Goal: Task Accomplishment & Management: Complete application form

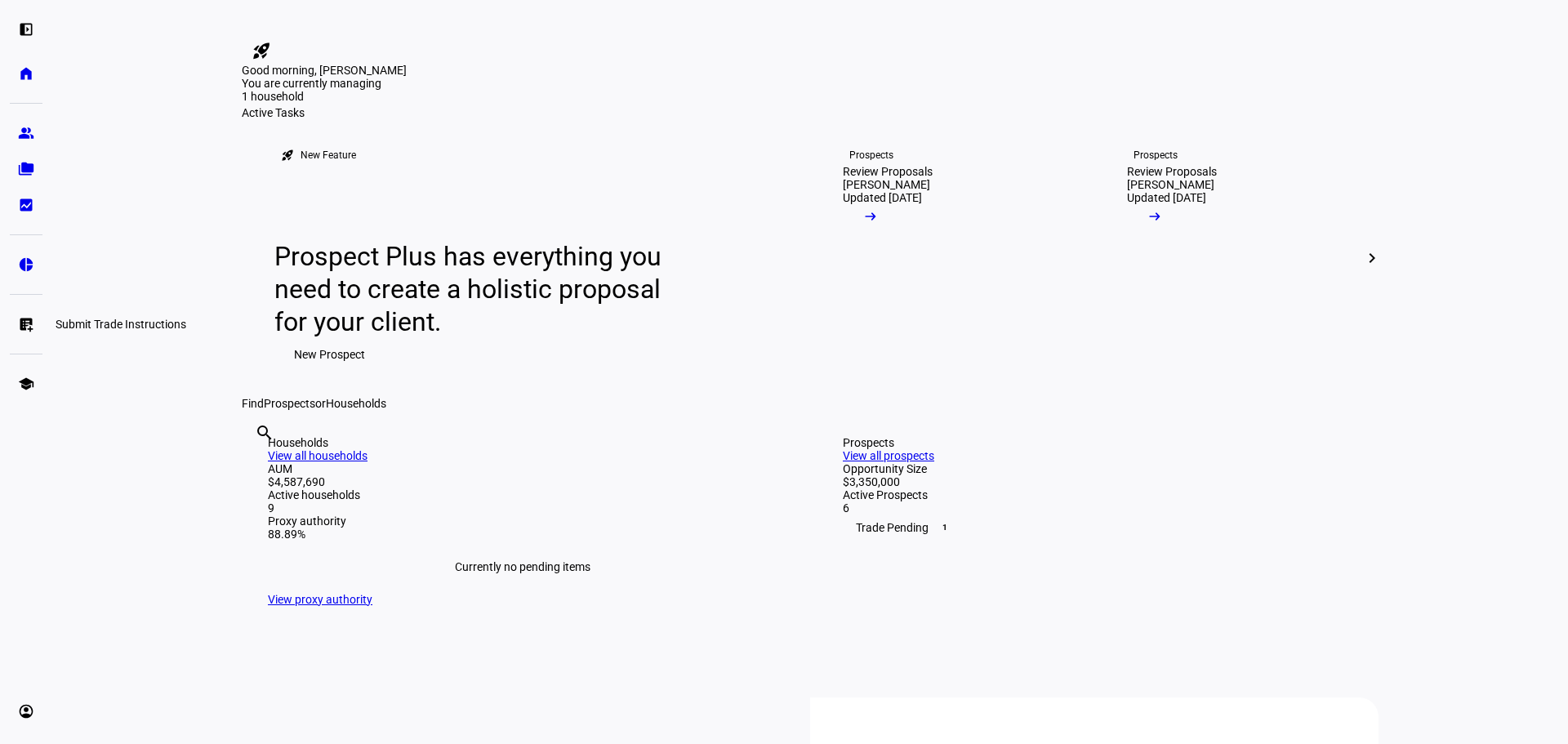
click at [25, 314] on link "list_alt_add Submit Trade Instructions" at bounding box center [25, 324] width 32 height 32
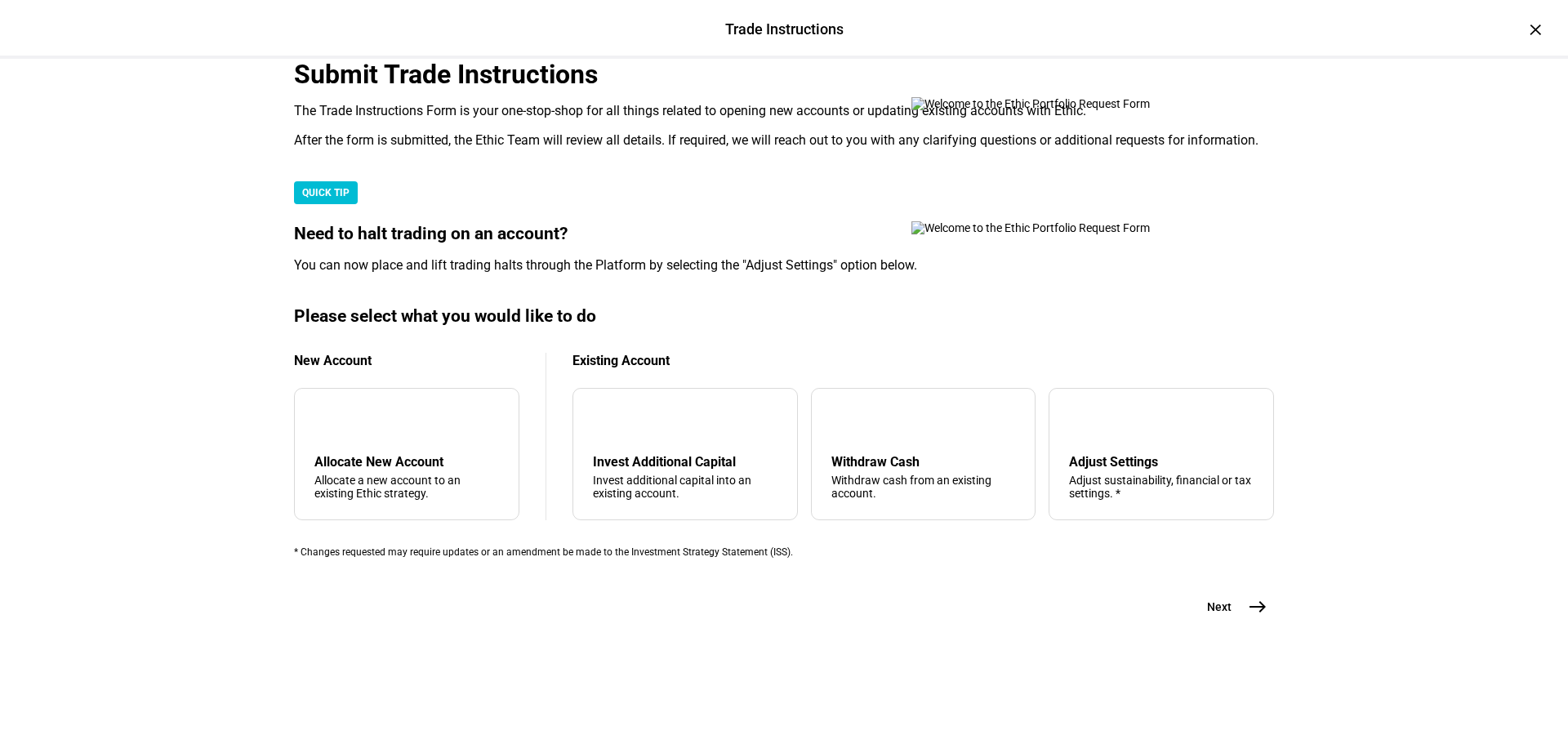
scroll to position [245, 0]
click at [337, 432] on mat-icon "add" at bounding box center [327, 421] width 19 height 19
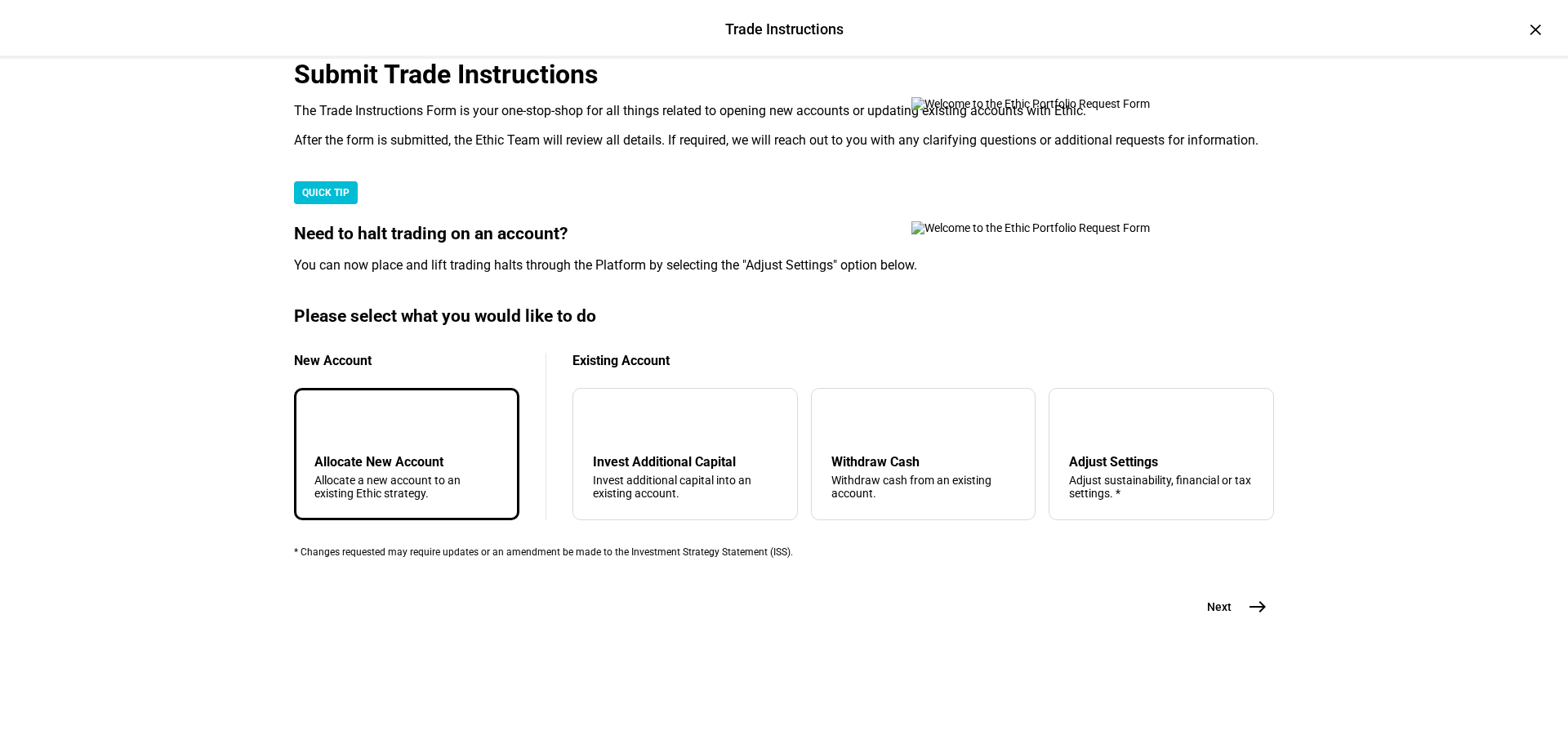
click at [337, 432] on mat-icon "add" at bounding box center [327, 421] width 19 height 19
click at [1258, 623] on span "east" at bounding box center [1257, 607] width 32 height 32
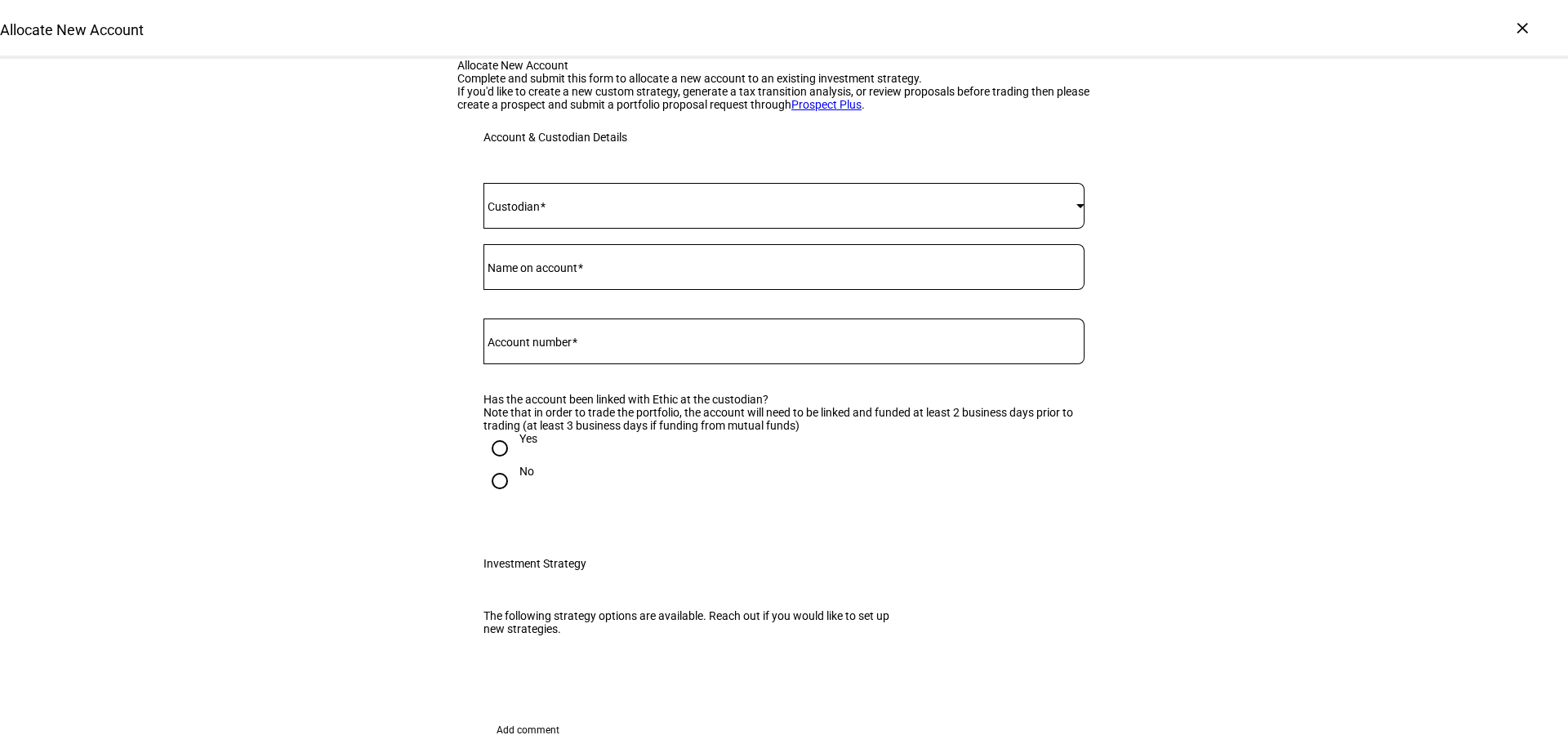
click at [667, 213] on span at bounding box center [779, 206] width 593 height 13
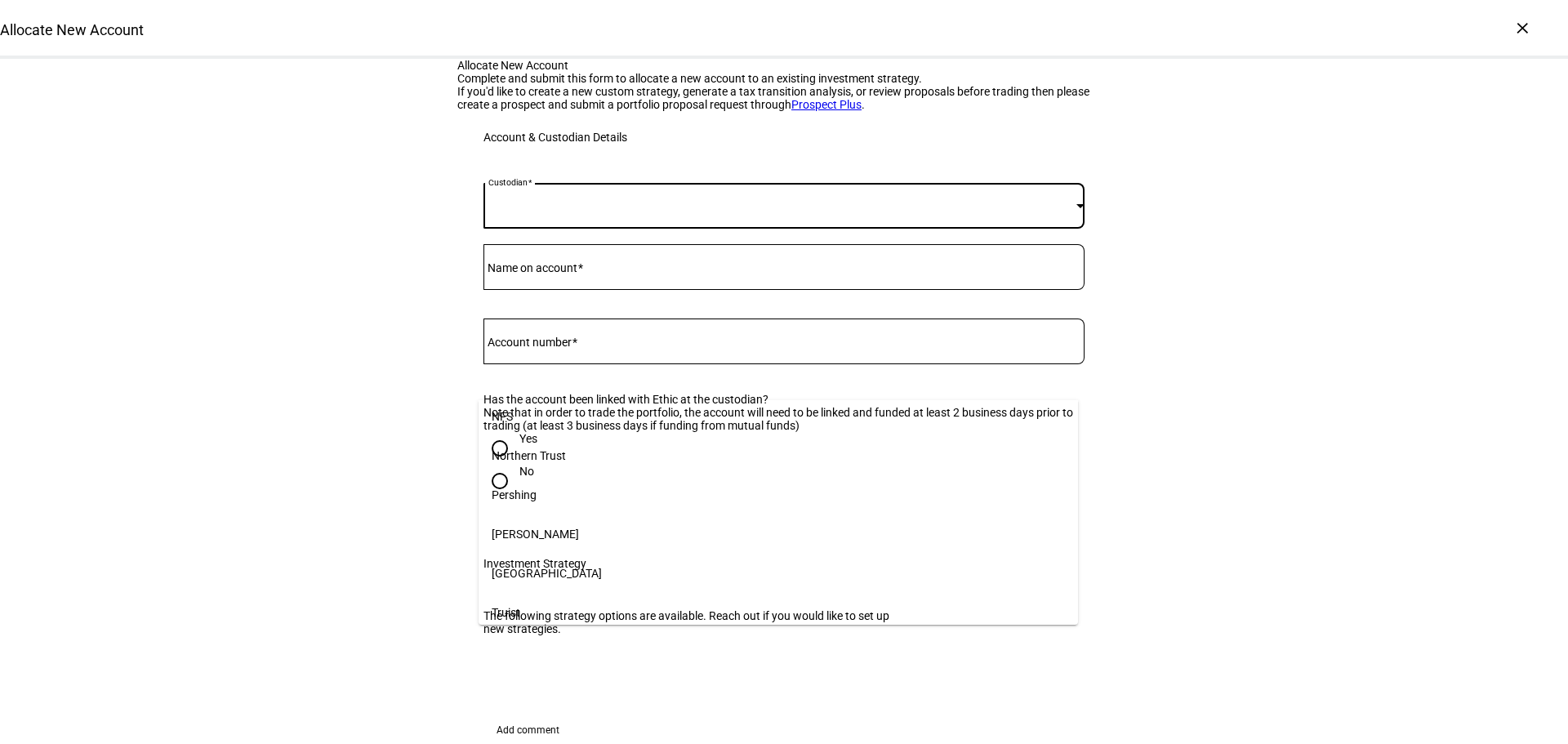
scroll to position [324, 0]
click at [595, 454] on mat-option "[PERSON_NAME]" at bounding box center [778, 454] width 600 height 39
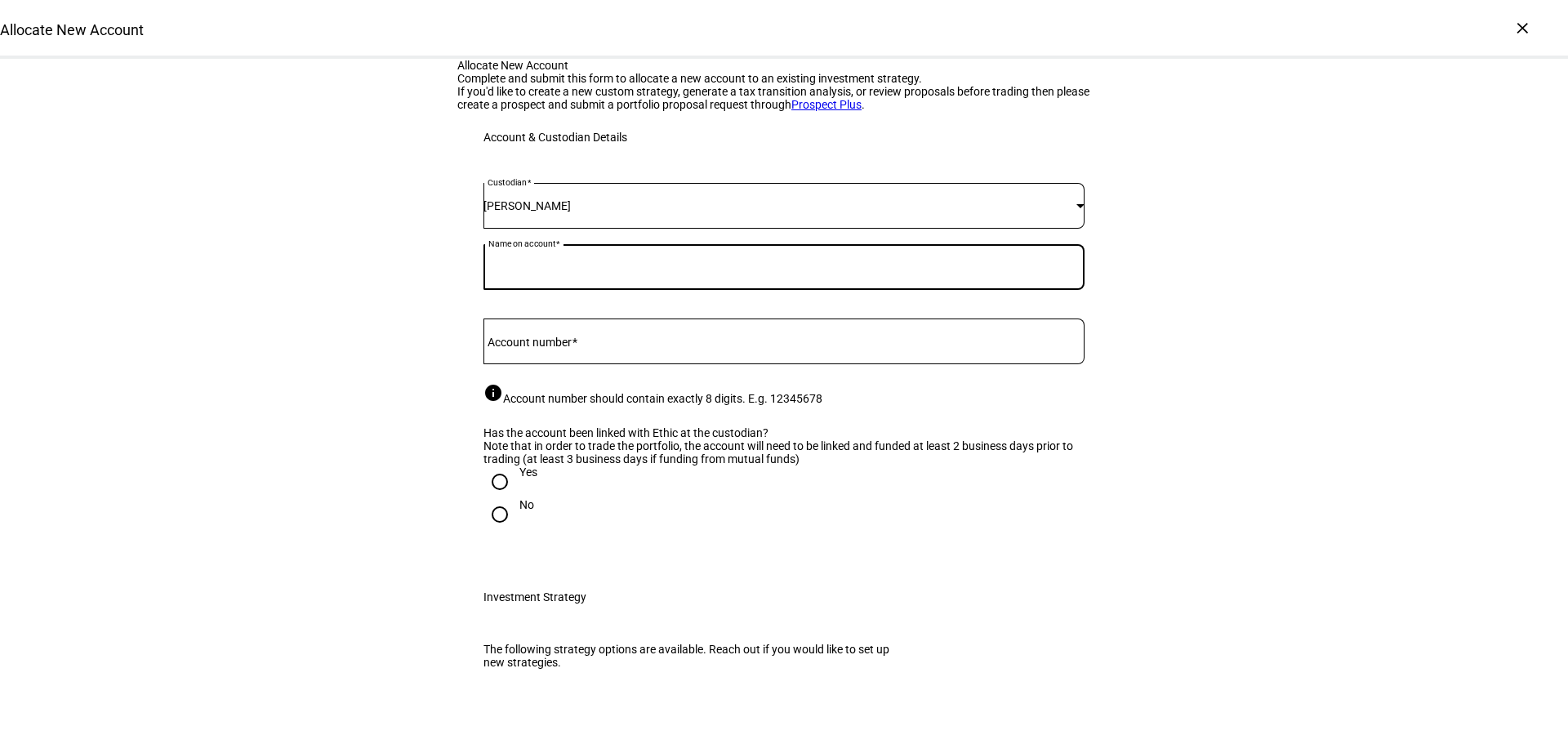
click at [596, 270] on input "Name on account" at bounding box center [784, 263] width 601 height 13
click at [595, 270] on input "Name on account" at bounding box center [784, 263] width 601 height 13
paste input "8983-7858"
type input "8983-7858"
click at [572, 348] on mat-label "Account number" at bounding box center [530, 341] width 84 height 13
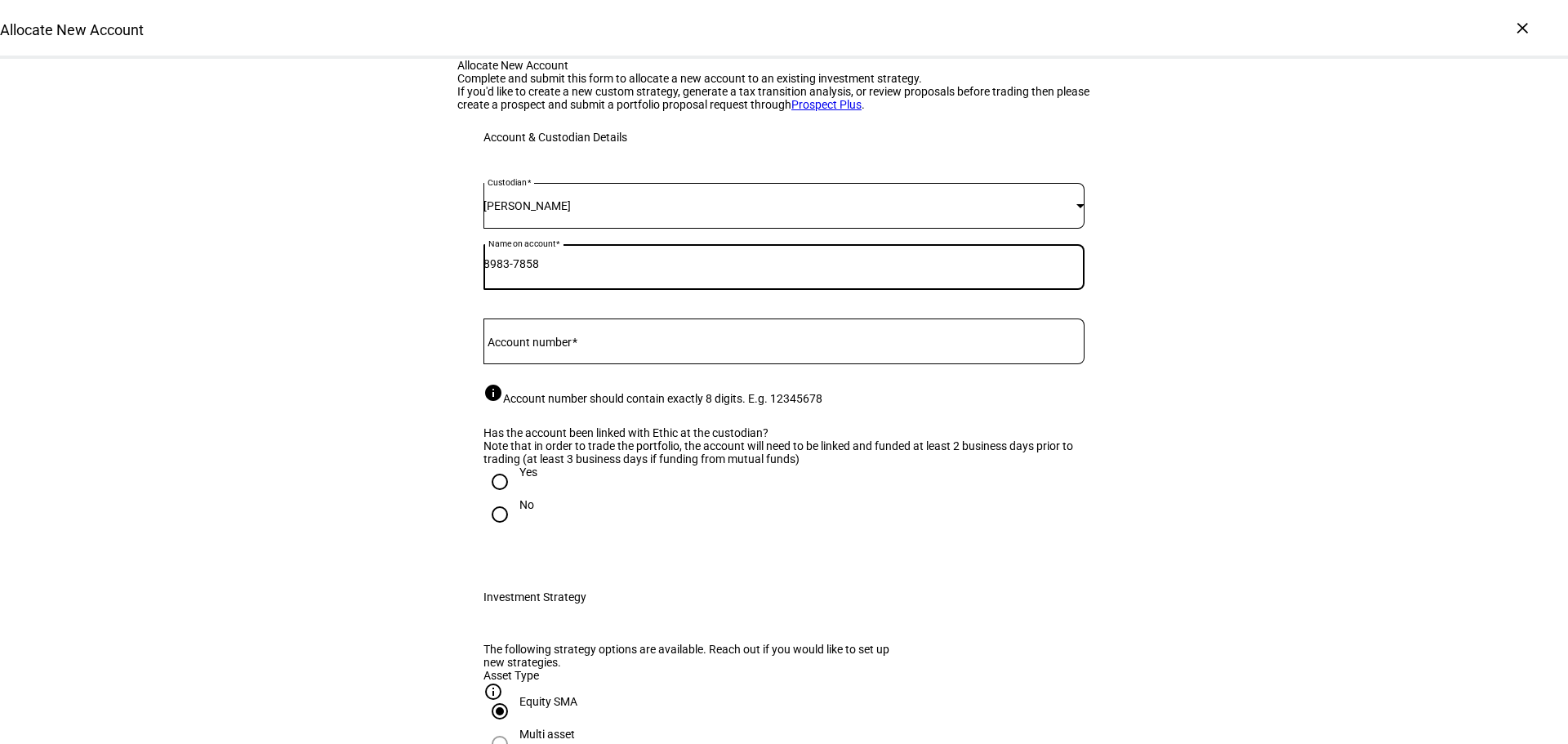
click at [574, 345] on input "Account number" at bounding box center [784, 338] width 601 height 13
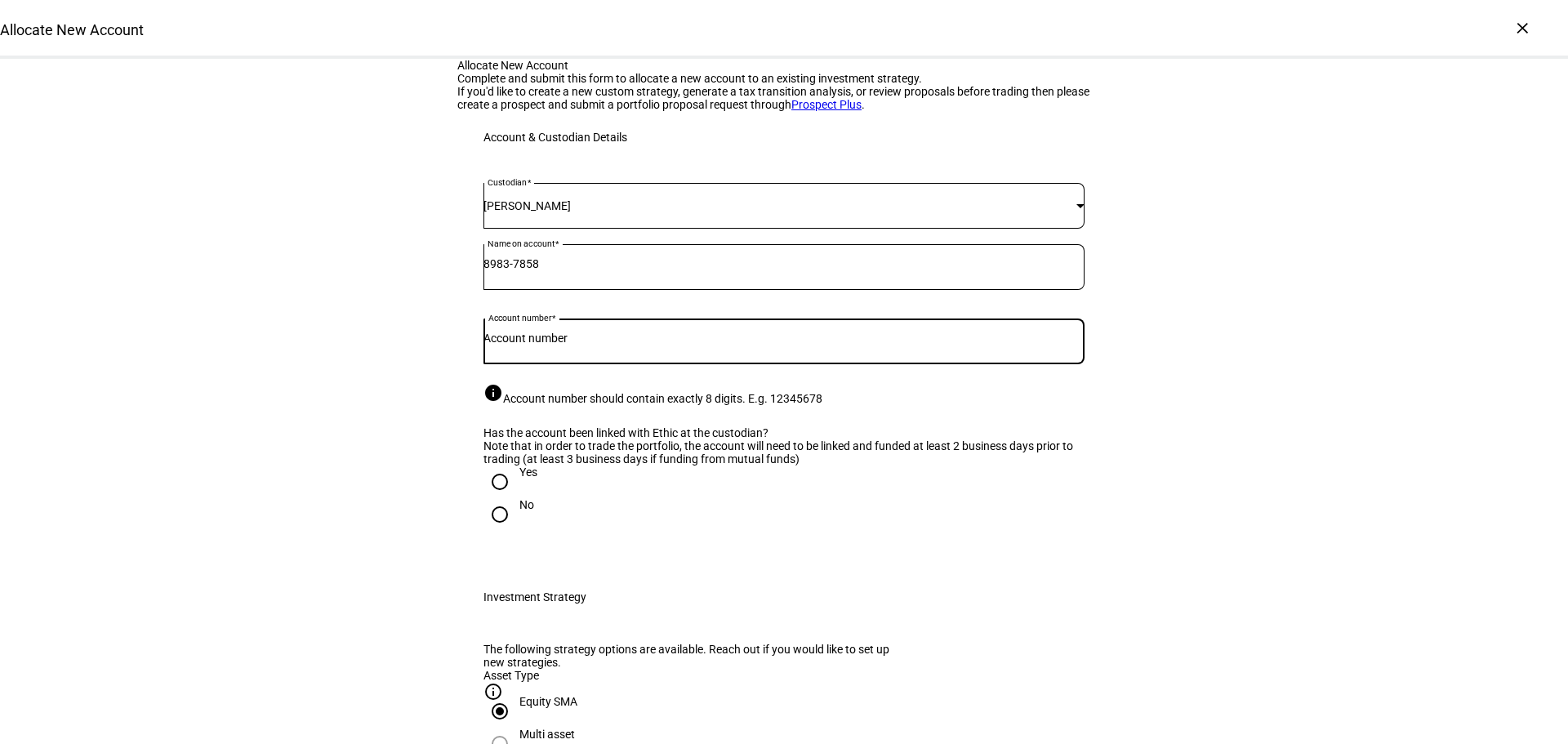
paste input "8983-7858"
click at [523, 345] on input "8983-7858" at bounding box center [784, 338] width 601 height 13
type input "89837858"
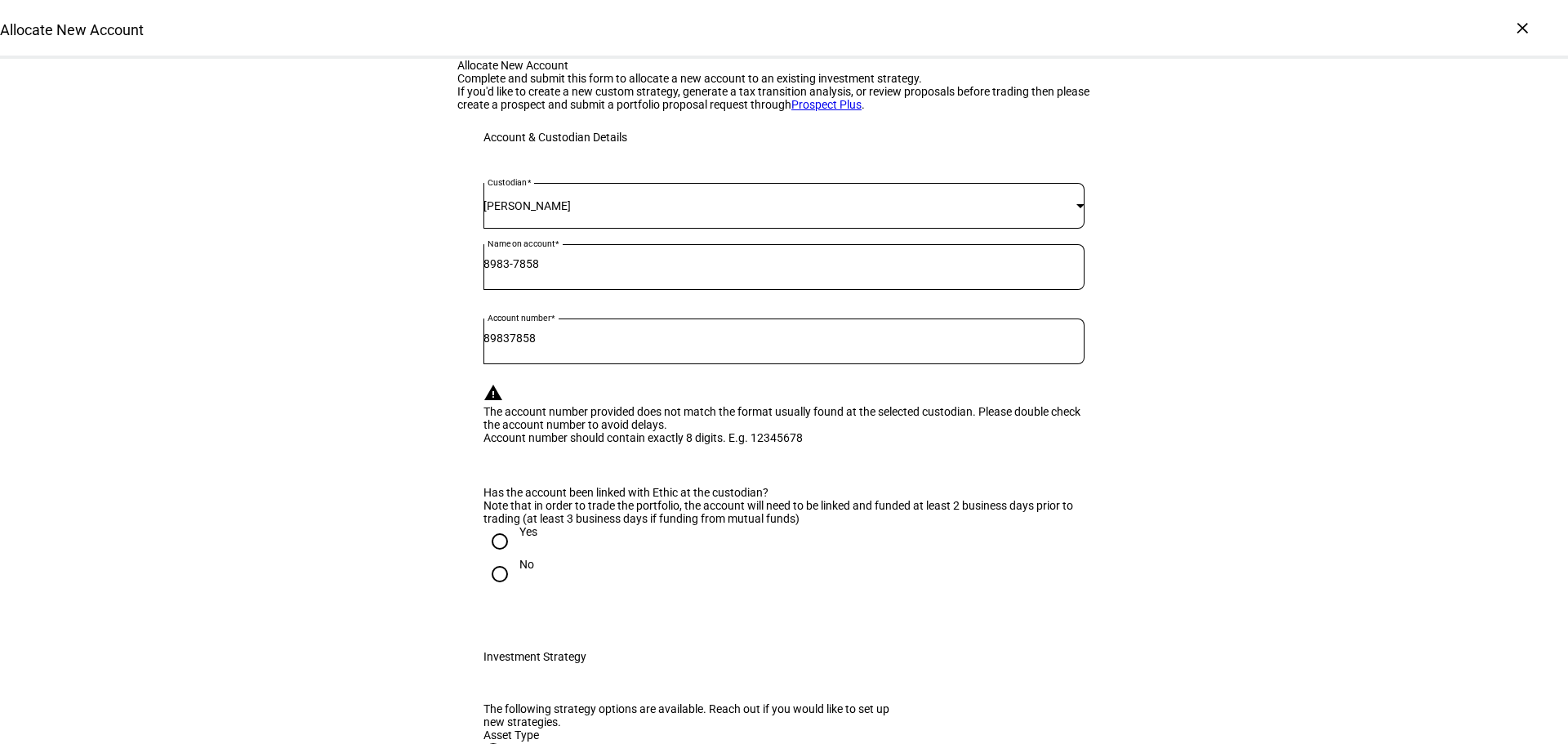
click at [586, 290] on div "8983-7858" at bounding box center [784, 267] width 601 height 46
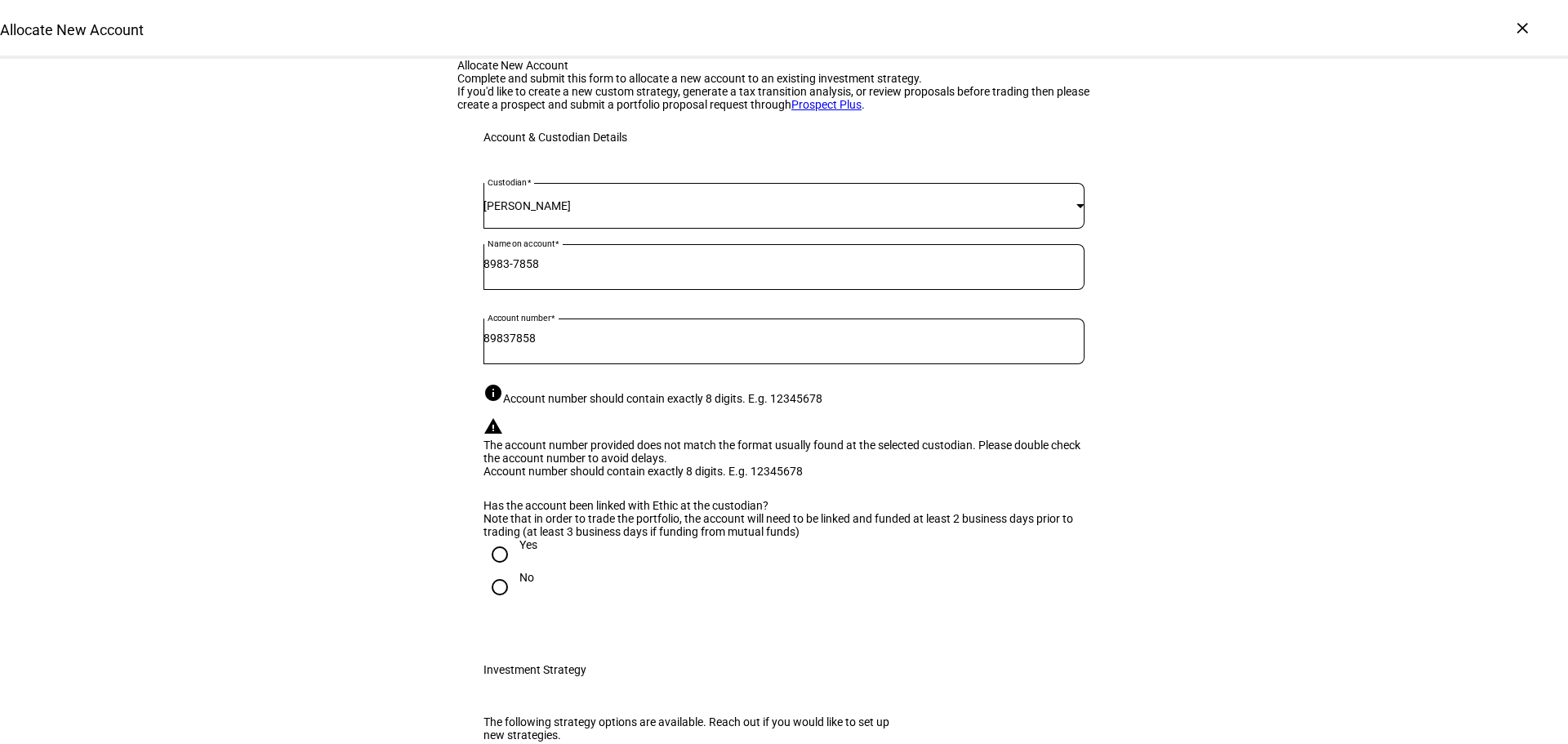
click at [587, 270] on input "8983-7858" at bounding box center [784, 263] width 601 height 13
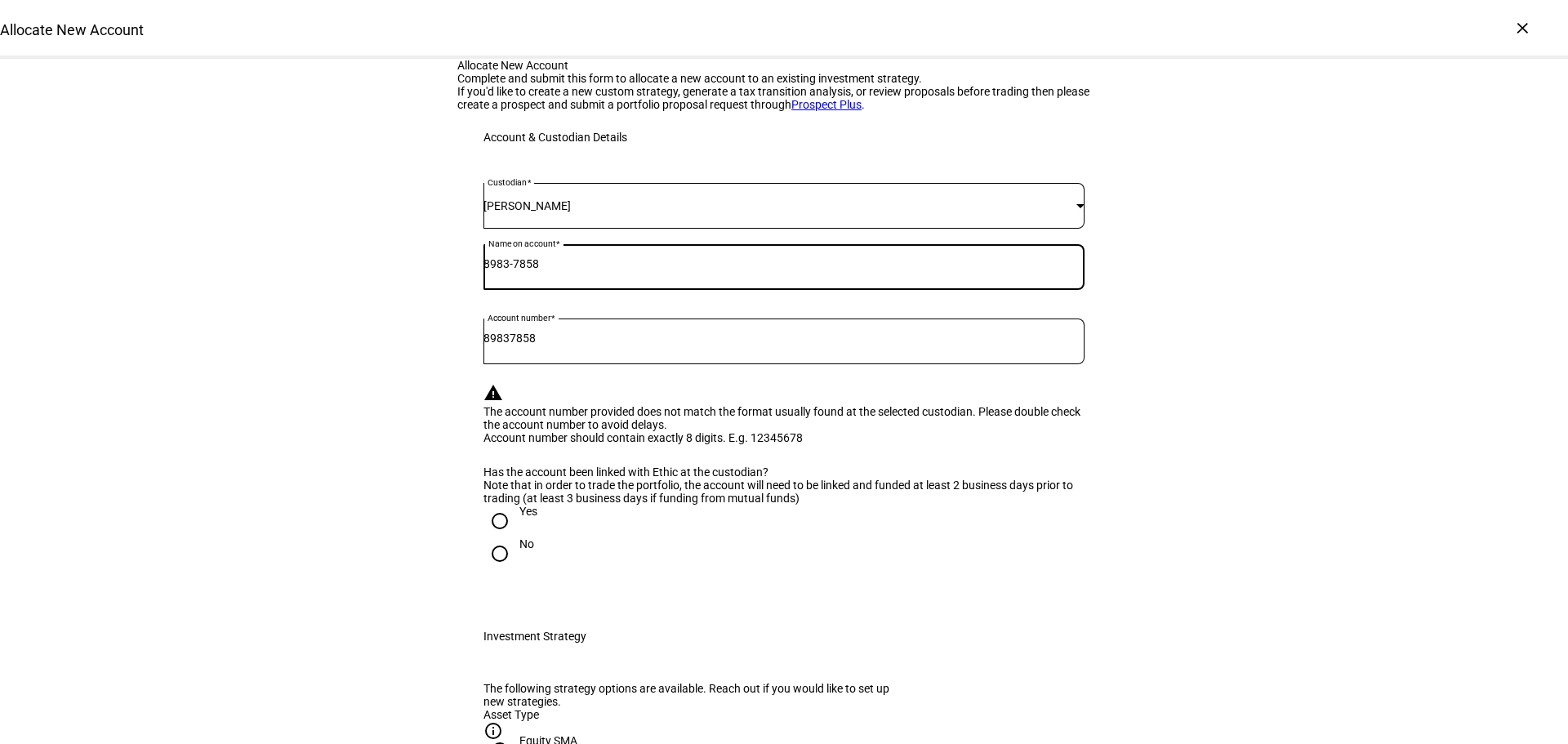
click at [587, 270] on input "8983-7858" at bounding box center [784, 263] width 601 height 13
type input "[PERSON_NAME] Individual"
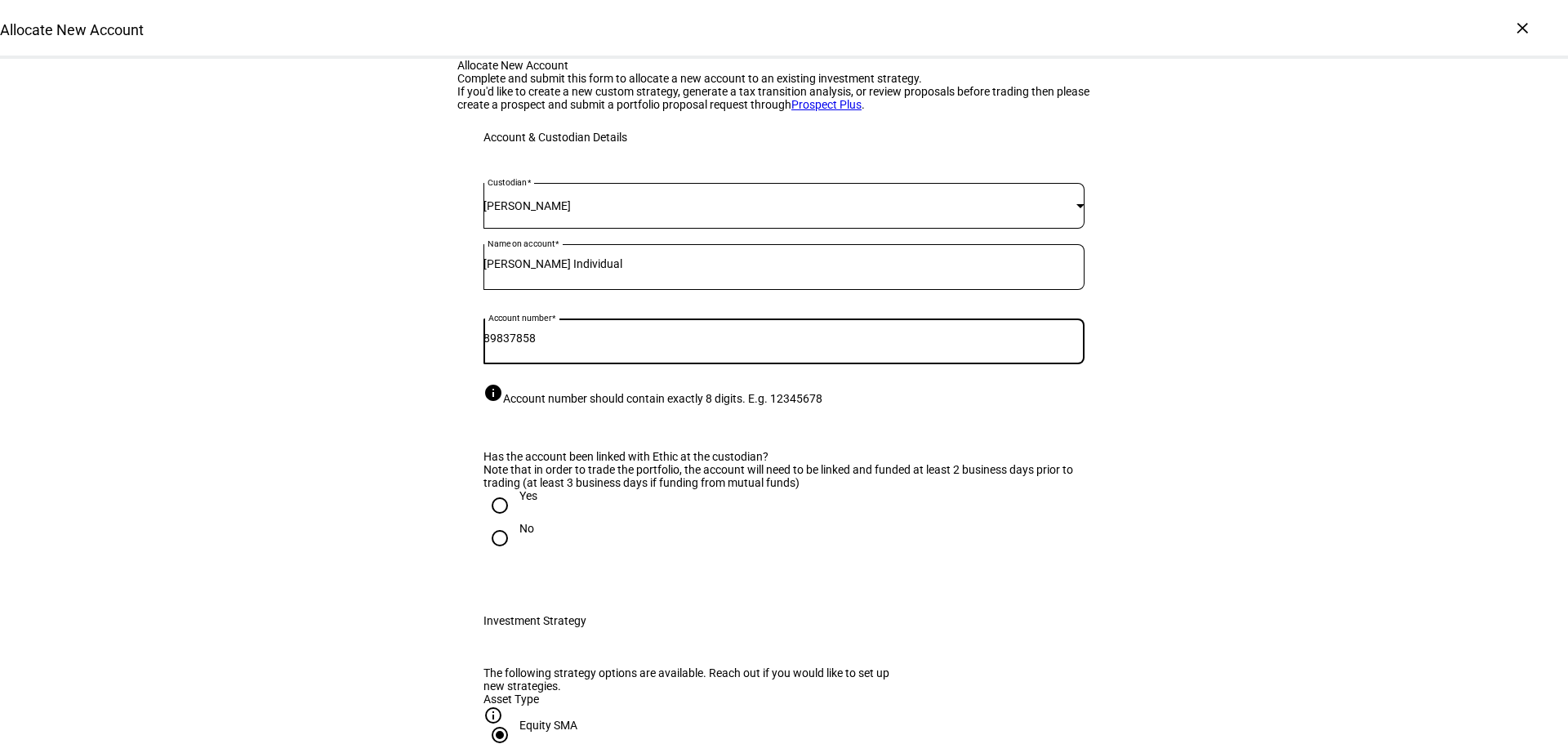
click at [573, 345] on input "89837858" at bounding box center [784, 338] width 601 height 13
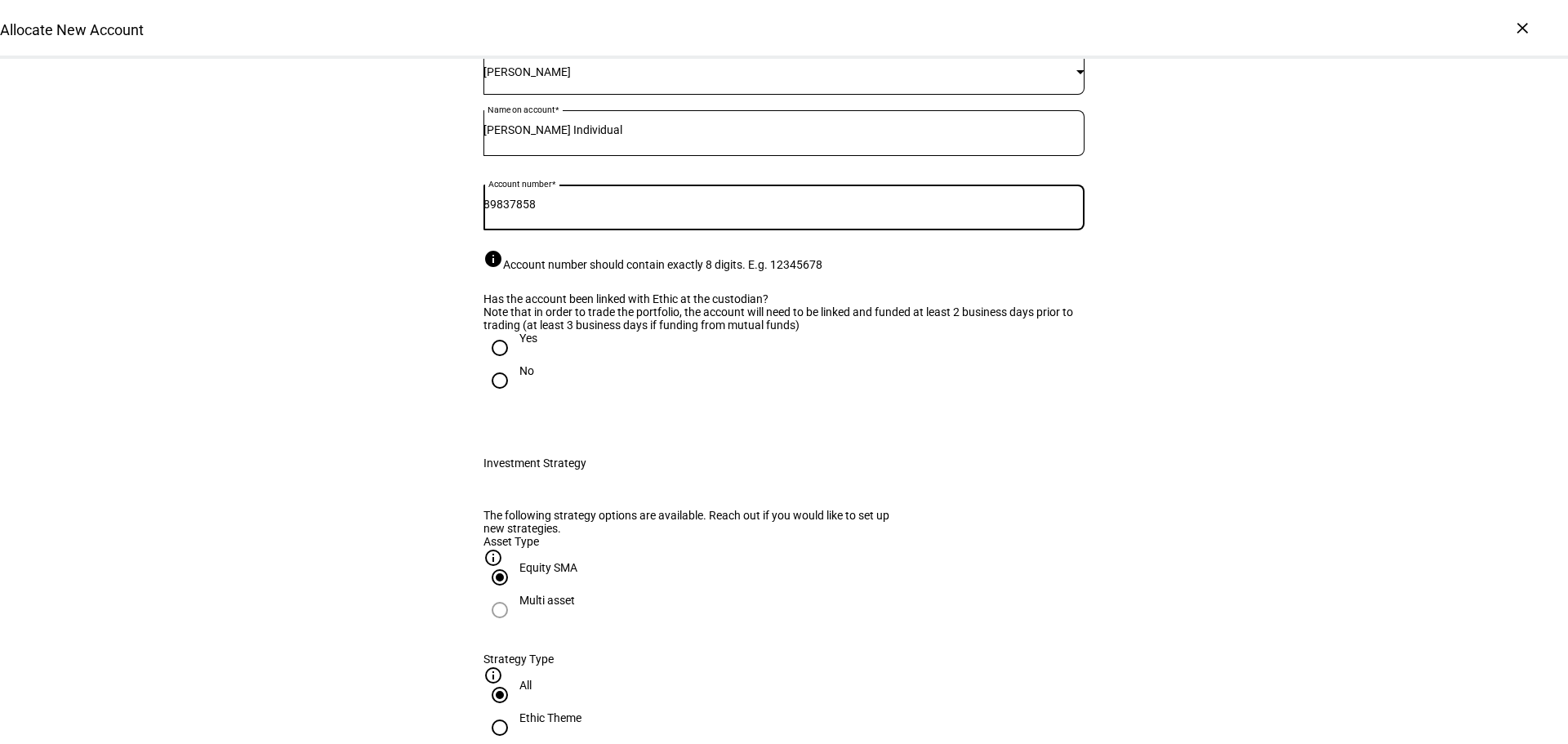
scroll to position [245, 0]
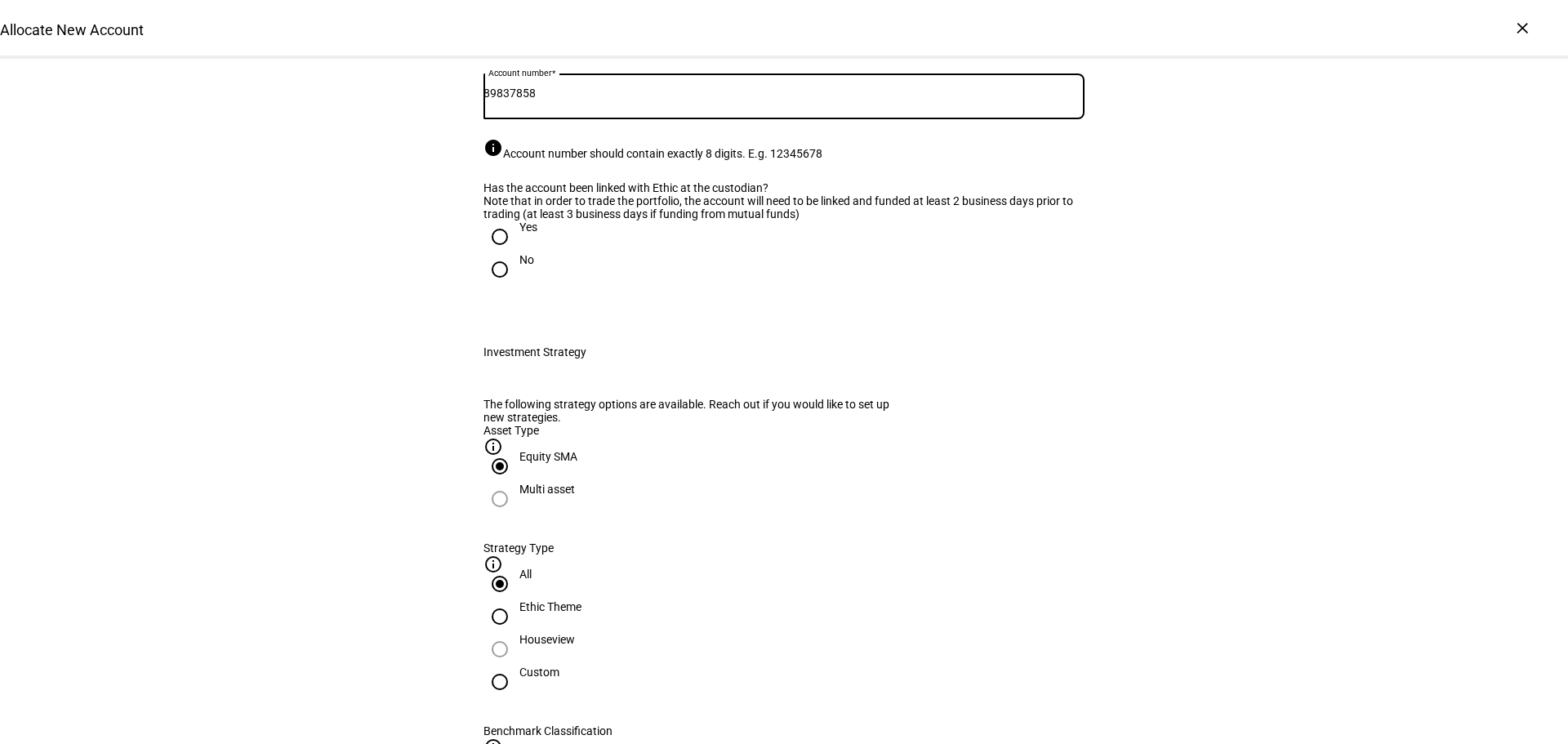
drag, startPoint x: 495, startPoint y: 275, endPoint x: 523, endPoint y: 286, distance: 30.1
click at [523, 100] on input "89837858" at bounding box center [784, 93] width 601 height 13
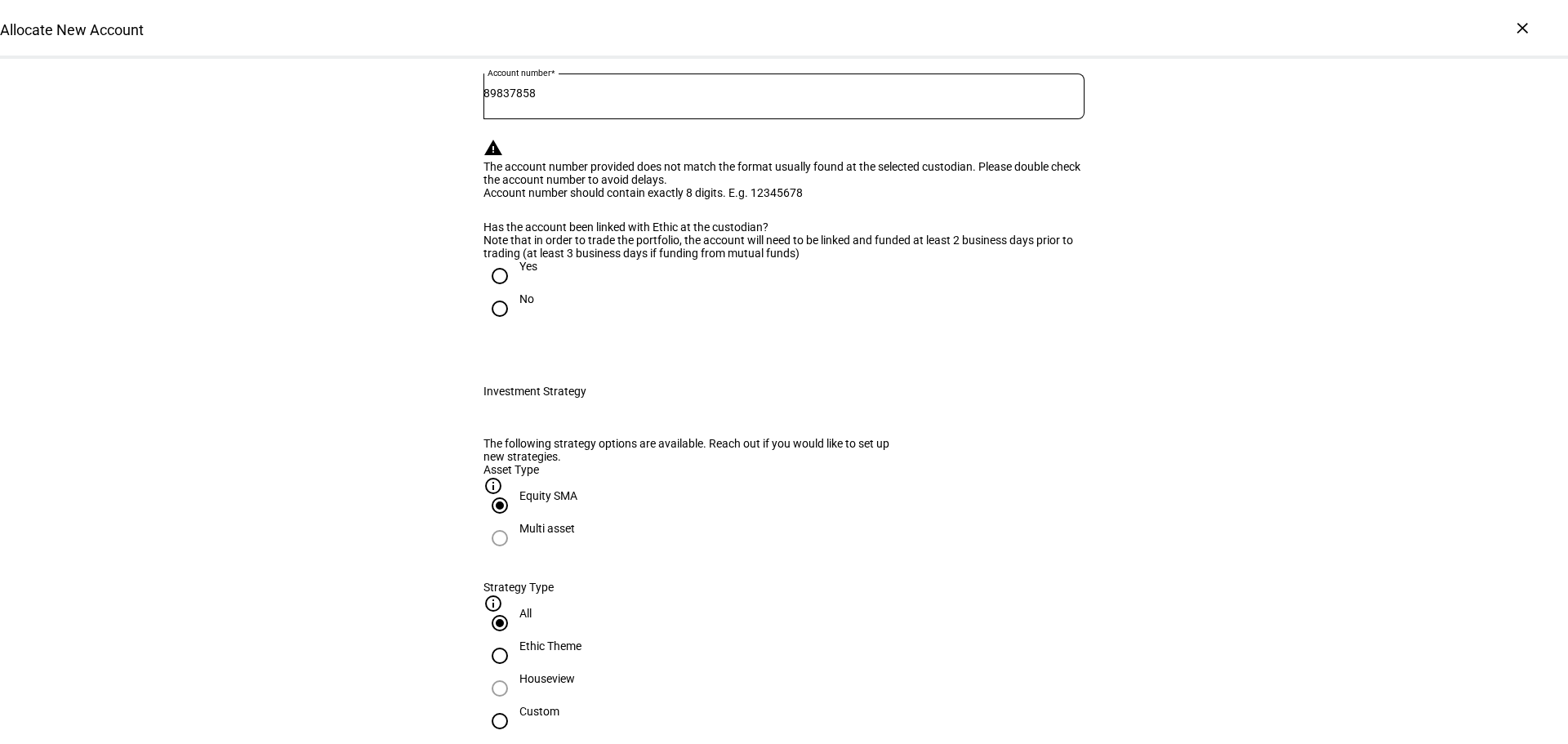
click at [491, 292] on input "Yes" at bounding box center [499, 276] width 32 height 32
radio input "true"
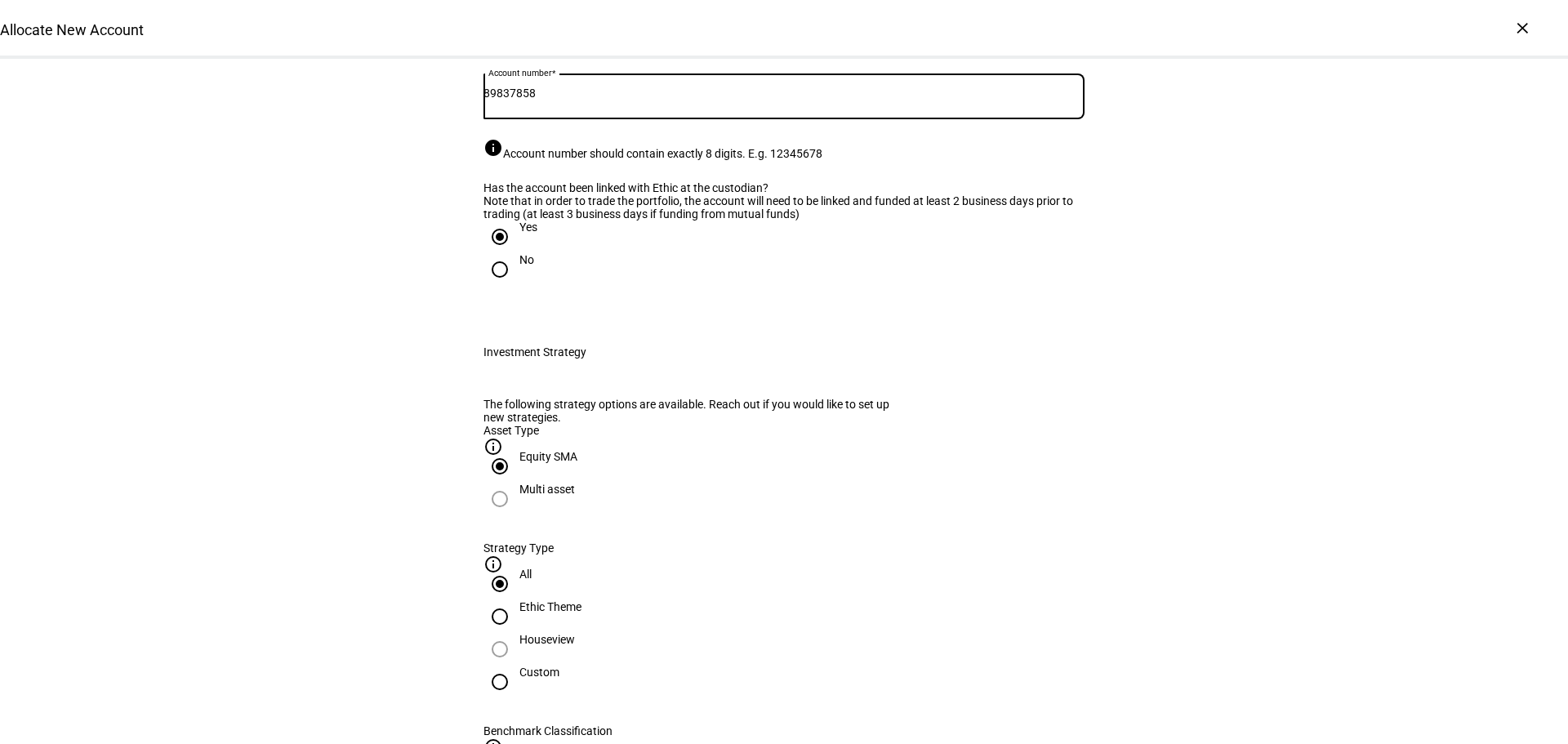
drag, startPoint x: 566, startPoint y: 279, endPoint x: 399, endPoint y: 284, distance: 167.1
paste input "-"
drag, startPoint x: 679, startPoint y: 280, endPoint x: 701, endPoint y: 329, distance: 53.7
click at [679, 100] on input "8983-7858" at bounding box center [784, 93] width 601 height 13
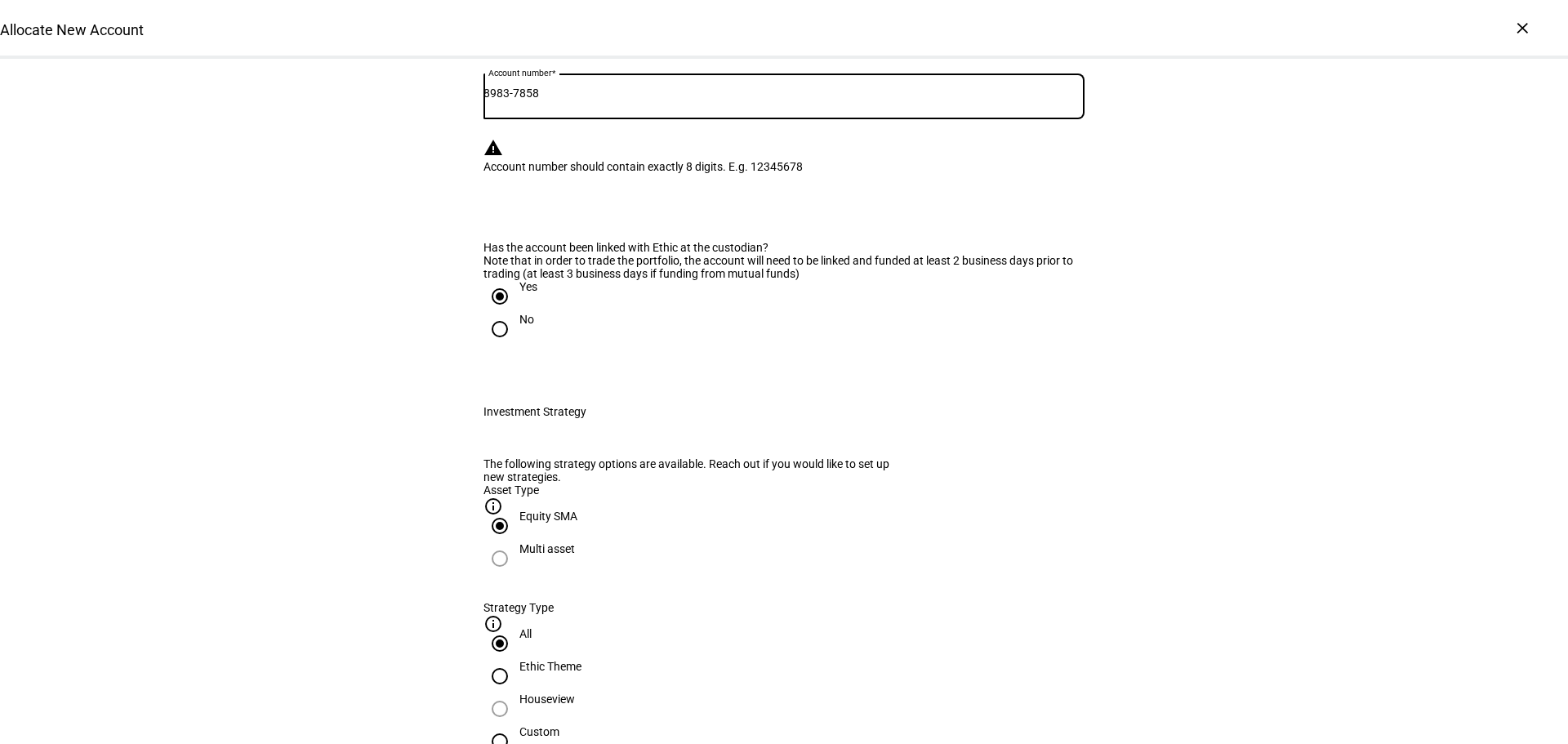
click at [757, 360] on div "Has the account been linked with Ethic at the custodian? Note that in order to …" at bounding box center [784, 299] width 601 height 118
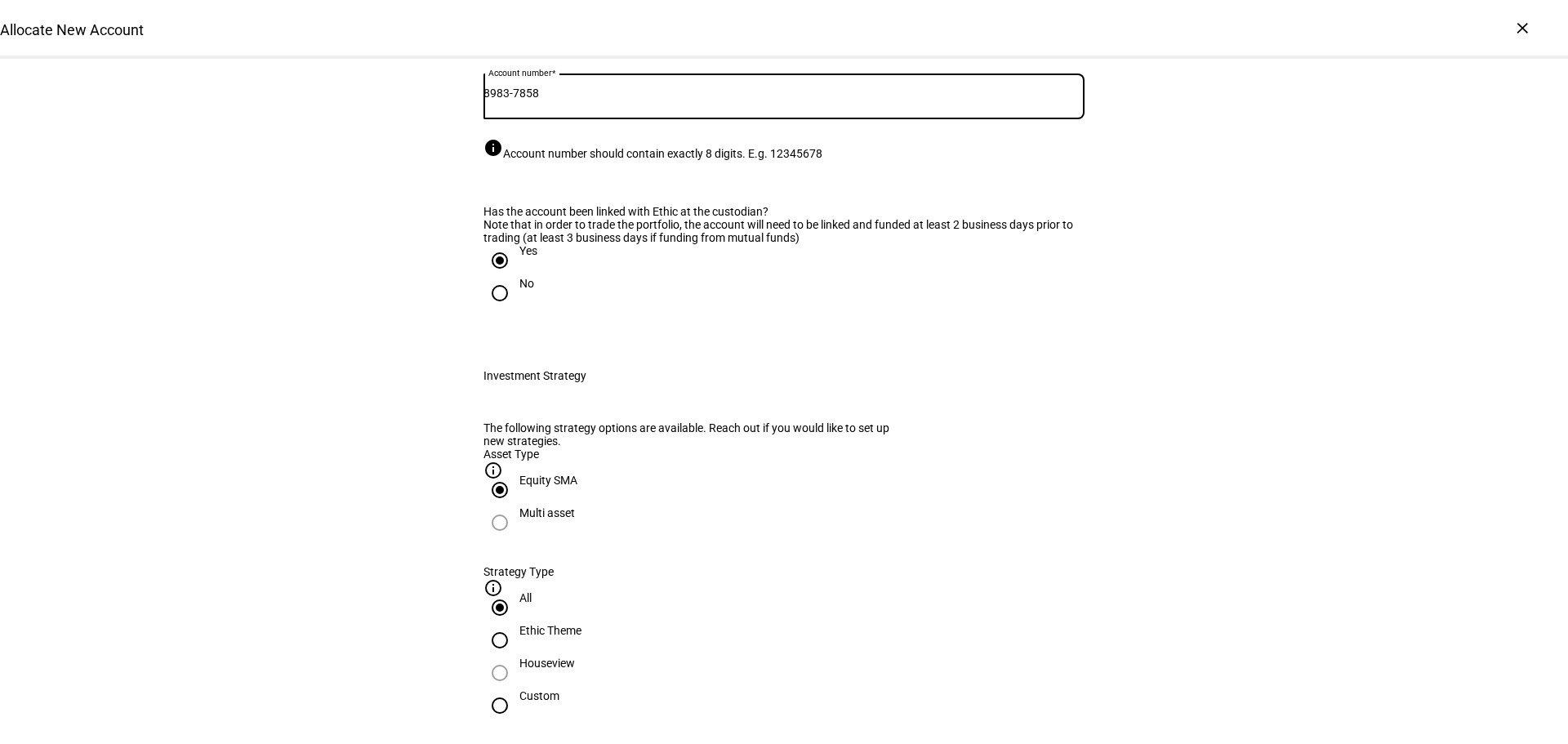
click at [528, 100] on input "8983-7858" at bounding box center [784, 93] width 601 height 13
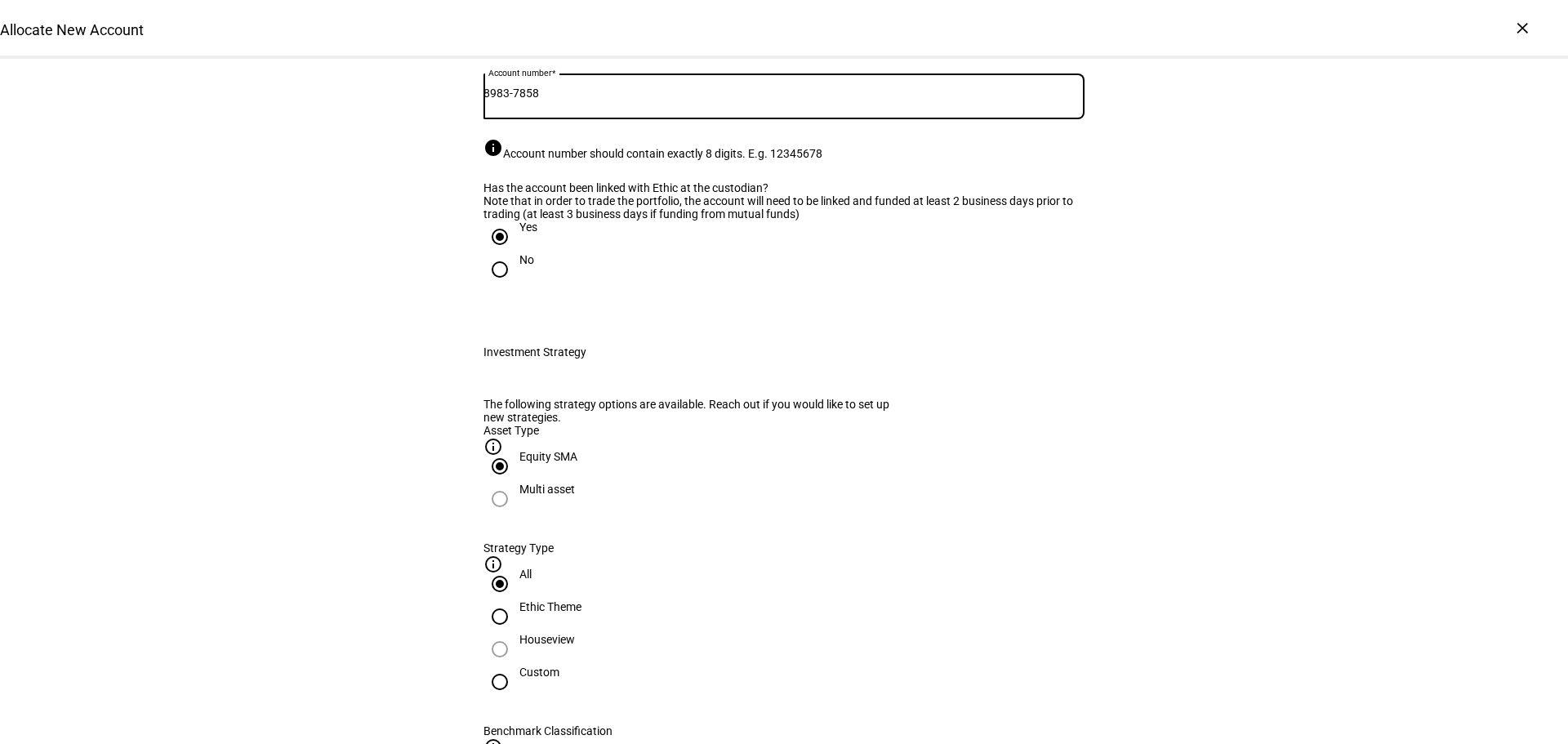
click at [528, 100] on input "8983-7858" at bounding box center [784, 93] width 601 height 13
type input "89837858"
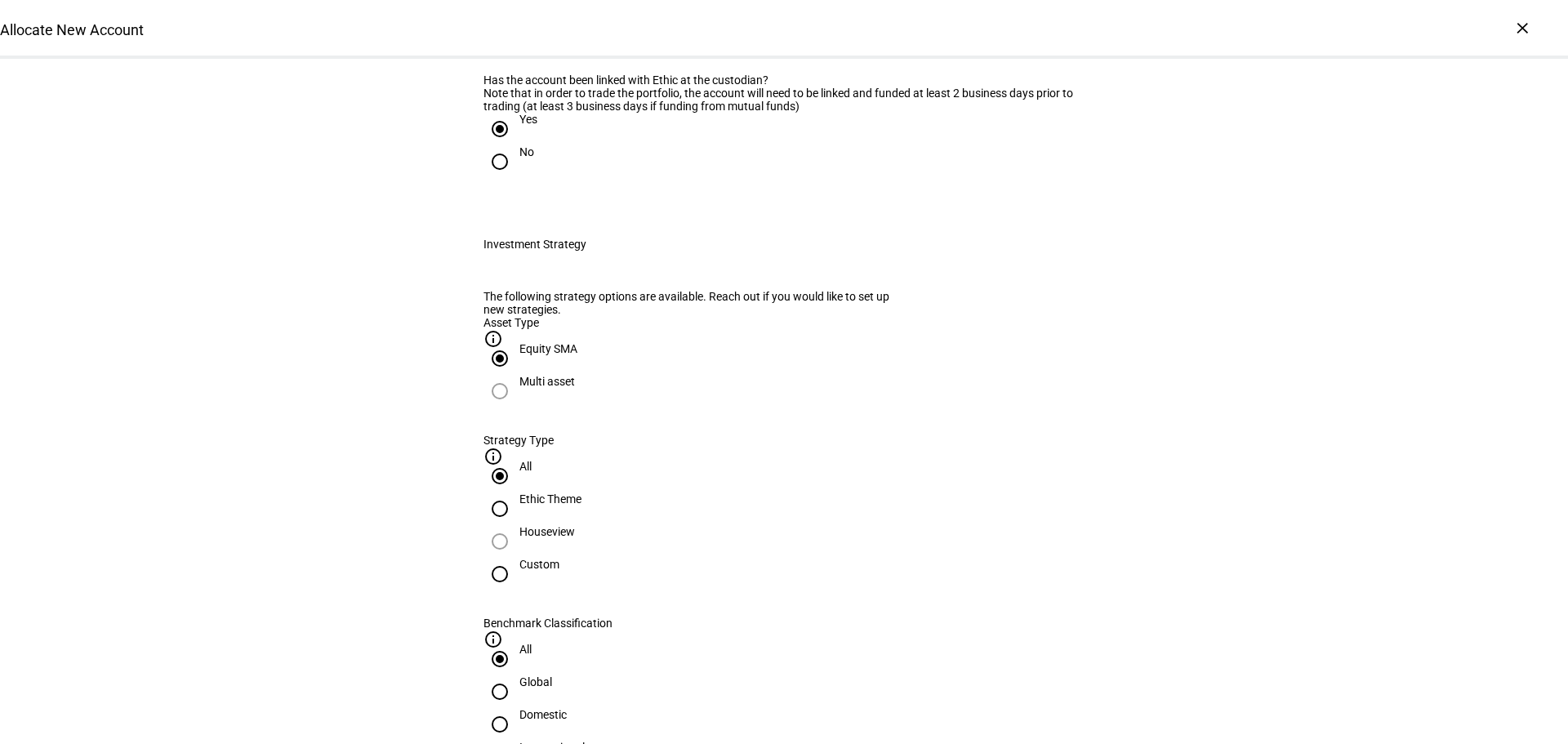
scroll to position [0, 0]
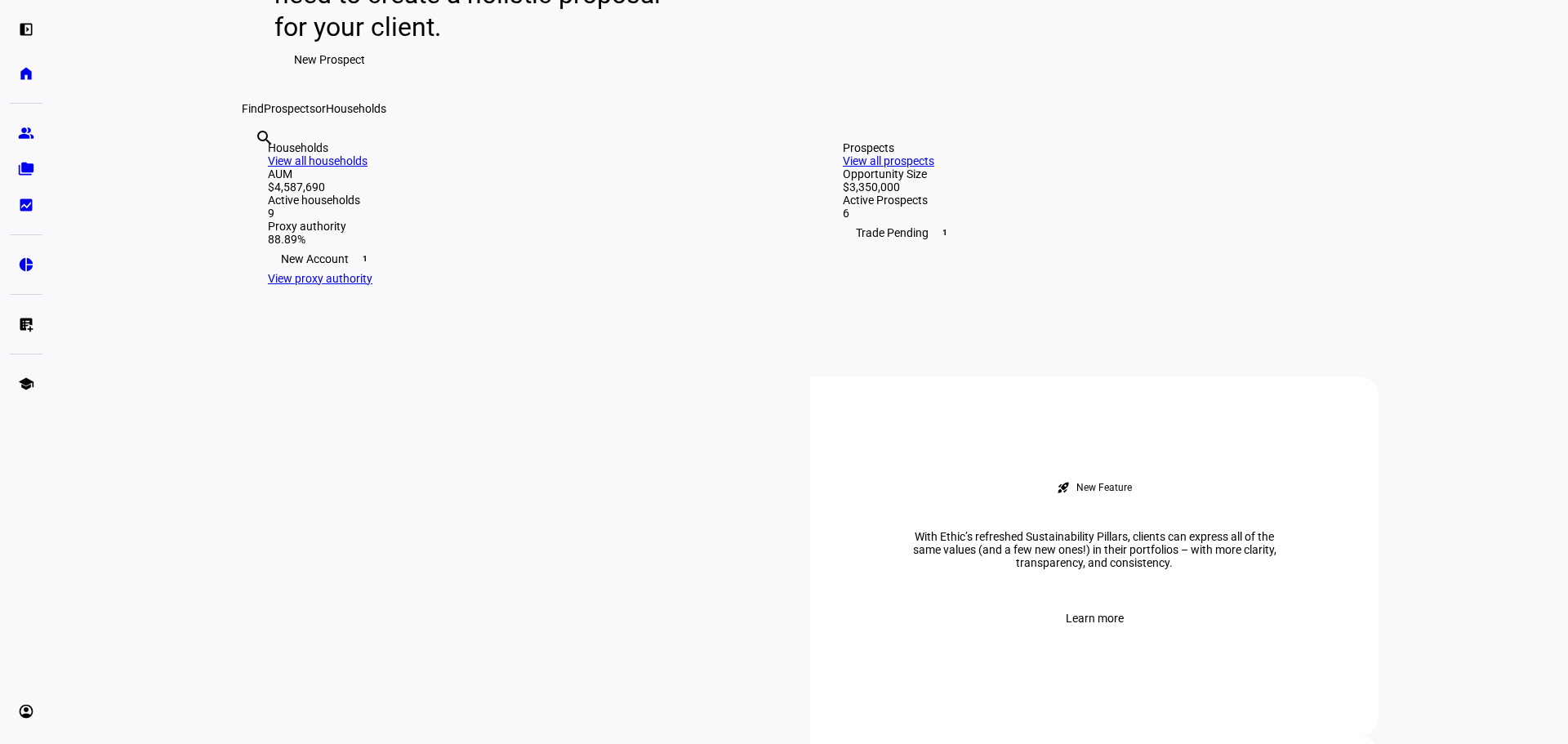
scroll to position [1143, 0]
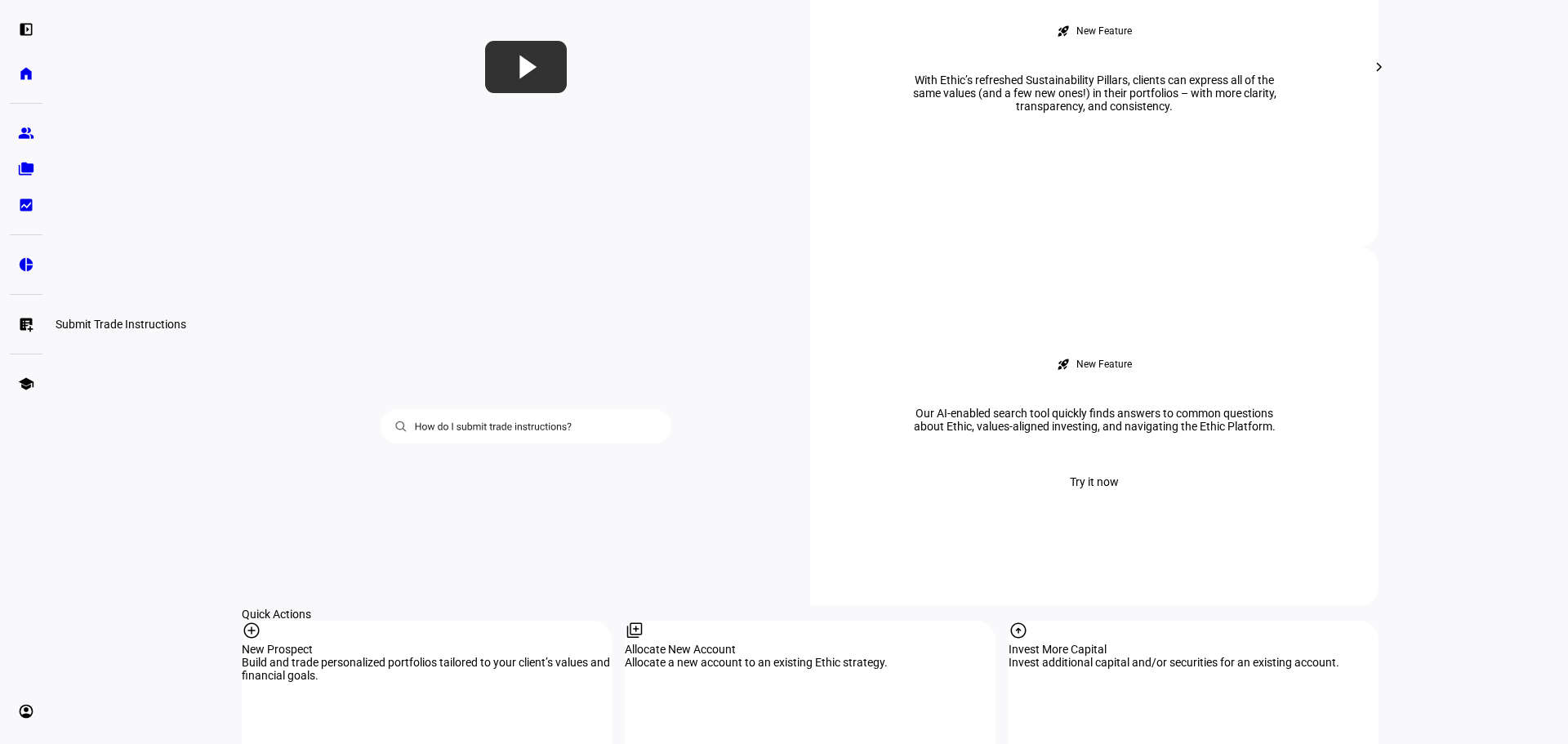
click at [31, 326] on eth-mat-symbol "list_alt_add" at bounding box center [26, 324] width 17 height 17
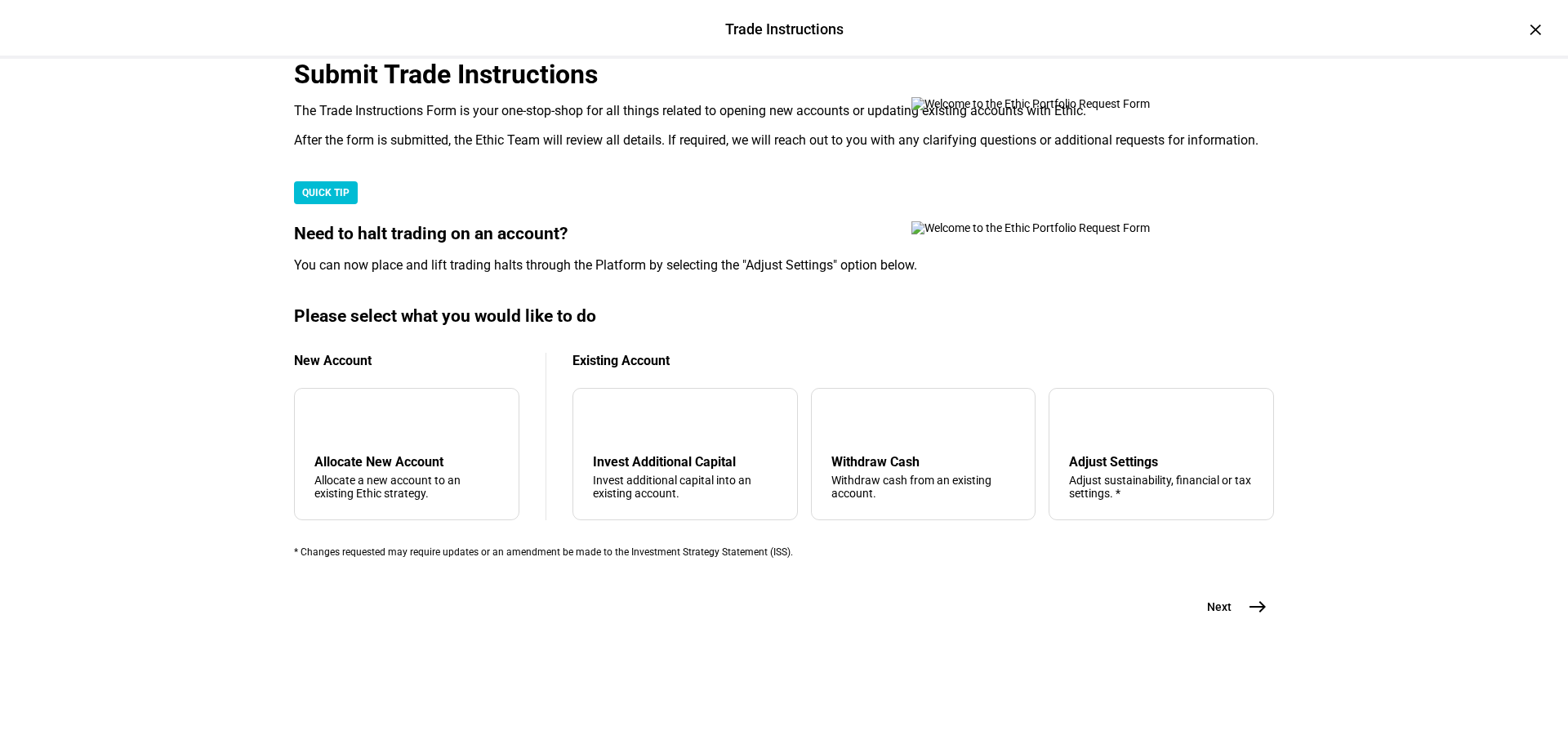
scroll to position [396, 0]
click at [380, 435] on div "add Allocate New Account Allocate a new account to an existing Ethic strategy." at bounding box center [407, 453] width 226 height 132
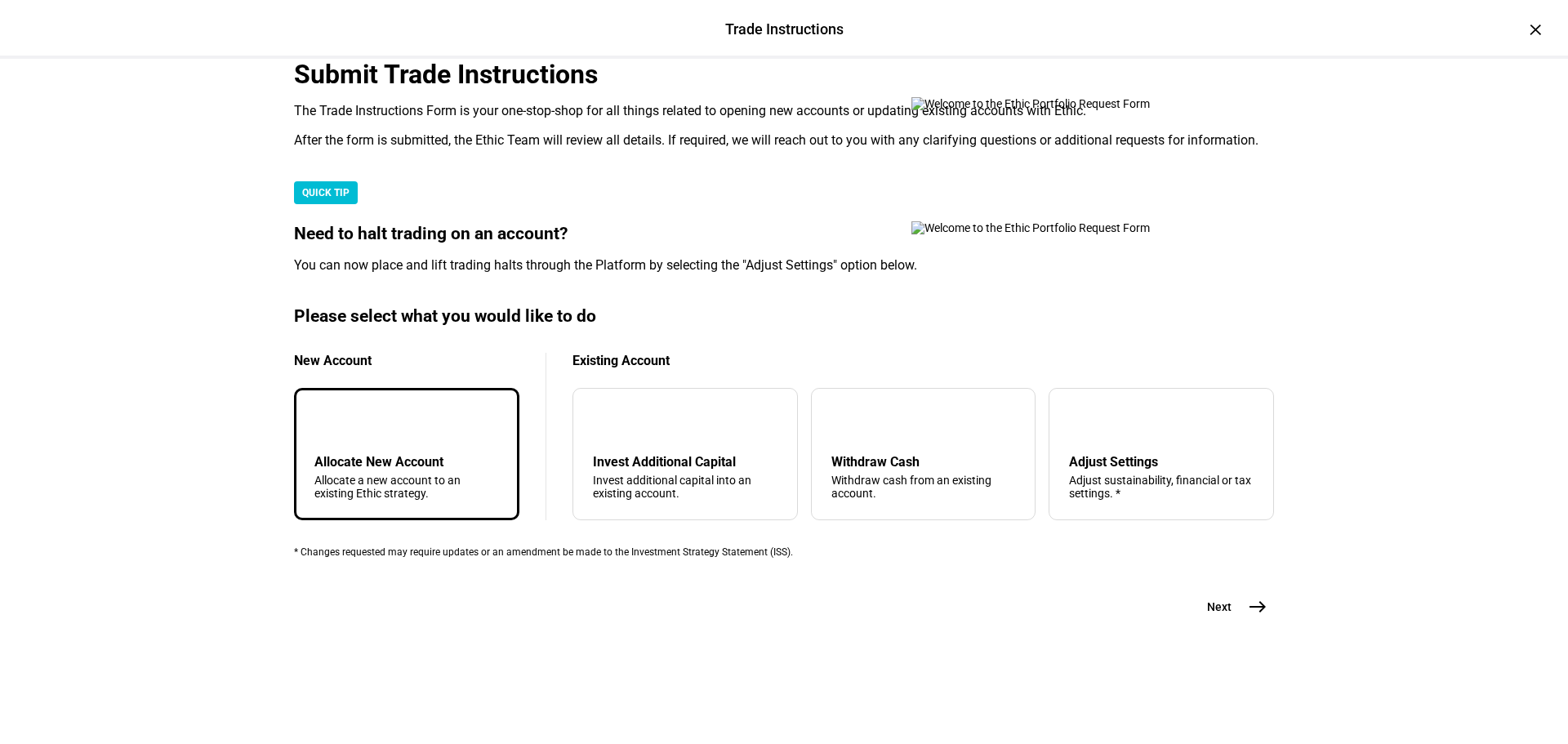
click at [1264, 623] on span "east" at bounding box center [1257, 607] width 32 height 32
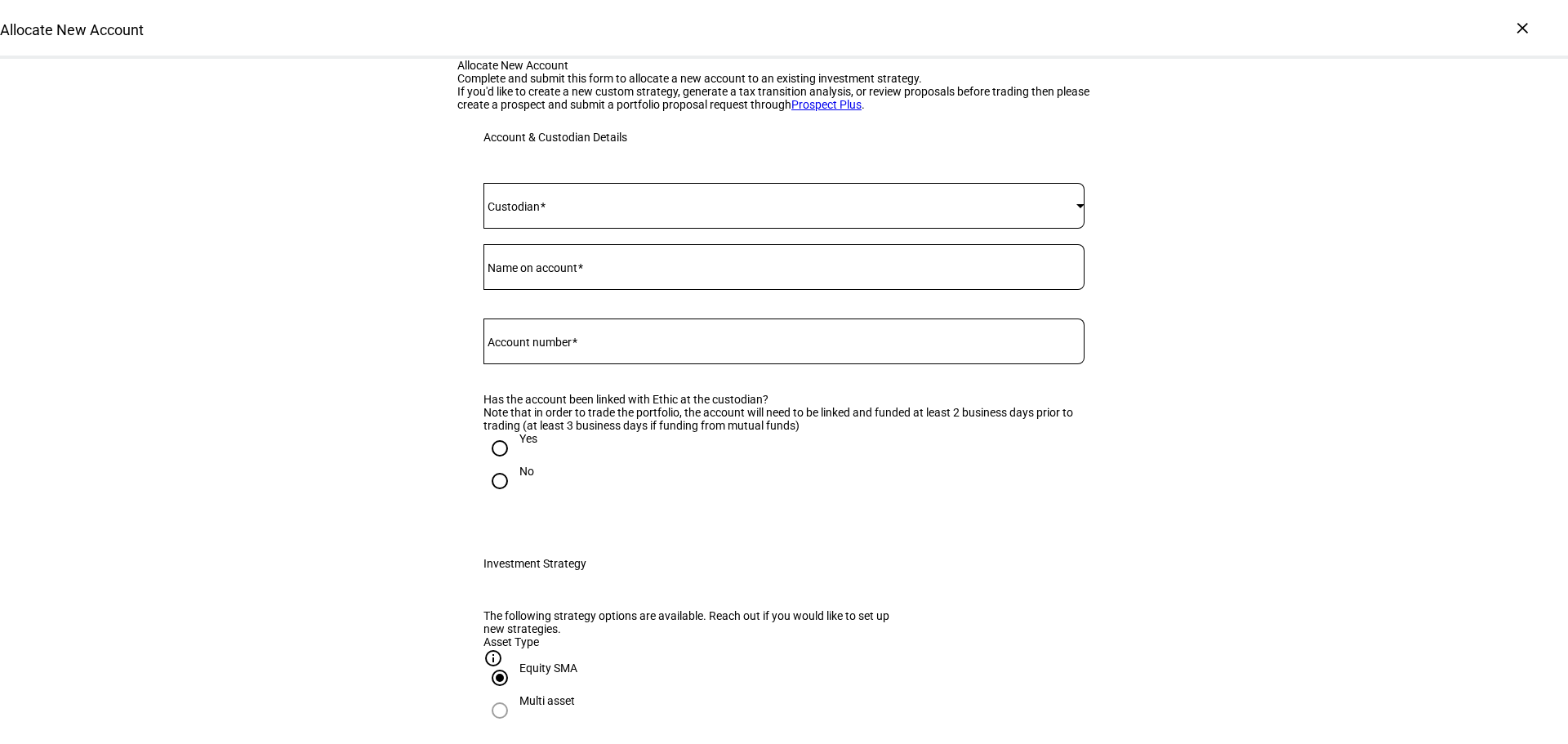
click at [637, 213] on span at bounding box center [779, 206] width 593 height 13
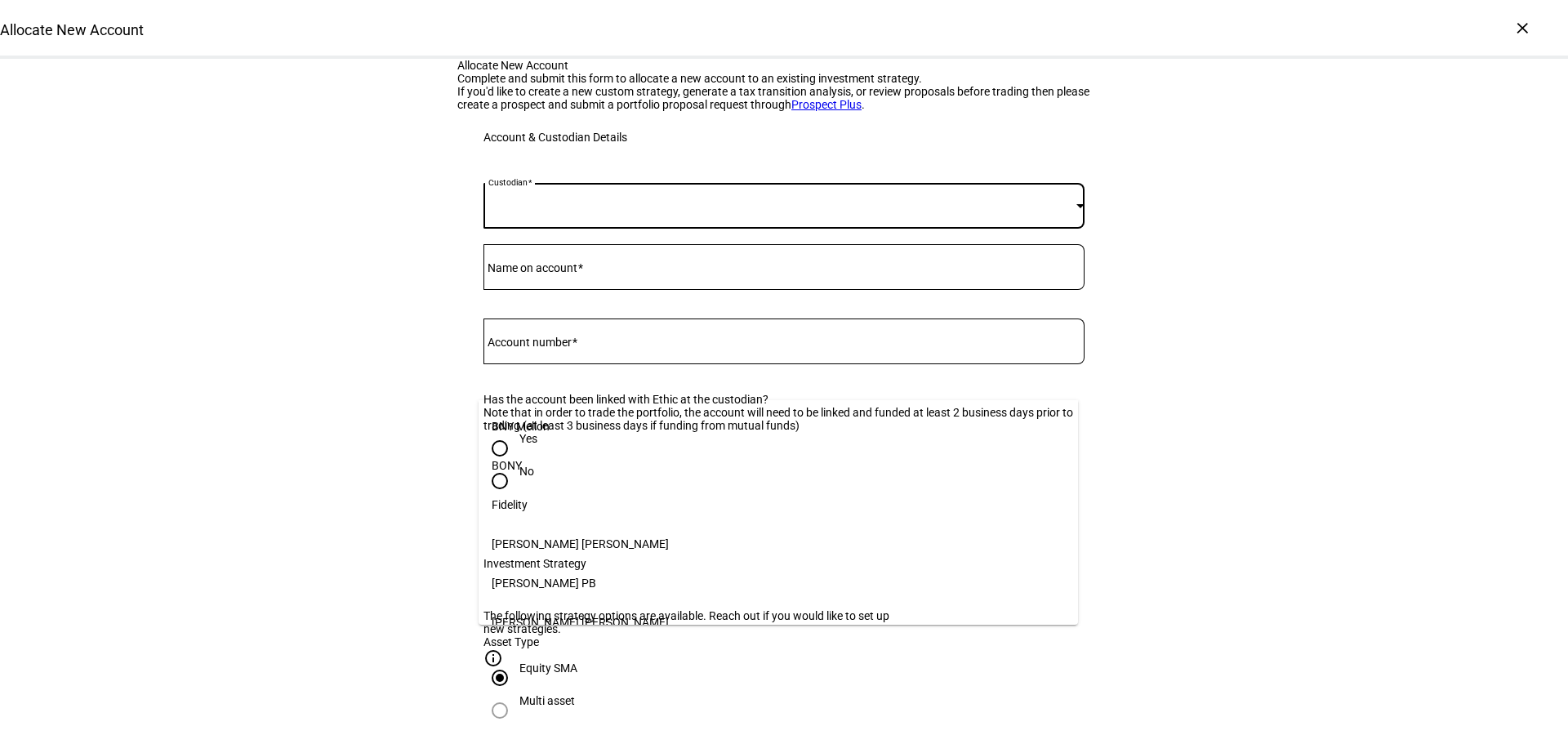
scroll to position [167, 0]
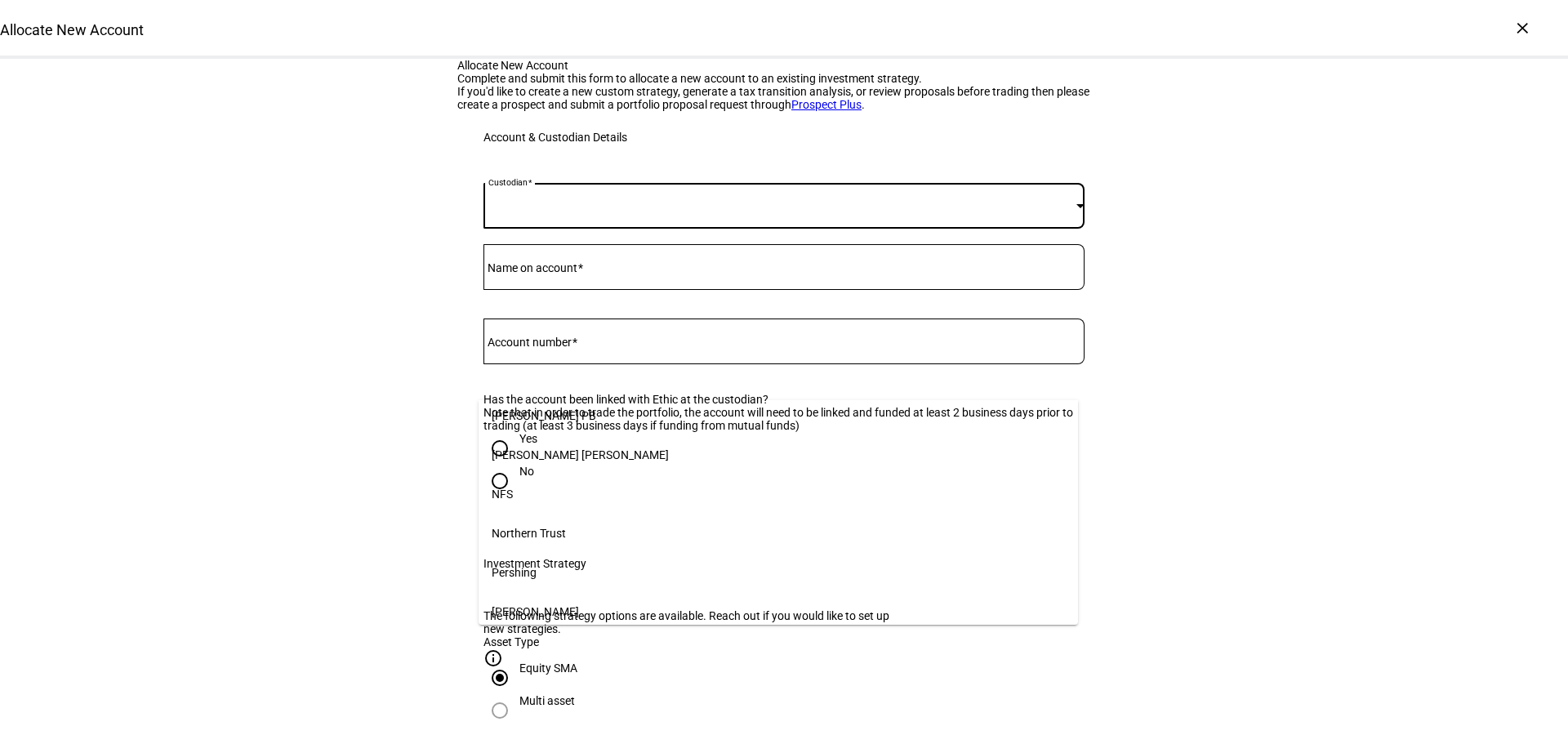
click at [629, 383] on div at bounding box center [784, 372] width 1568 height 744
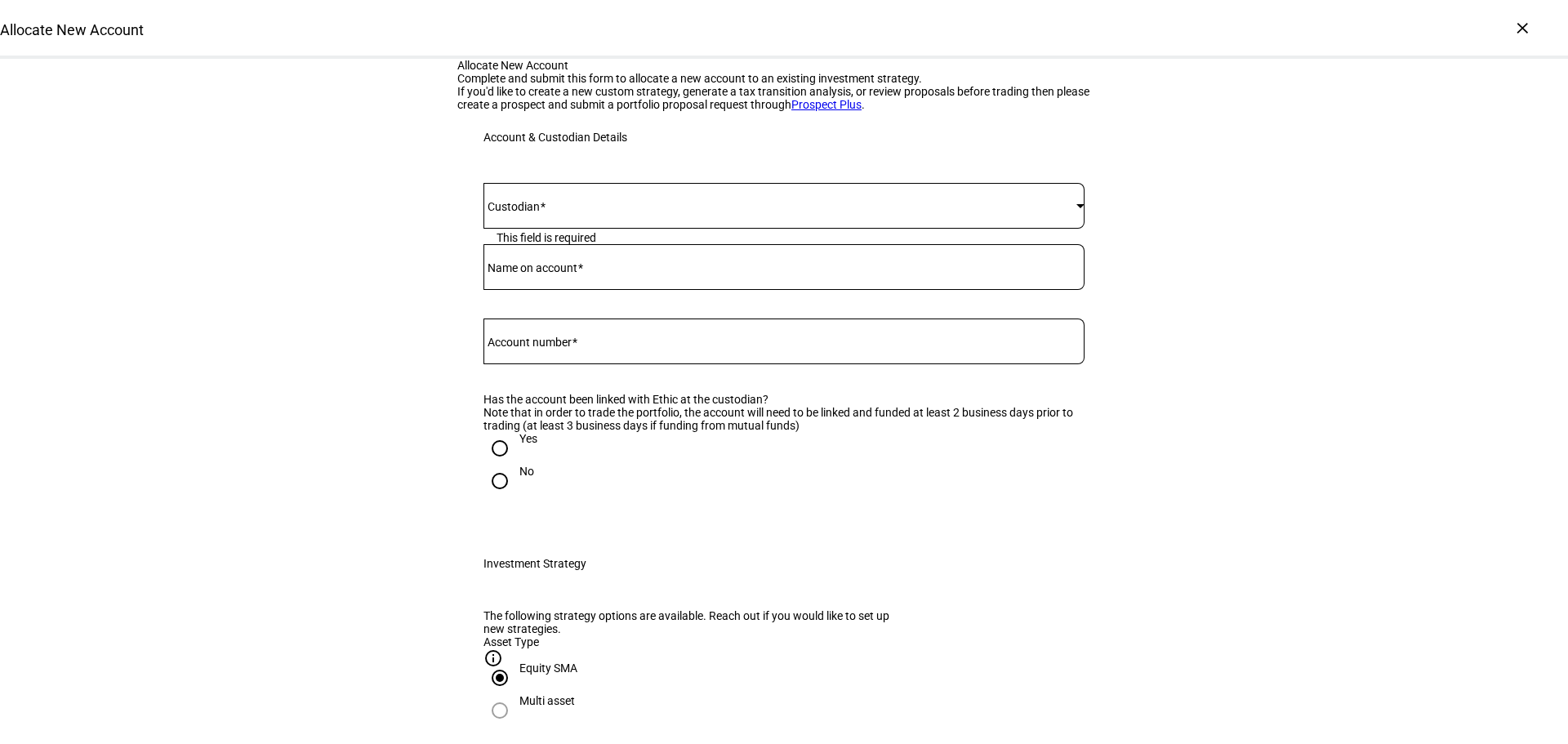
click at [591, 228] on div at bounding box center [784, 206] width 601 height 46
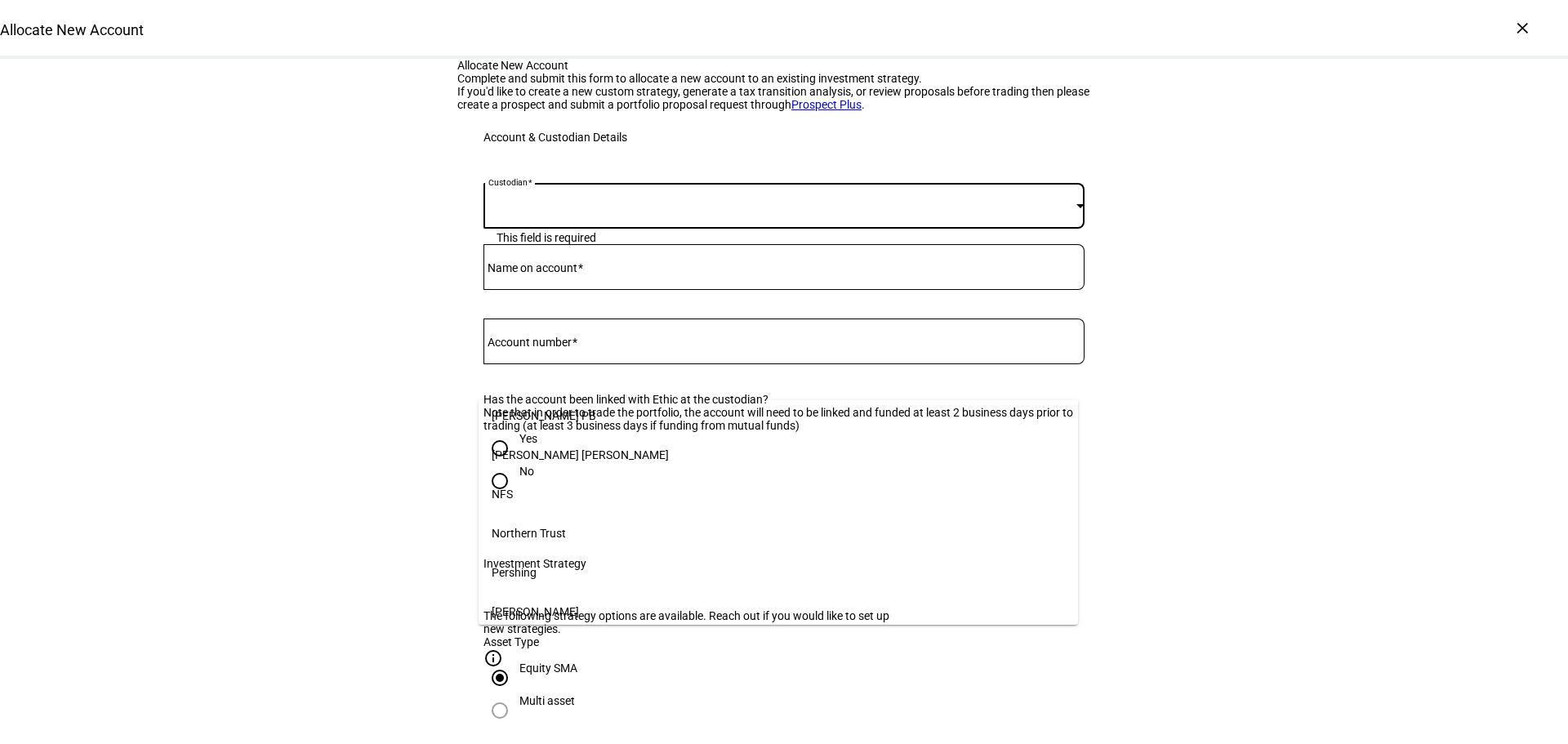
click at [564, 592] on mat-option "[PERSON_NAME]" at bounding box center [778, 611] width 600 height 39
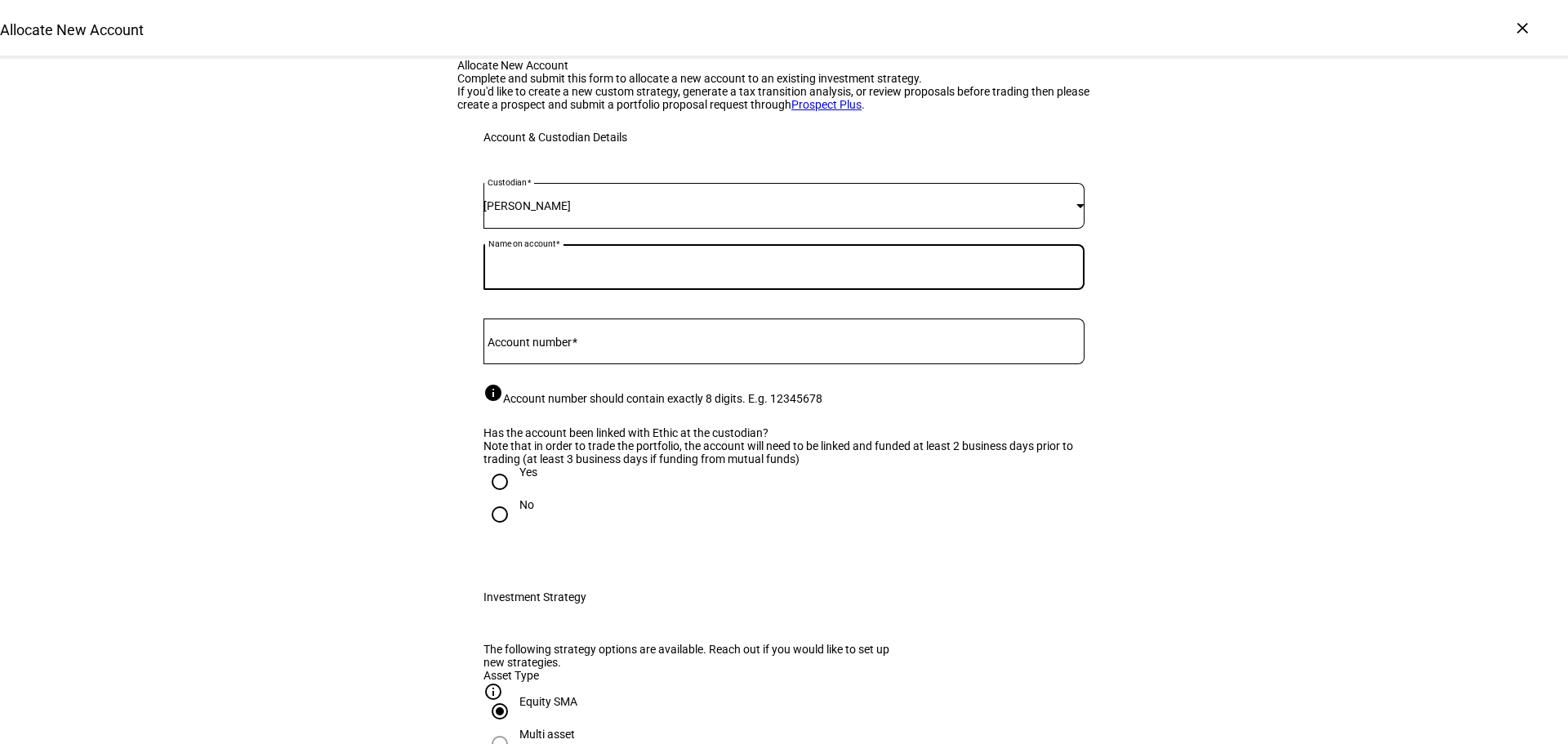
click at [544, 270] on input "Name on account" at bounding box center [784, 263] width 601 height 13
type input "[PERSON_NAME]"
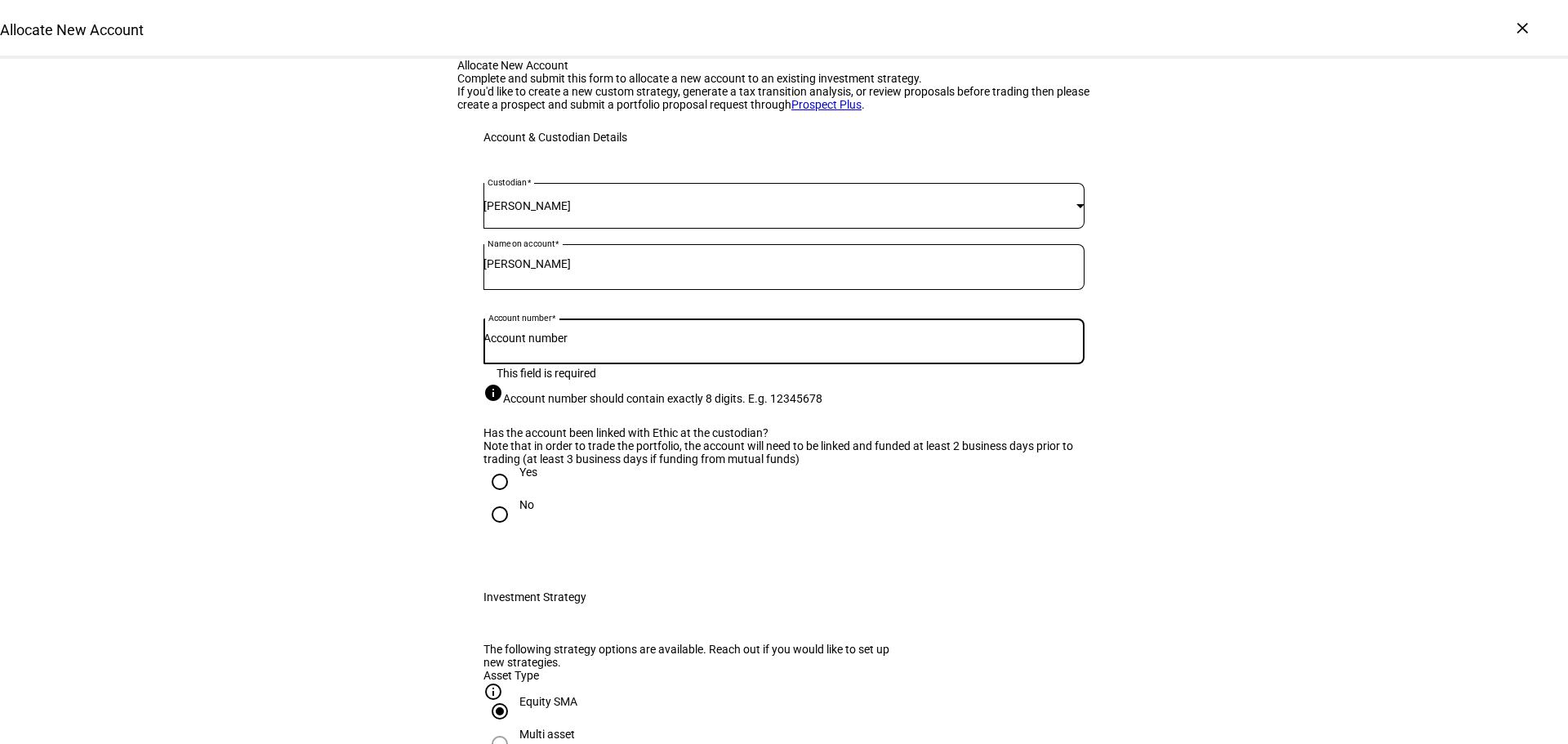
click at [583, 345] on input "Account number" at bounding box center [784, 338] width 601 height 13
paste input "8983"
type input "89837858"
click at [1100, 447] on div "Custodian [PERSON_NAME] Name on account [PERSON_NAME] Account Number 89837858 C…" at bounding box center [784, 368] width 653 height 408
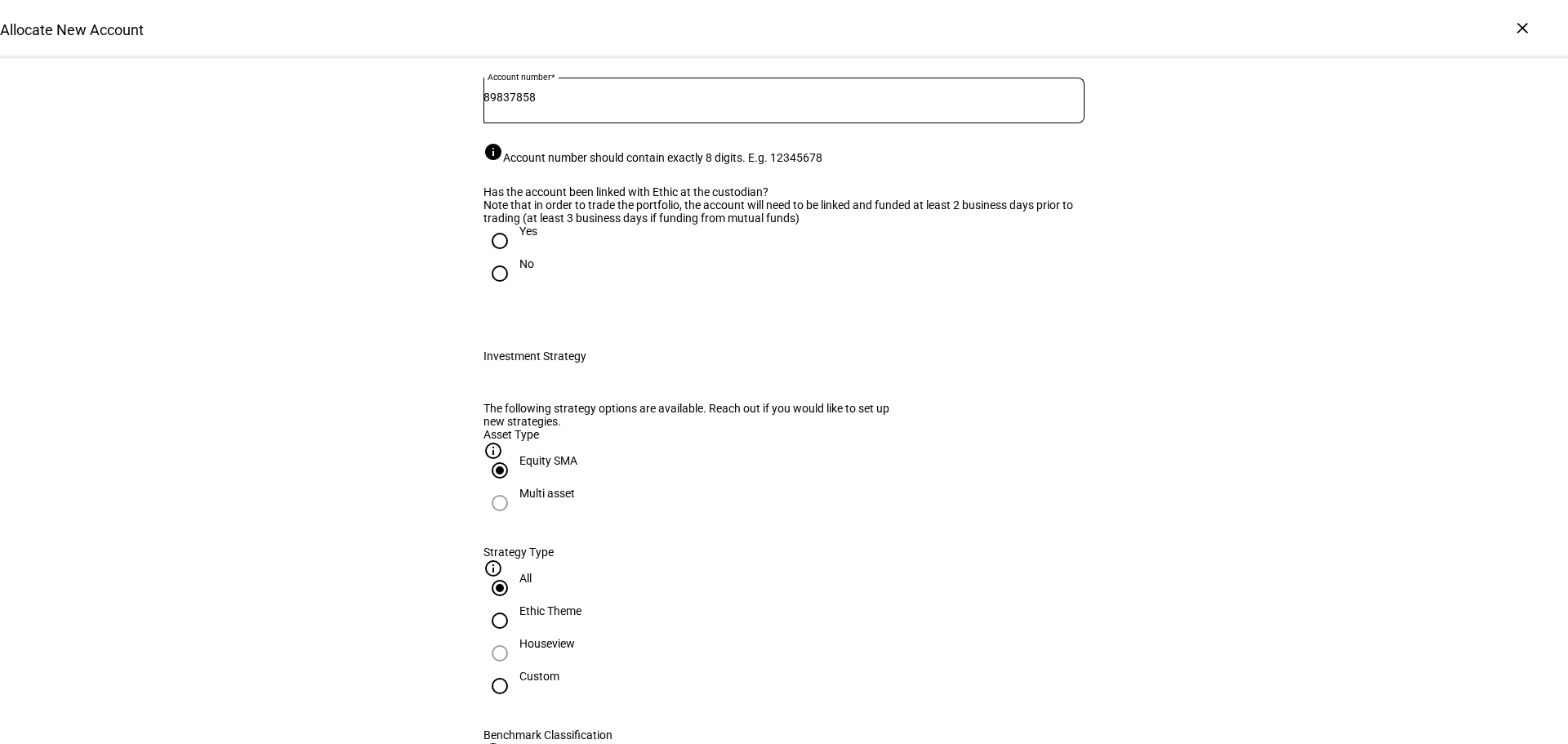
scroll to position [245, 0]
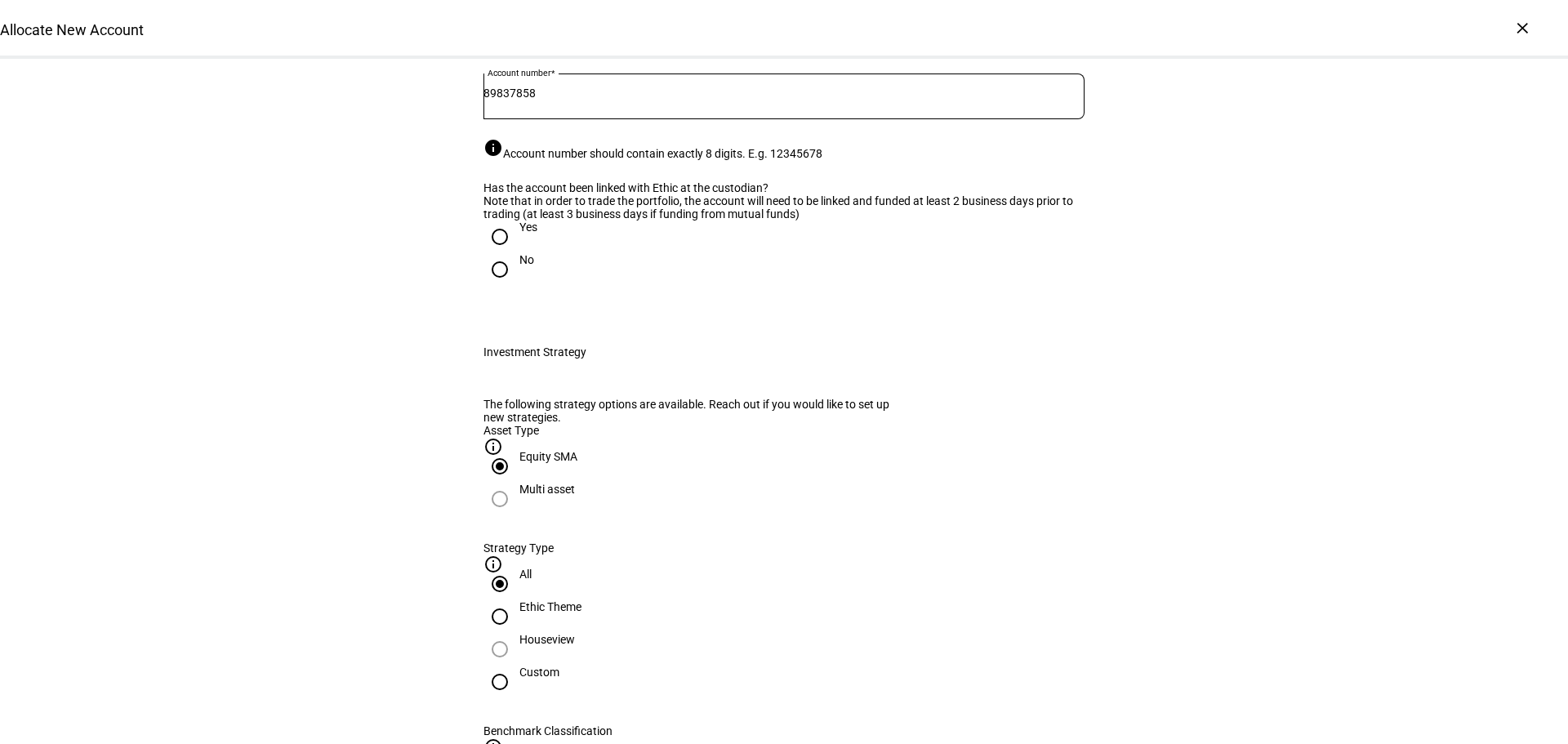
click at [498, 253] on input "Yes" at bounding box center [499, 236] width 32 height 32
radio input "true"
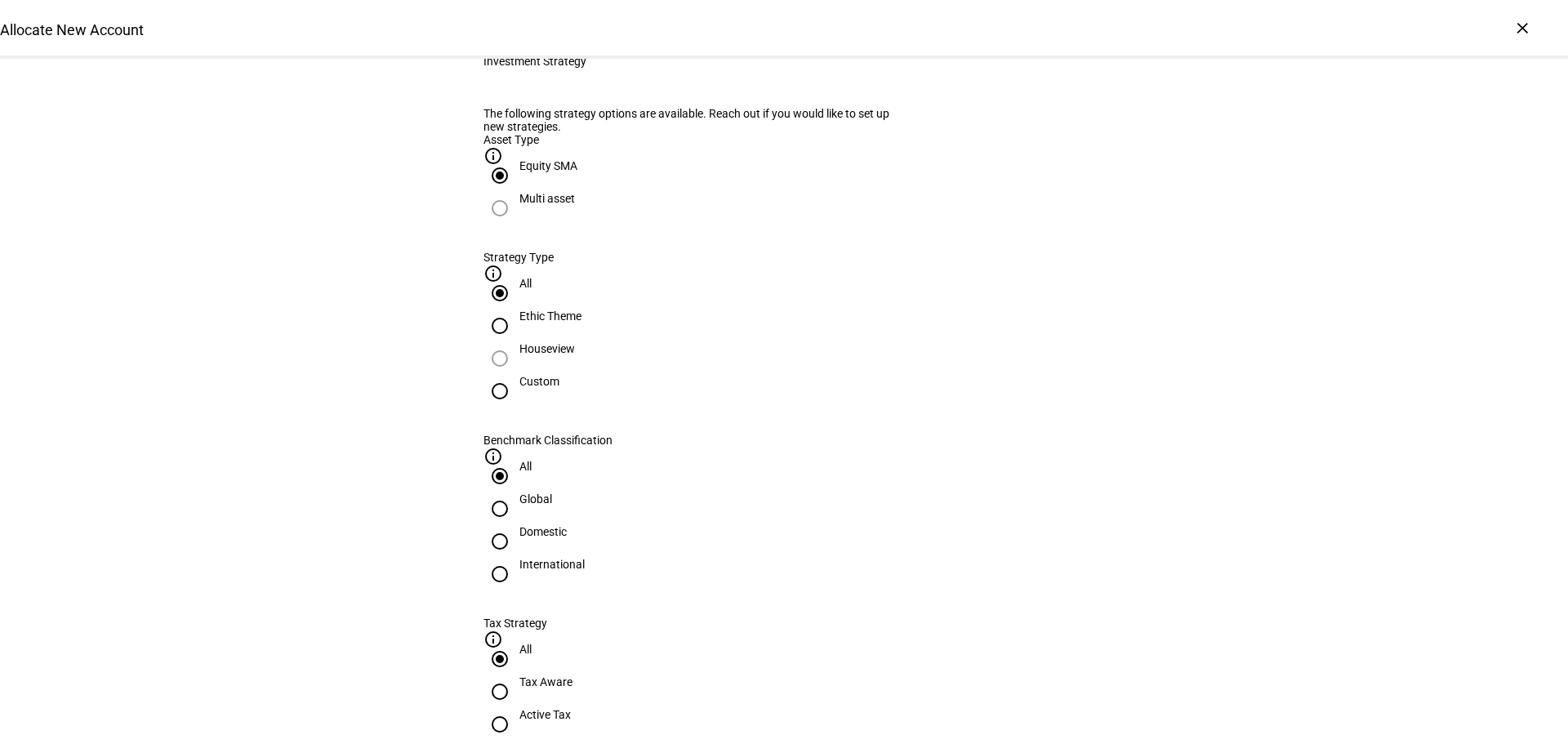
scroll to position [572, 0]
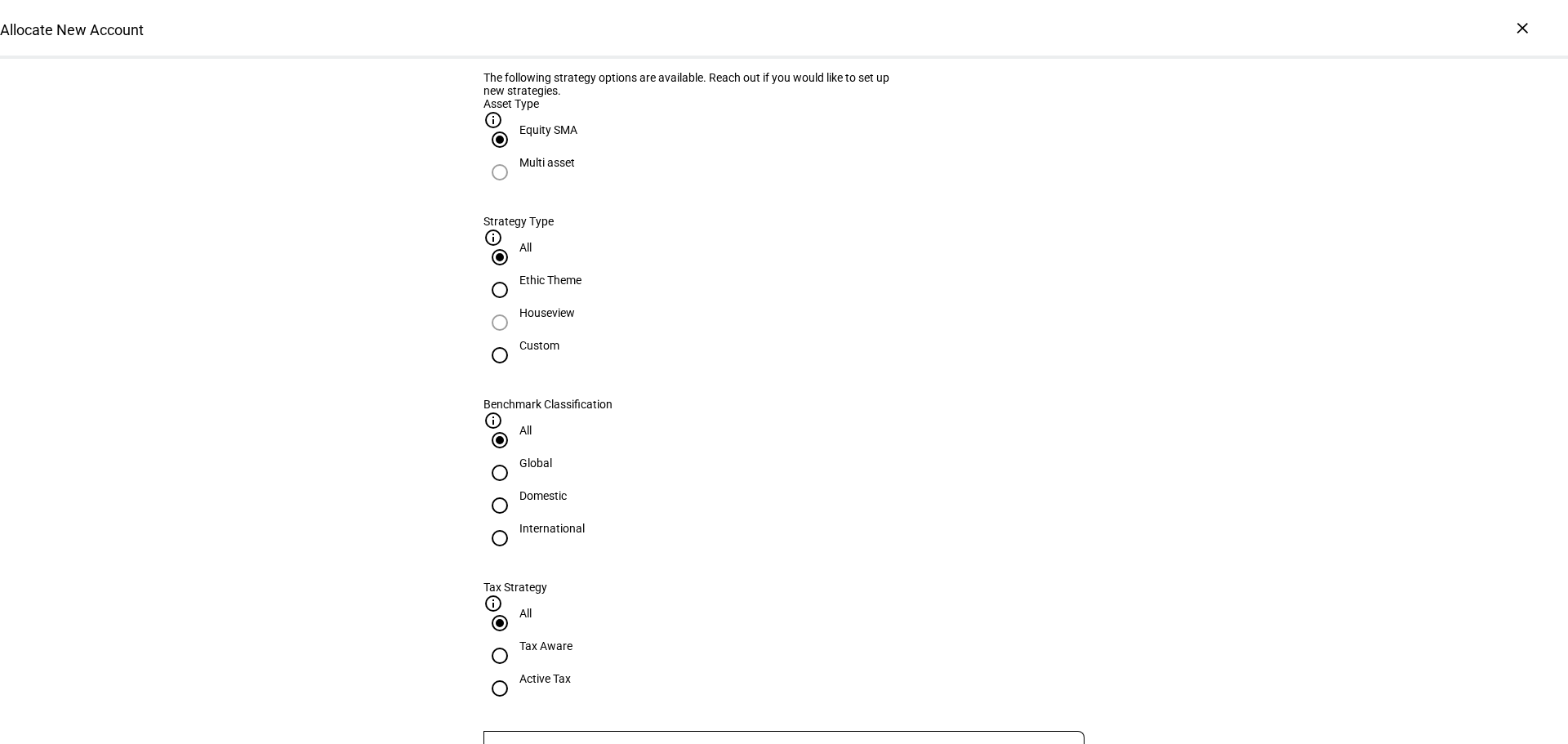
click at [678, 743] on input "Number" at bounding box center [784, 750] width 601 height 13
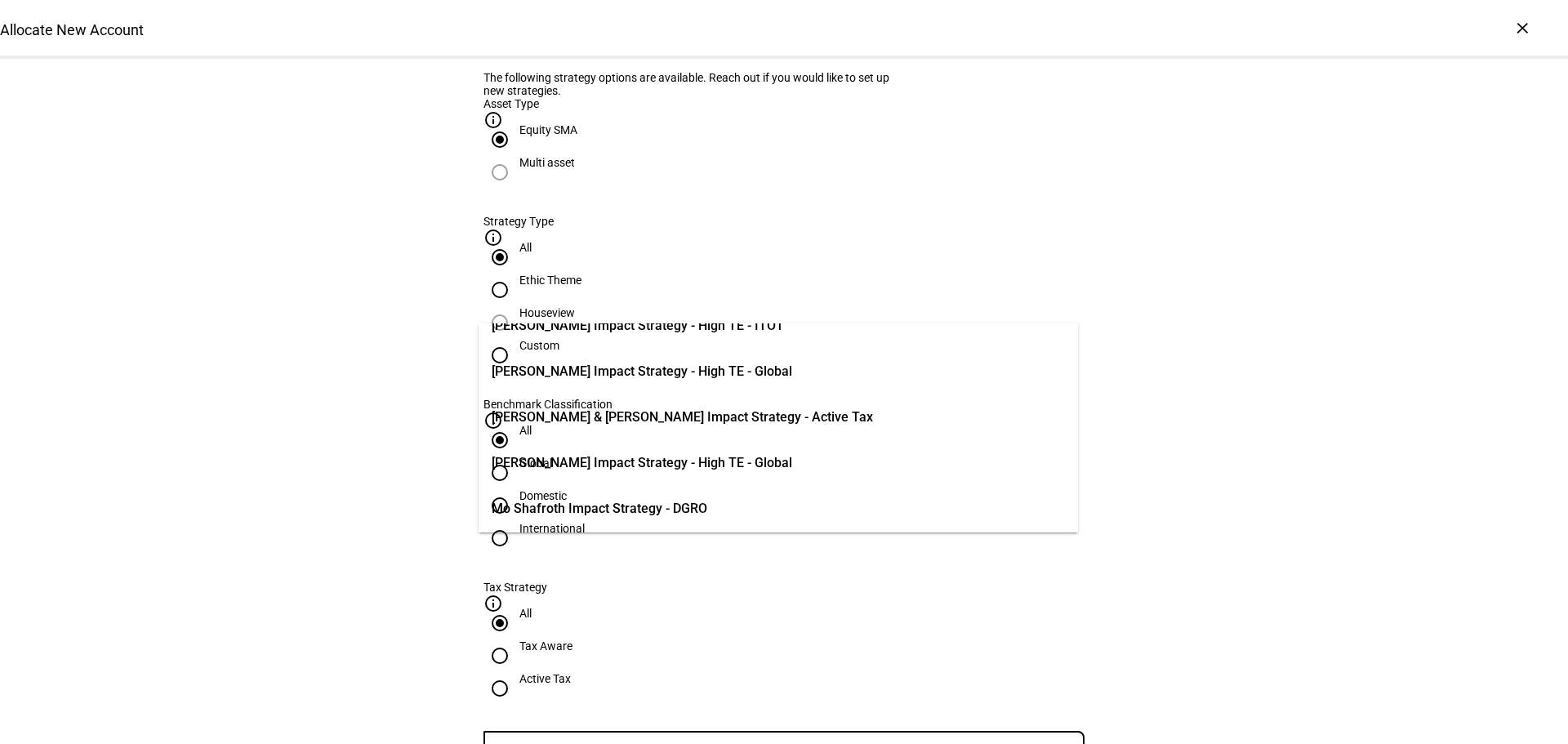
scroll to position [398, 0]
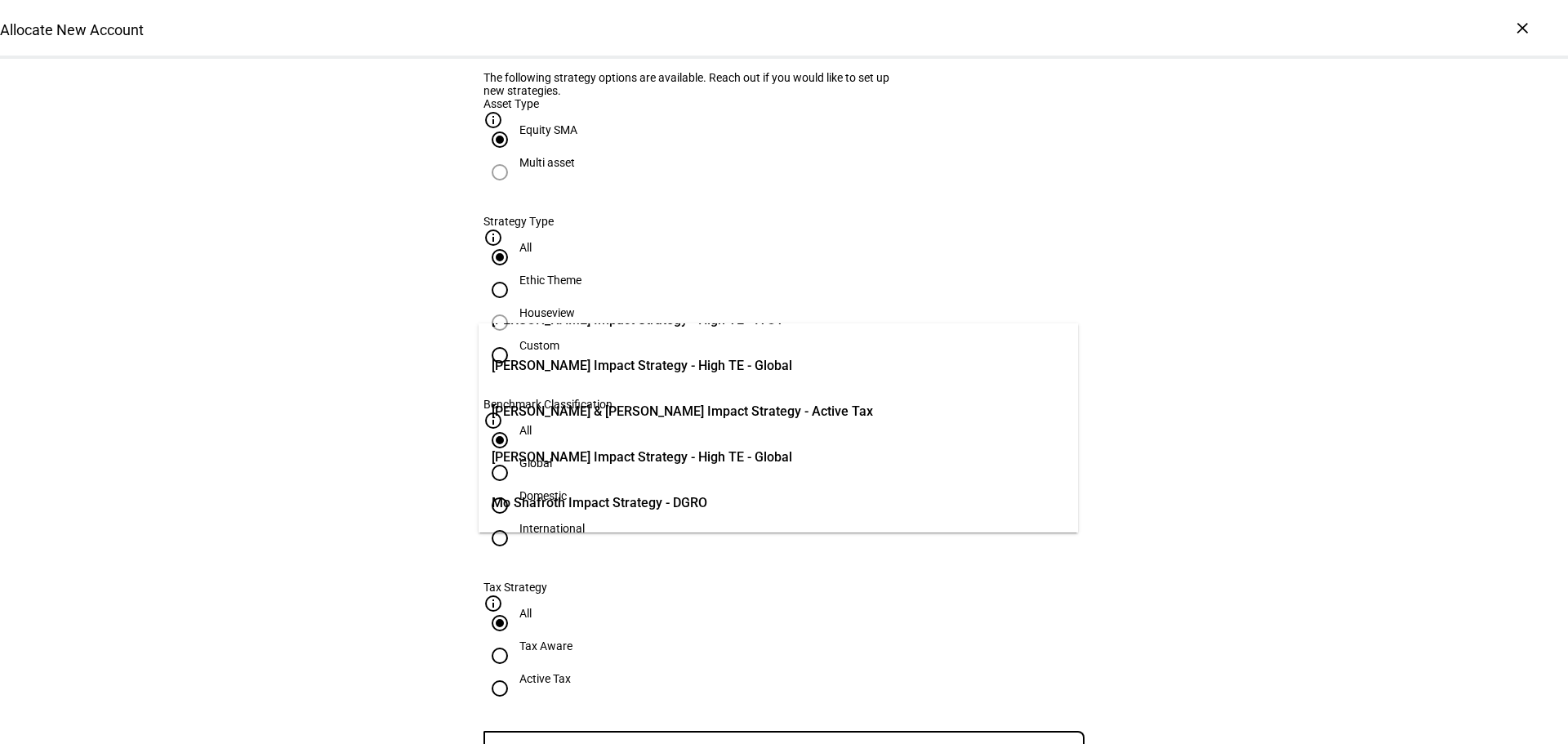
click at [723, 364] on span "[PERSON_NAME] Impact Strategy - High TE - Global" at bounding box center [642, 366] width 300 height 19
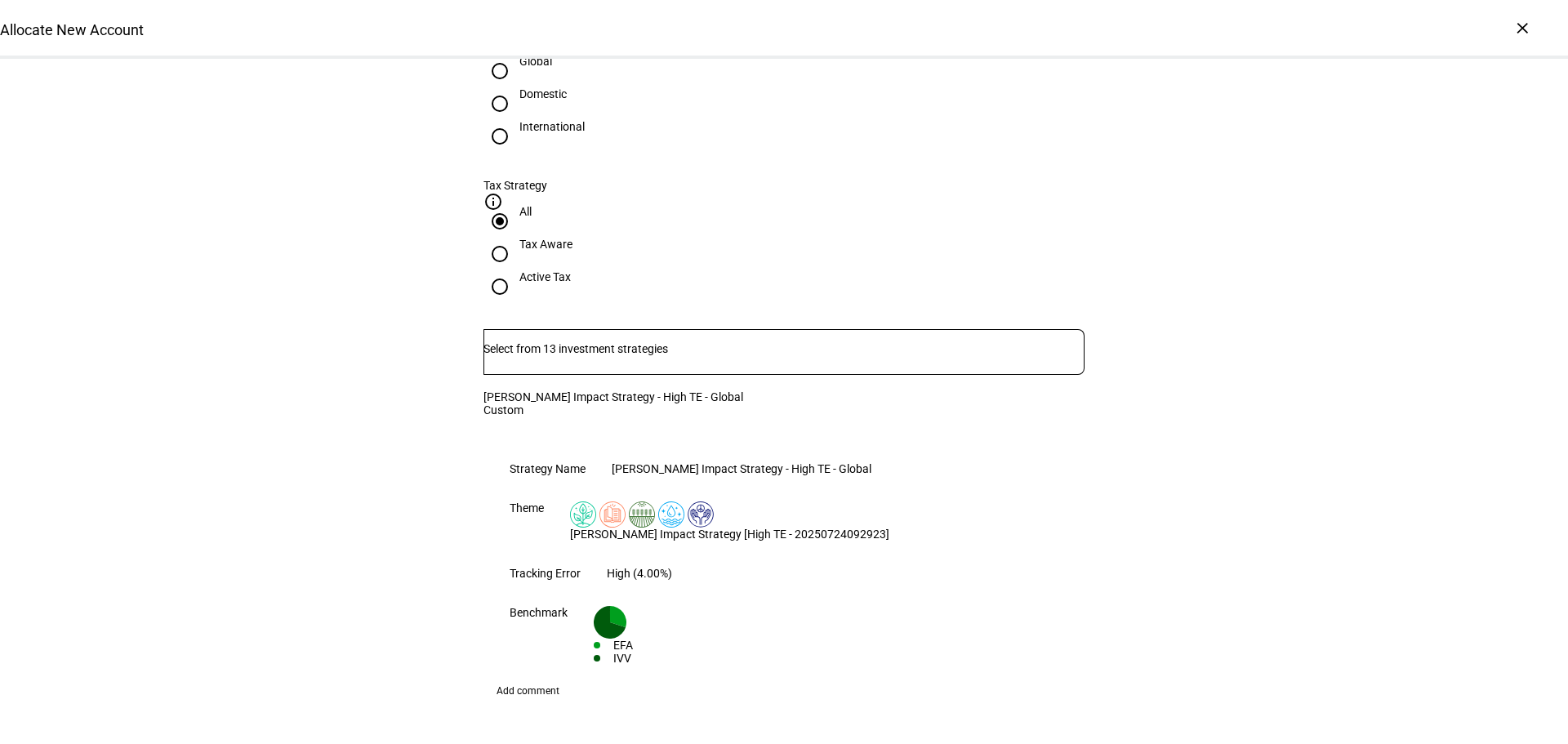
scroll to position [1225, 0]
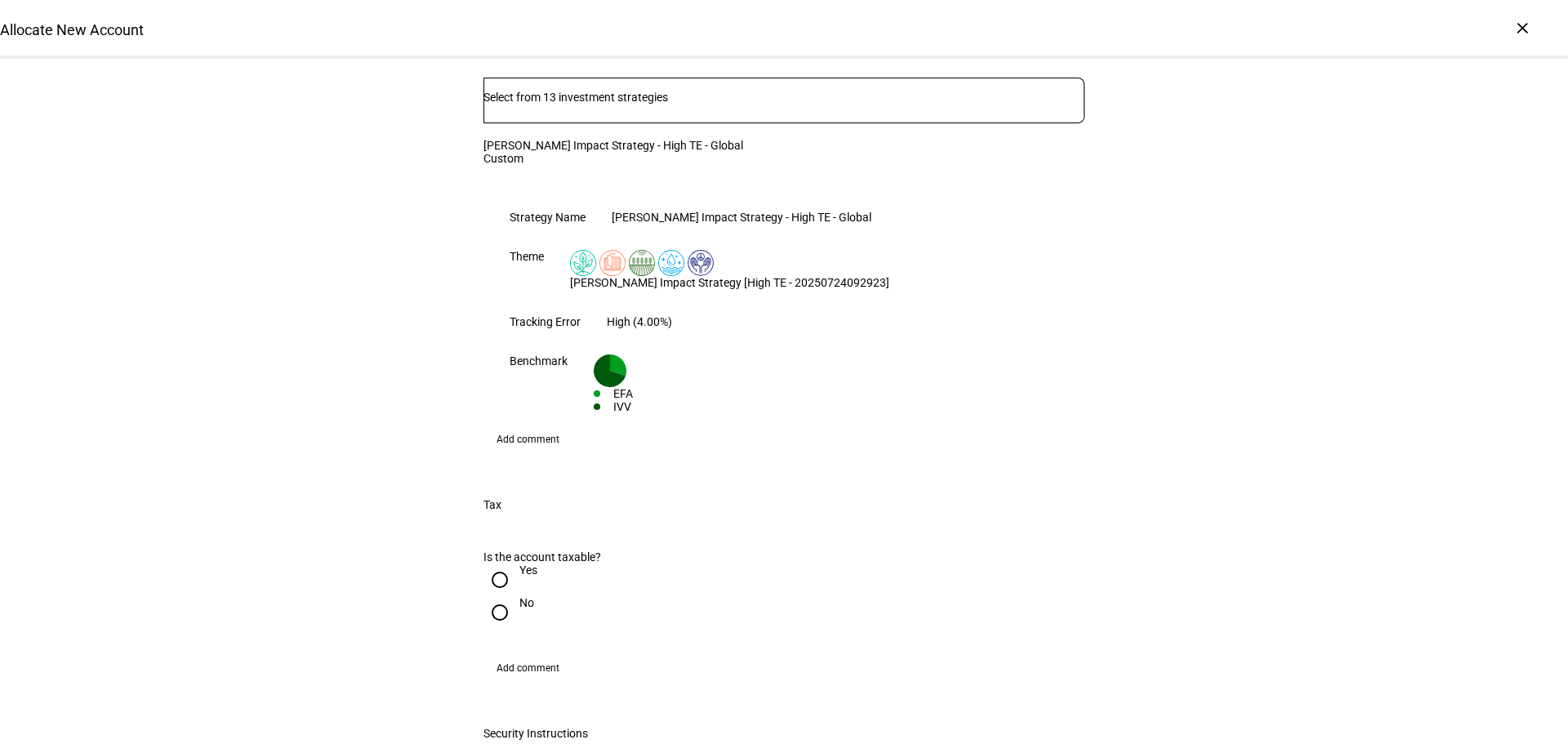
click at [493, 564] on input "Yes" at bounding box center [499, 579] width 32 height 32
radio input "true"
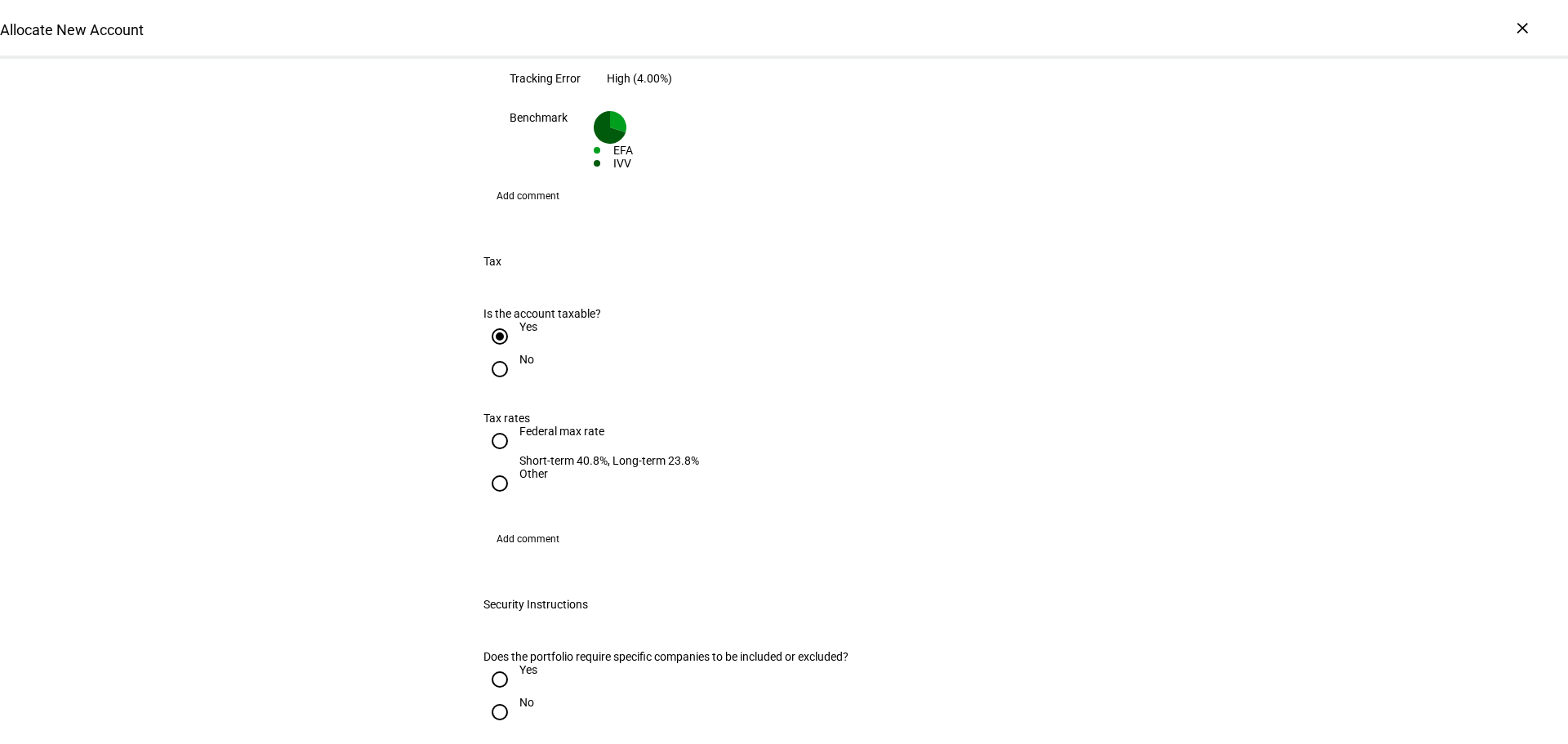
scroll to position [1470, 0]
click at [496, 466] on input "Other" at bounding box center [499, 481] width 32 height 32
radio input "true"
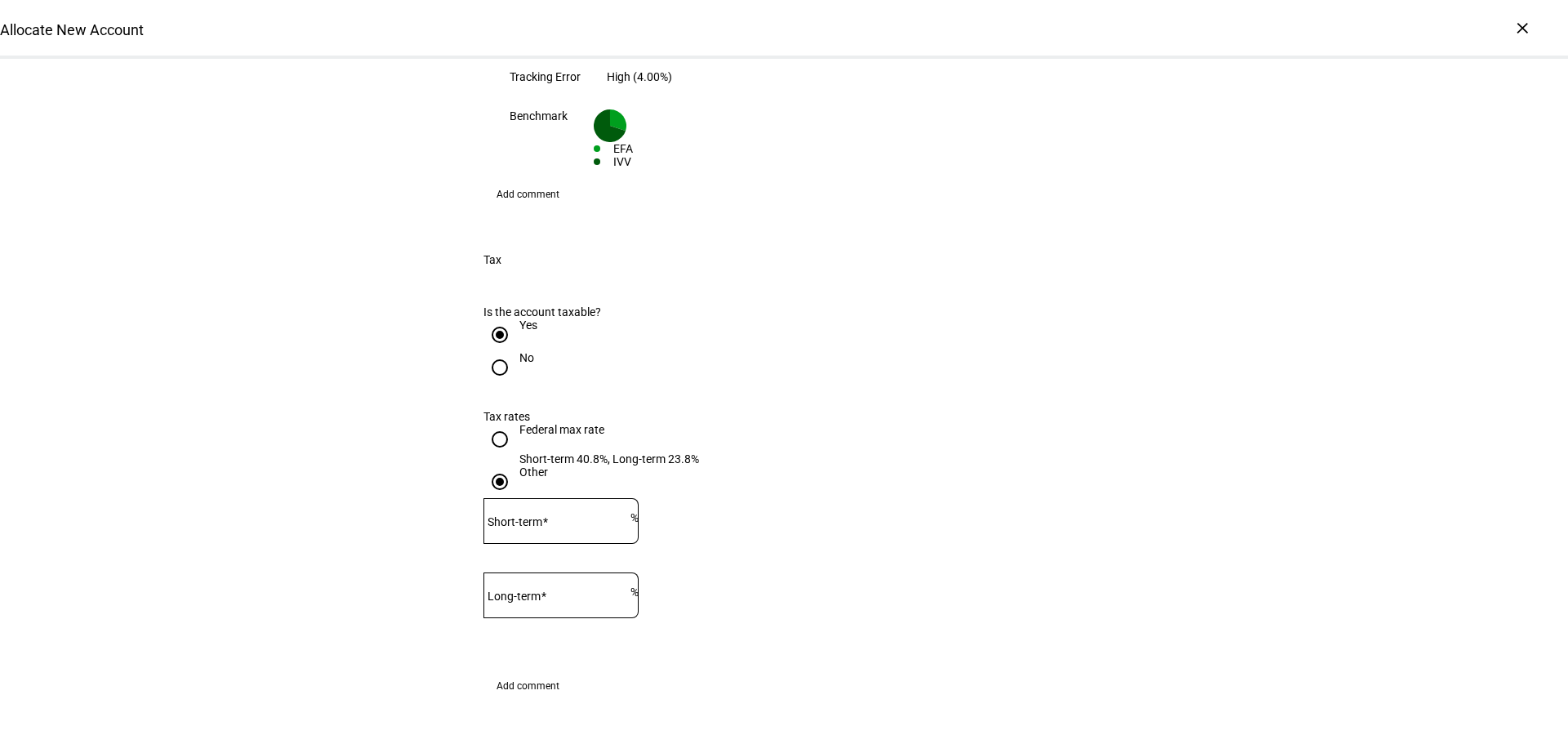
click at [580, 498] on div at bounding box center [557, 521] width 147 height 46
click at [584, 498] on div at bounding box center [557, 521] width 147 height 46
click at [630, 511] on input "1" at bounding box center [557, 517] width 147 height 13
click at [630, 511] on input "2" at bounding box center [557, 517] width 147 height 13
type input "3"
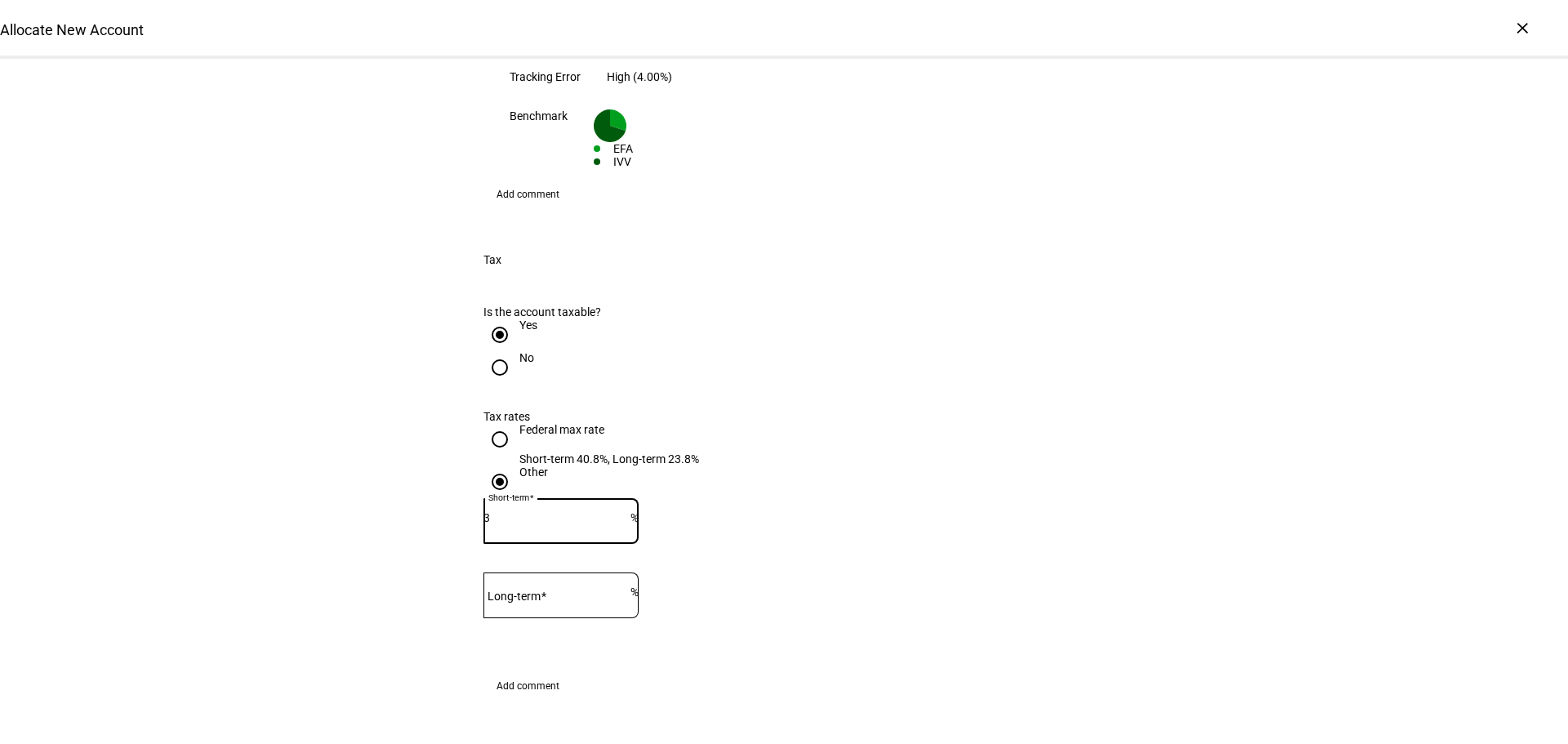
click at [630, 511] on input "3" at bounding box center [557, 517] width 147 height 13
click at [596, 511] on input "3" at bounding box center [557, 517] width 147 height 13
click at [594, 511] on input "3" at bounding box center [557, 517] width 147 height 13
click at [593, 511] on input "3" at bounding box center [557, 517] width 147 height 13
click at [499, 423] on input "Federal max rate Short-term 40.8%, Long-term 23.8%" at bounding box center [499, 439] width 32 height 32
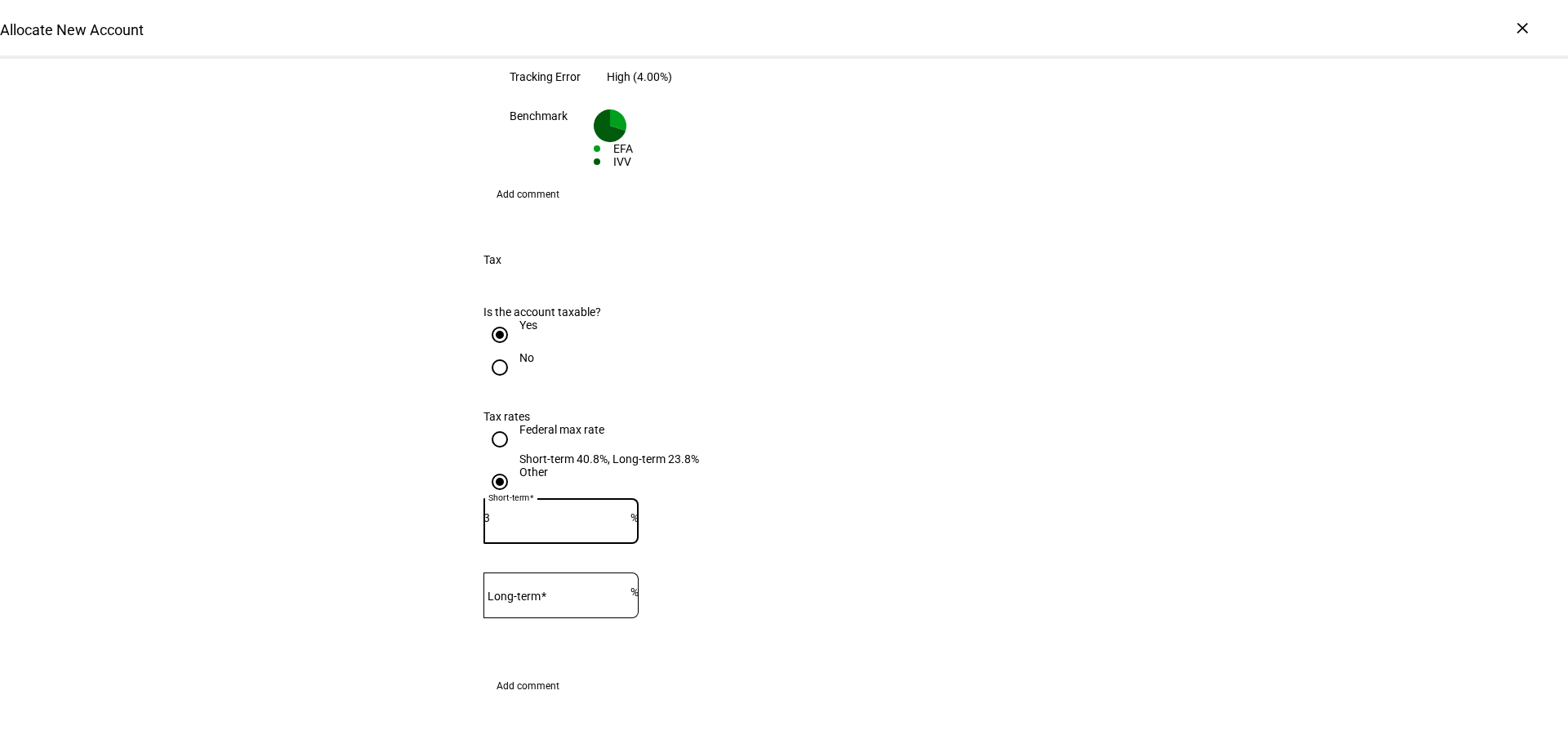
radio input "true"
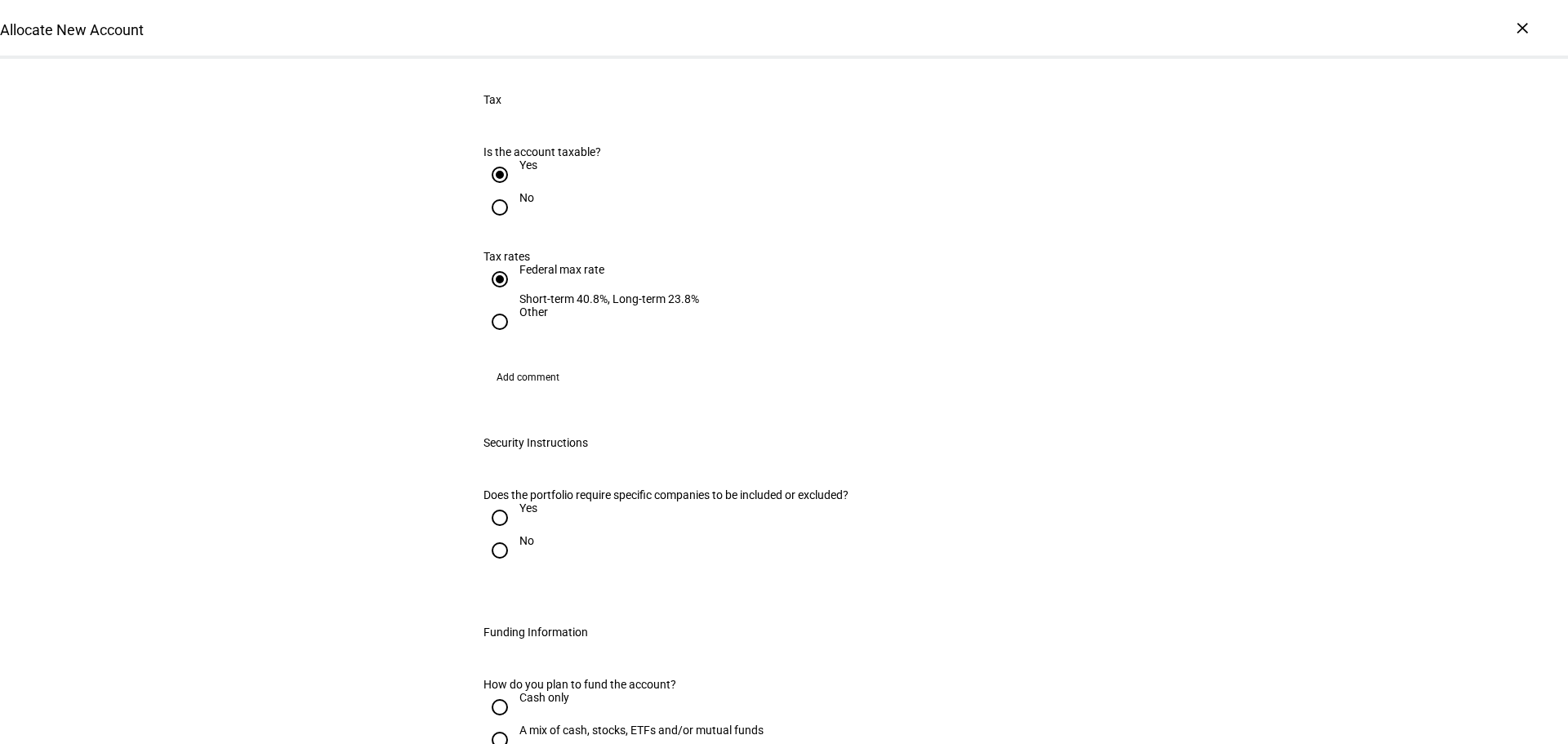
scroll to position [1633, 0]
click at [489, 530] on input "No" at bounding box center [499, 546] width 32 height 32
radio input "true"
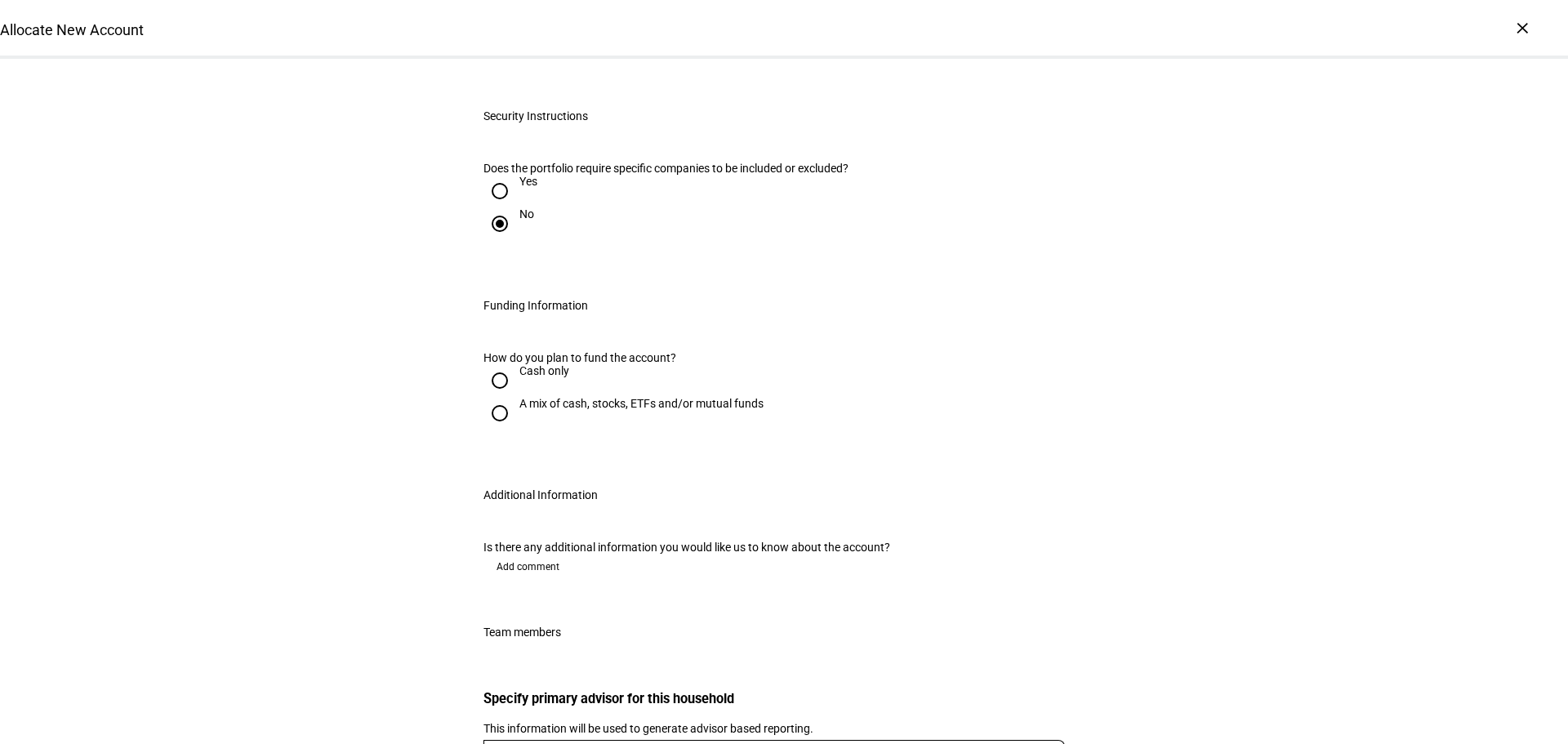
scroll to position [1960, 0]
click at [497, 394] on input "A mix of cash, stocks, ETFs and/or mutual funds" at bounding box center [499, 410] width 32 height 32
radio input "true"
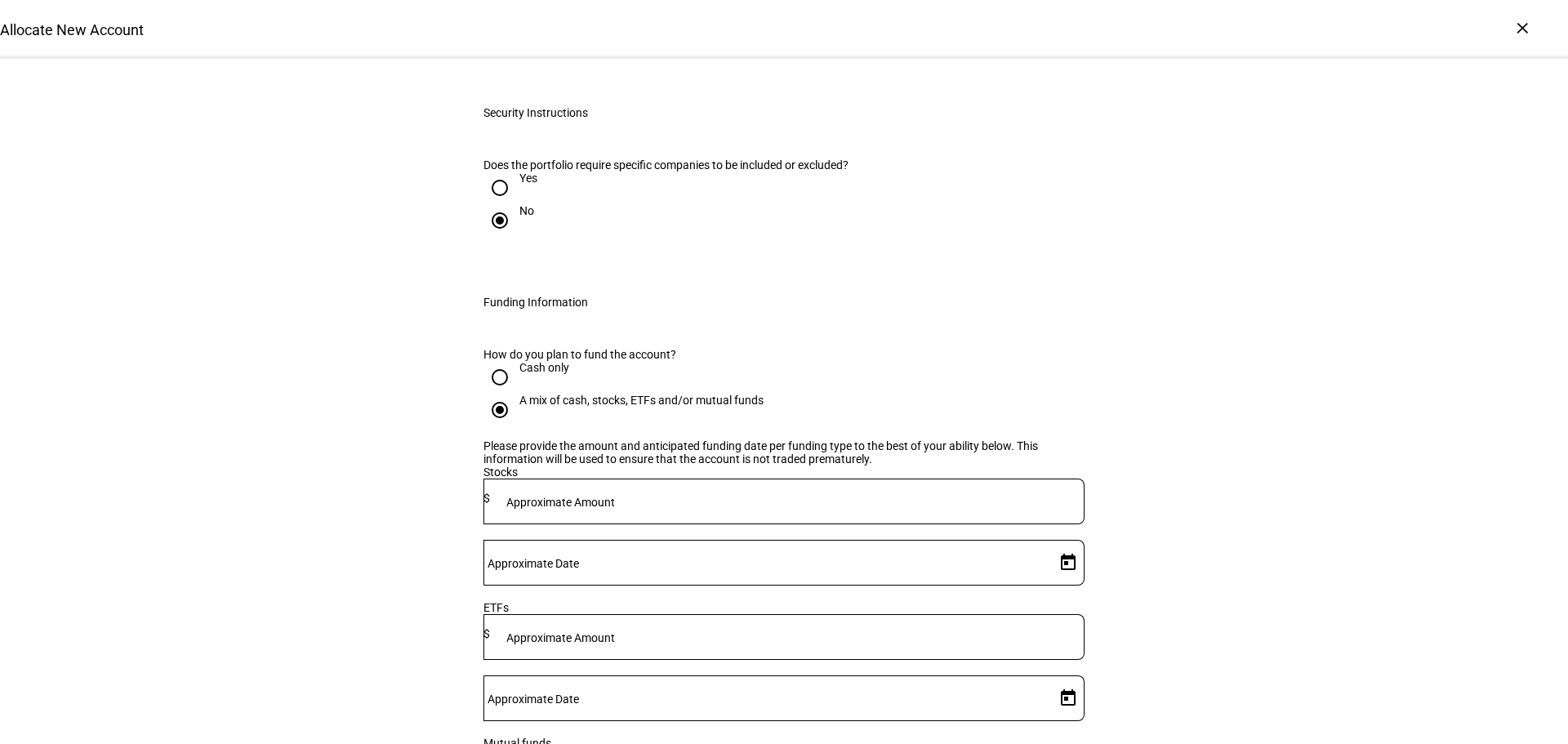
scroll to position [2042, 0]
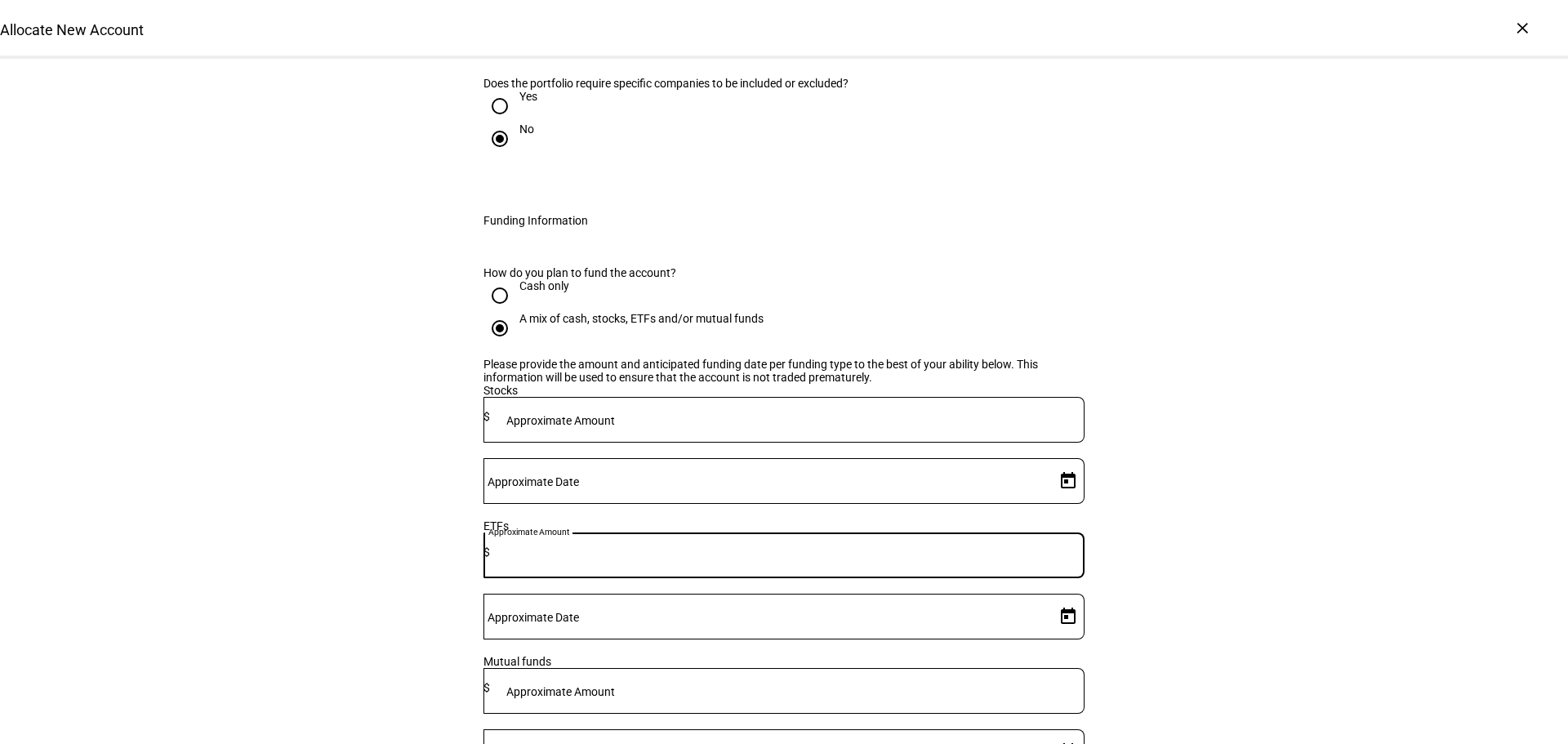
click at [717, 545] on input at bounding box center [787, 551] width 594 height 13
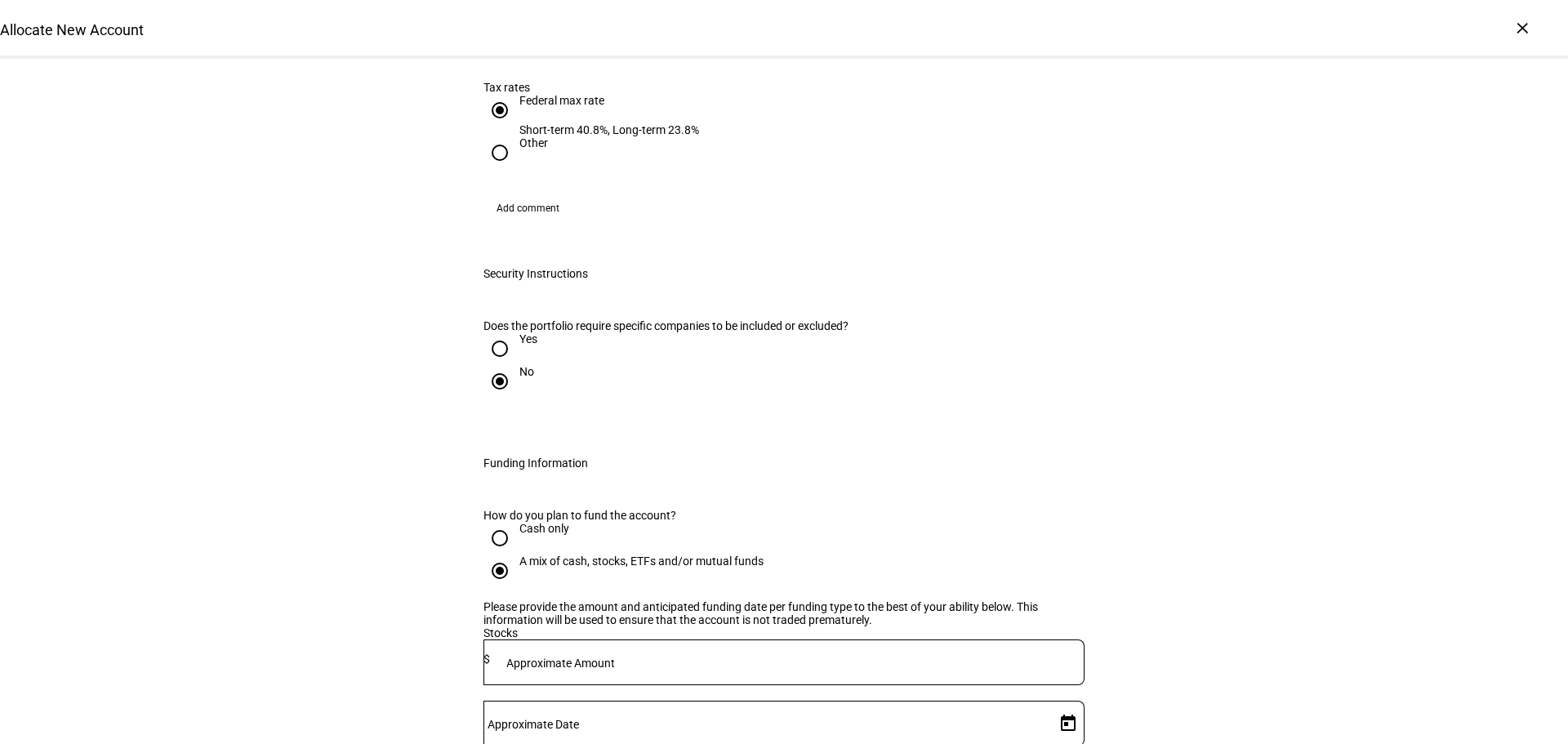
scroll to position [1878, 0]
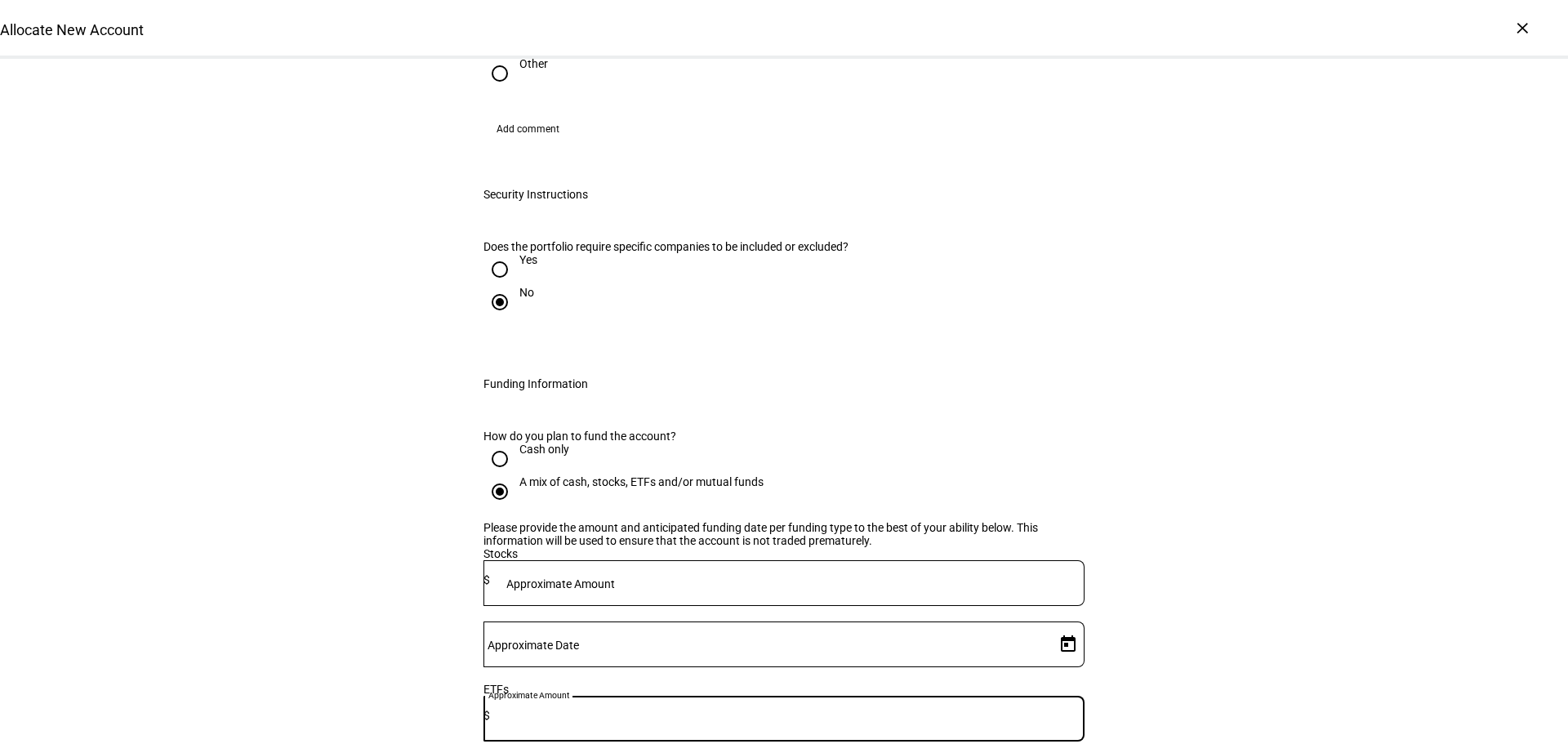
click at [701, 709] on input at bounding box center [787, 715] width 594 height 13
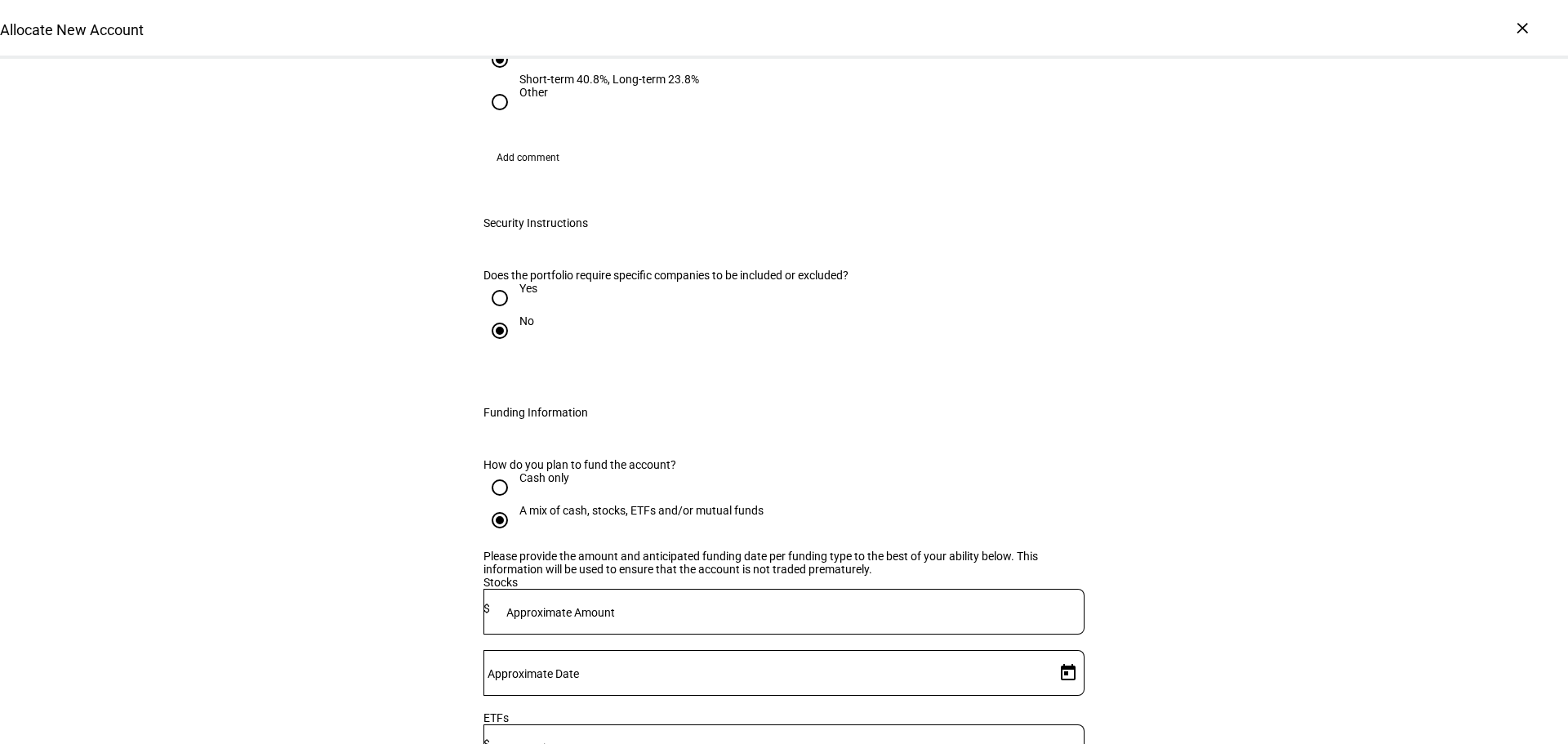
scroll to position [1960, 0]
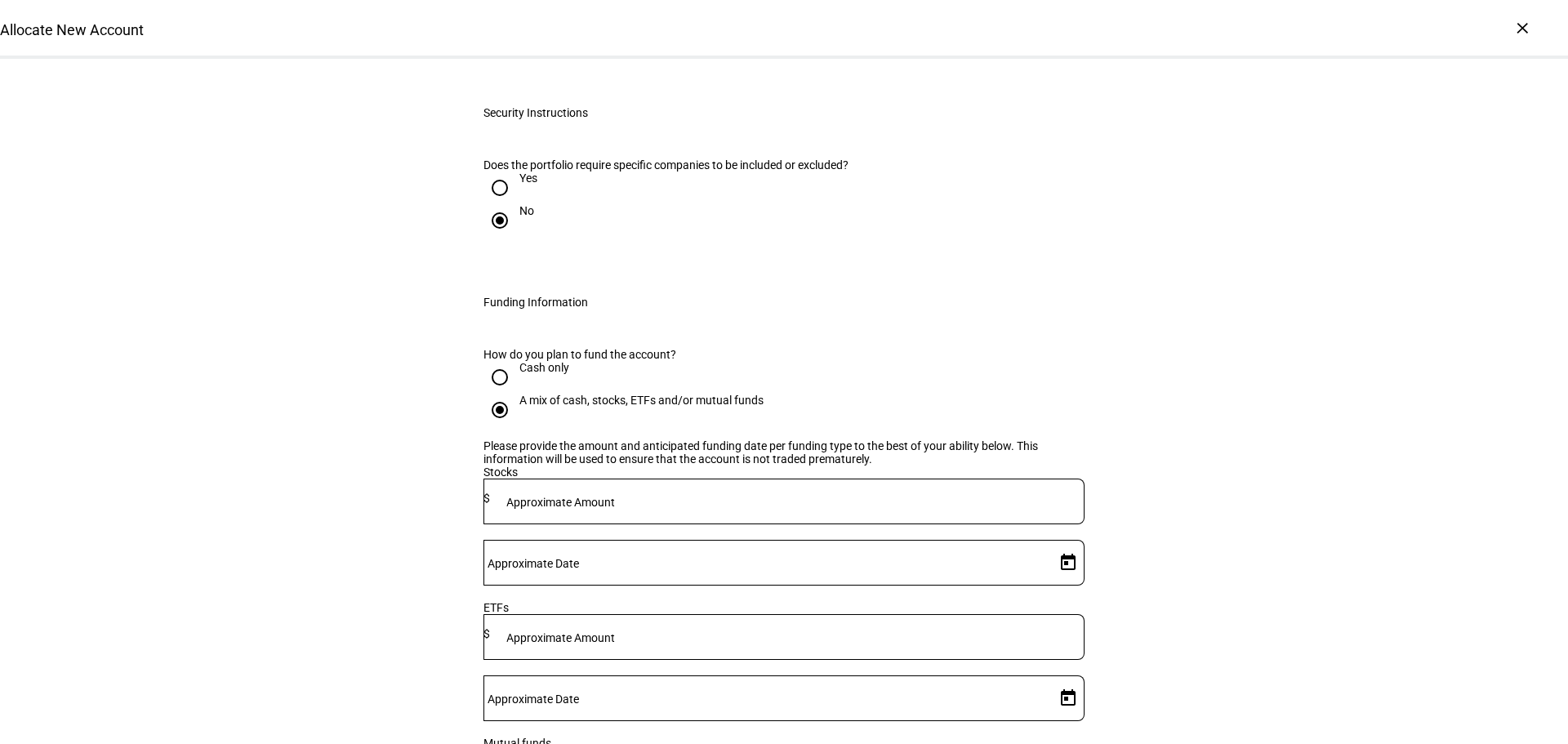
click at [677, 614] on div "Approximate Amount $" at bounding box center [784, 637] width 601 height 46
type input "191,531"
click at [1049, 678] on span "Open calendar" at bounding box center [1068, 698] width 39 height 39
click at [935, 373] on span "8" at bounding box center [928, 384] width 30 height 30
type input "[DATE]"
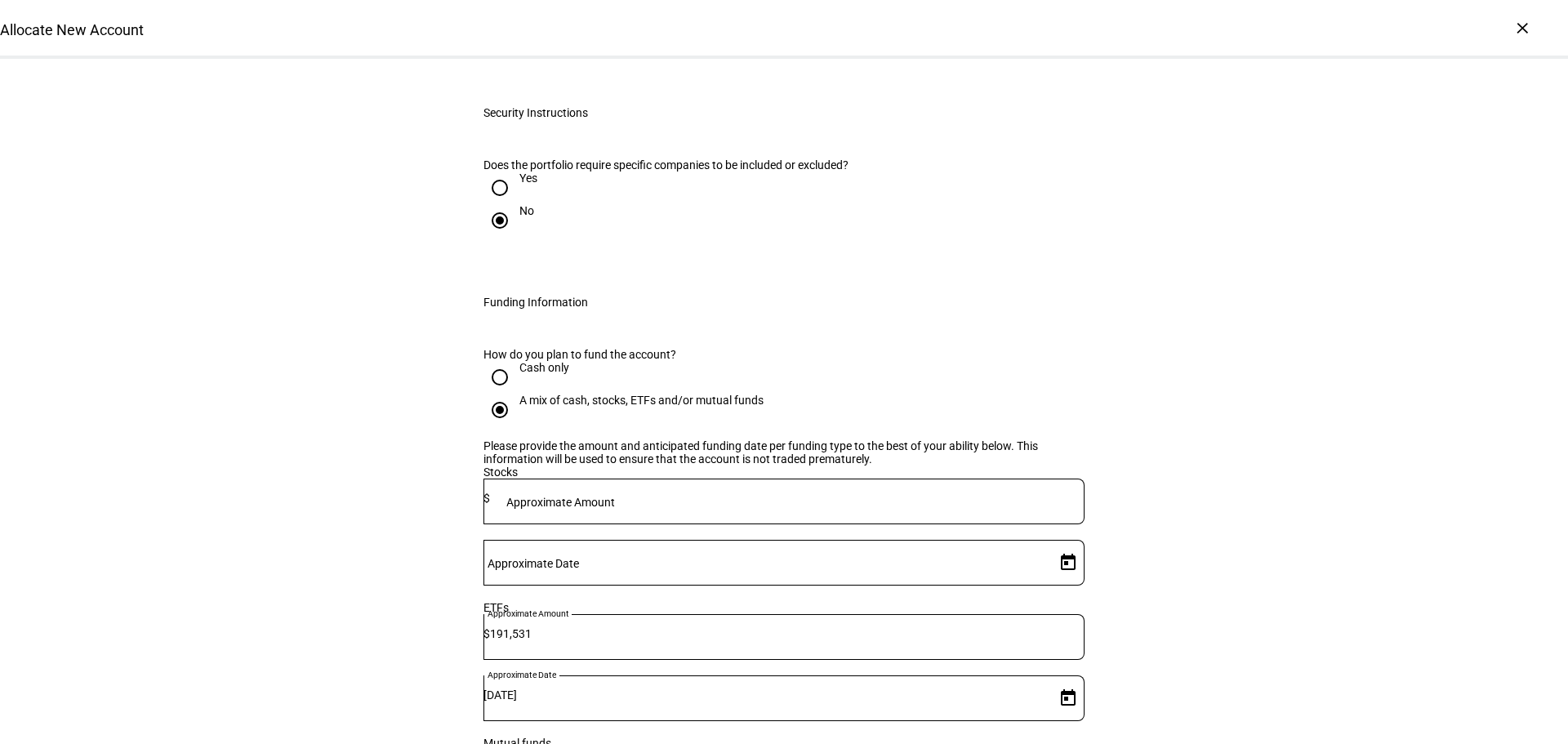
type input "34,796"
click at [934, 492] on span "8" at bounding box center [928, 502] width 30 height 30
type input "[DATE]"
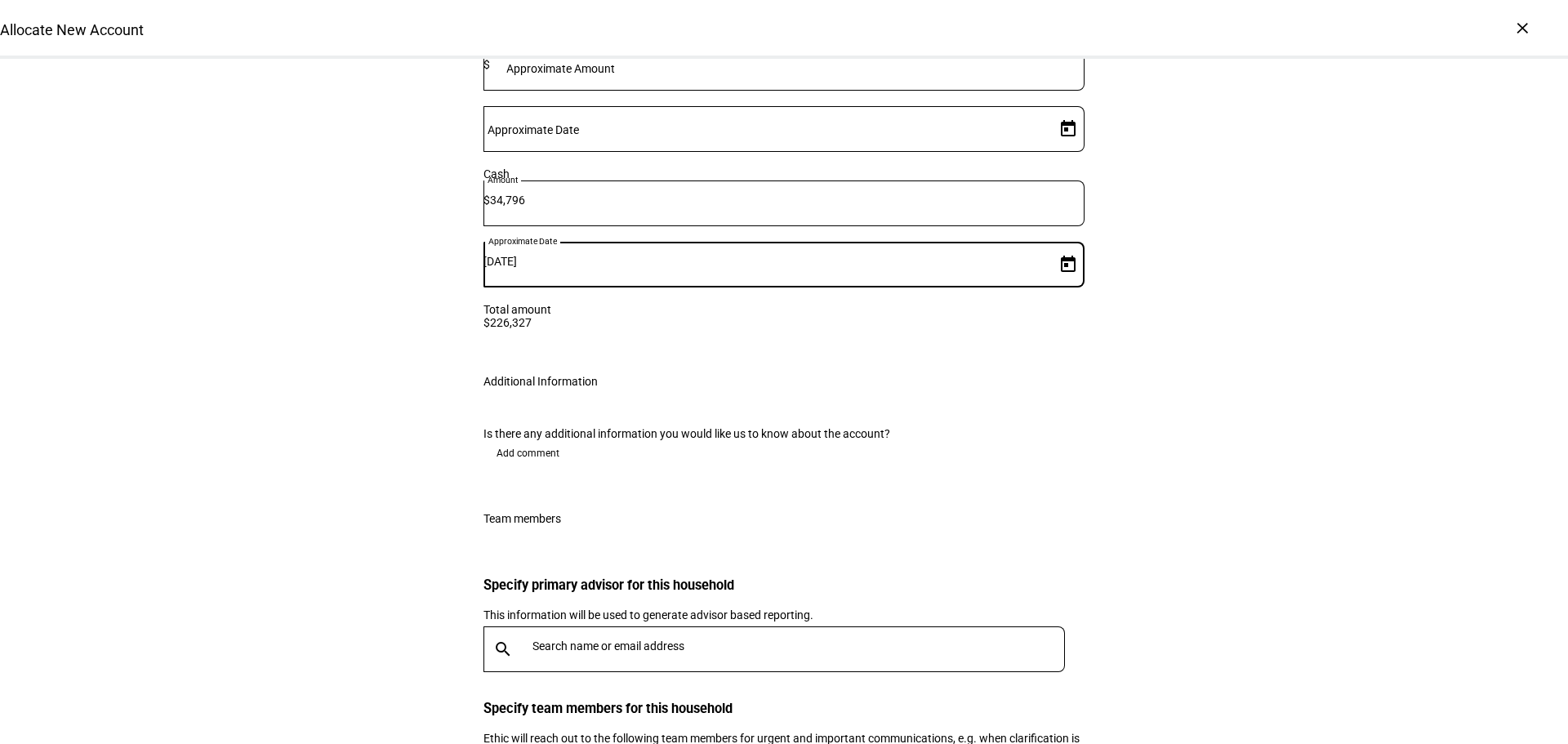
scroll to position [2665, 0]
click at [561, 639] on input "text" at bounding box center [802, 645] width 539 height 13
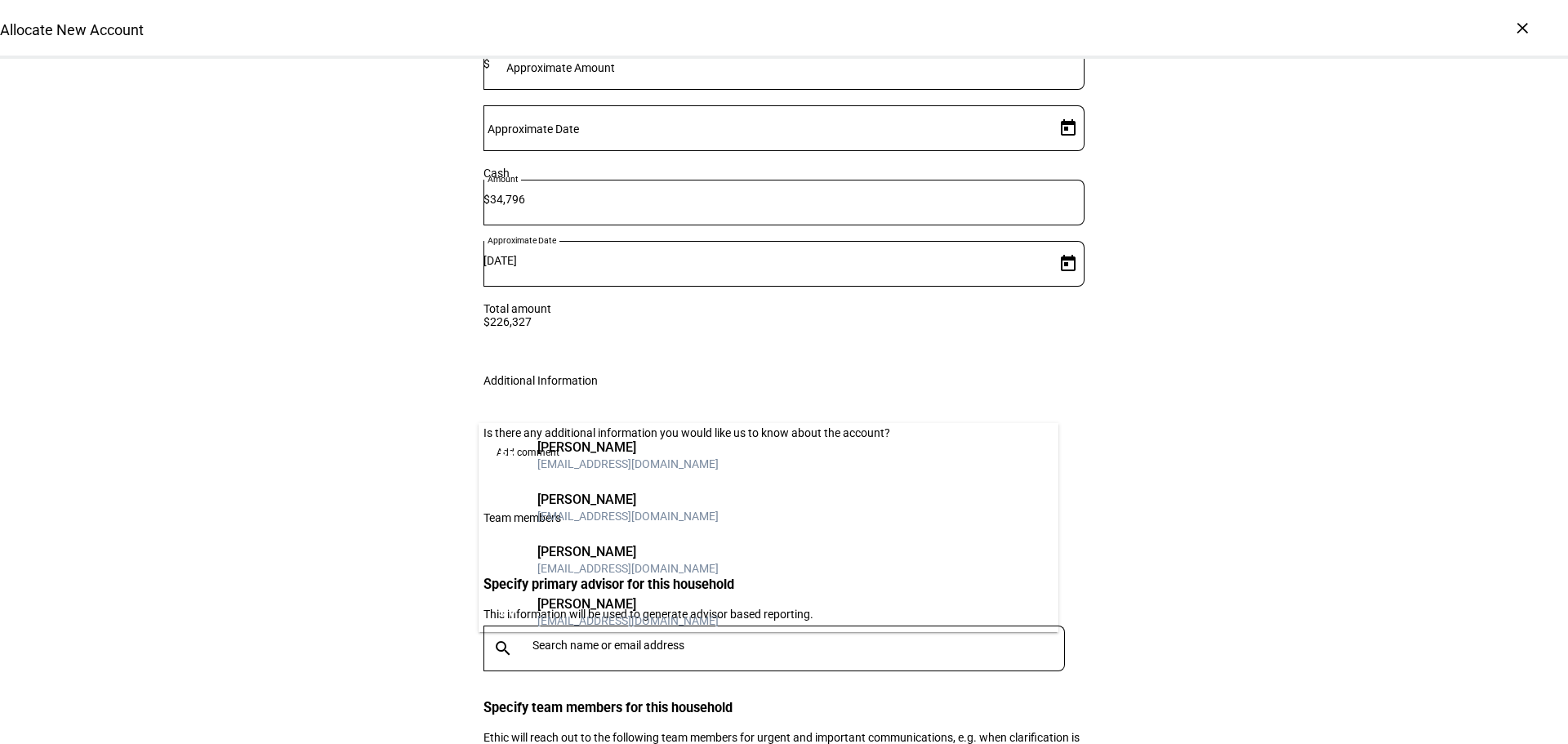
click at [608, 488] on mat-option "BM [PERSON_NAME] [EMAIL_ADDRESS][DOMAIN_NAME]" at bounding box center [769, 508] width 580 height 53
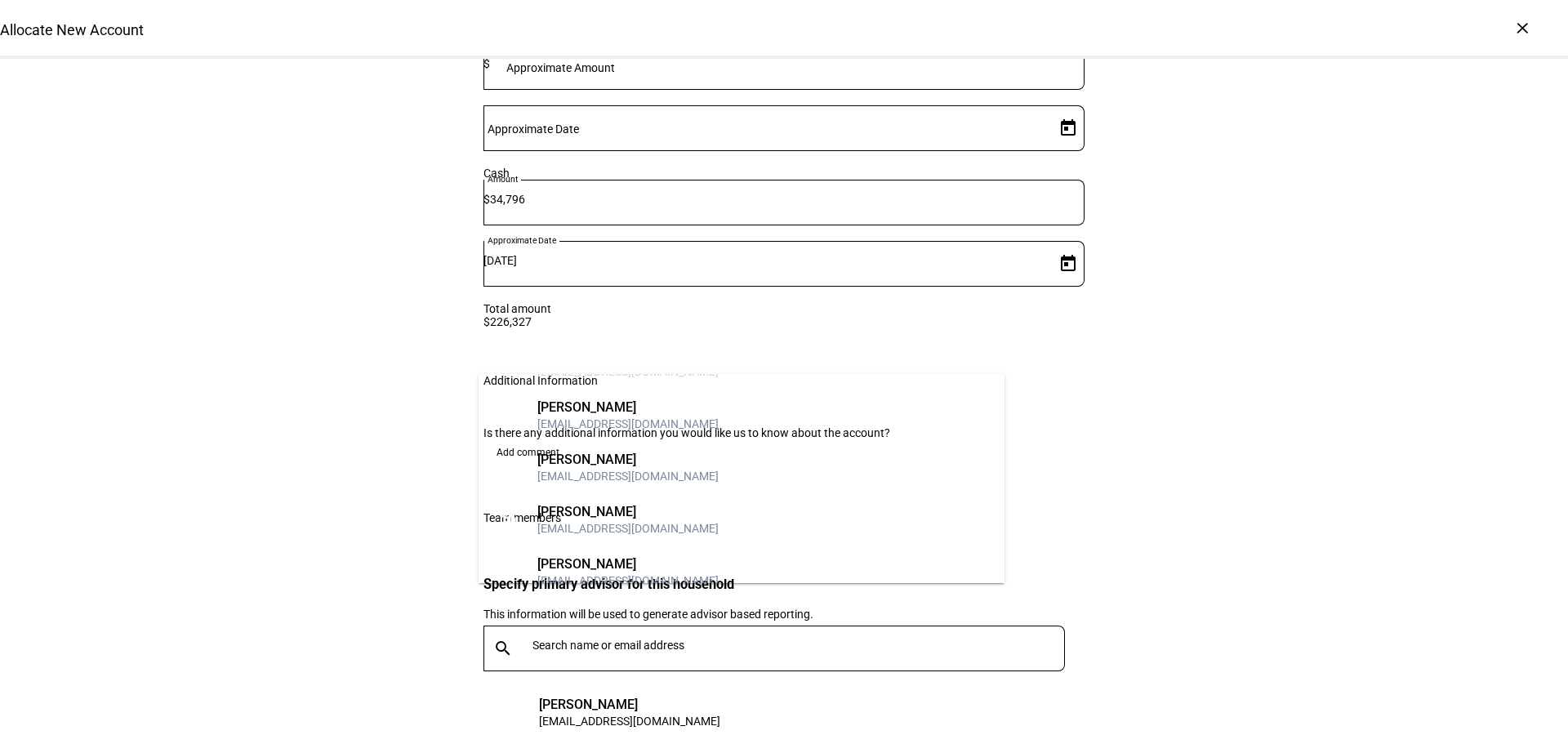
scroll to position [164, 0]
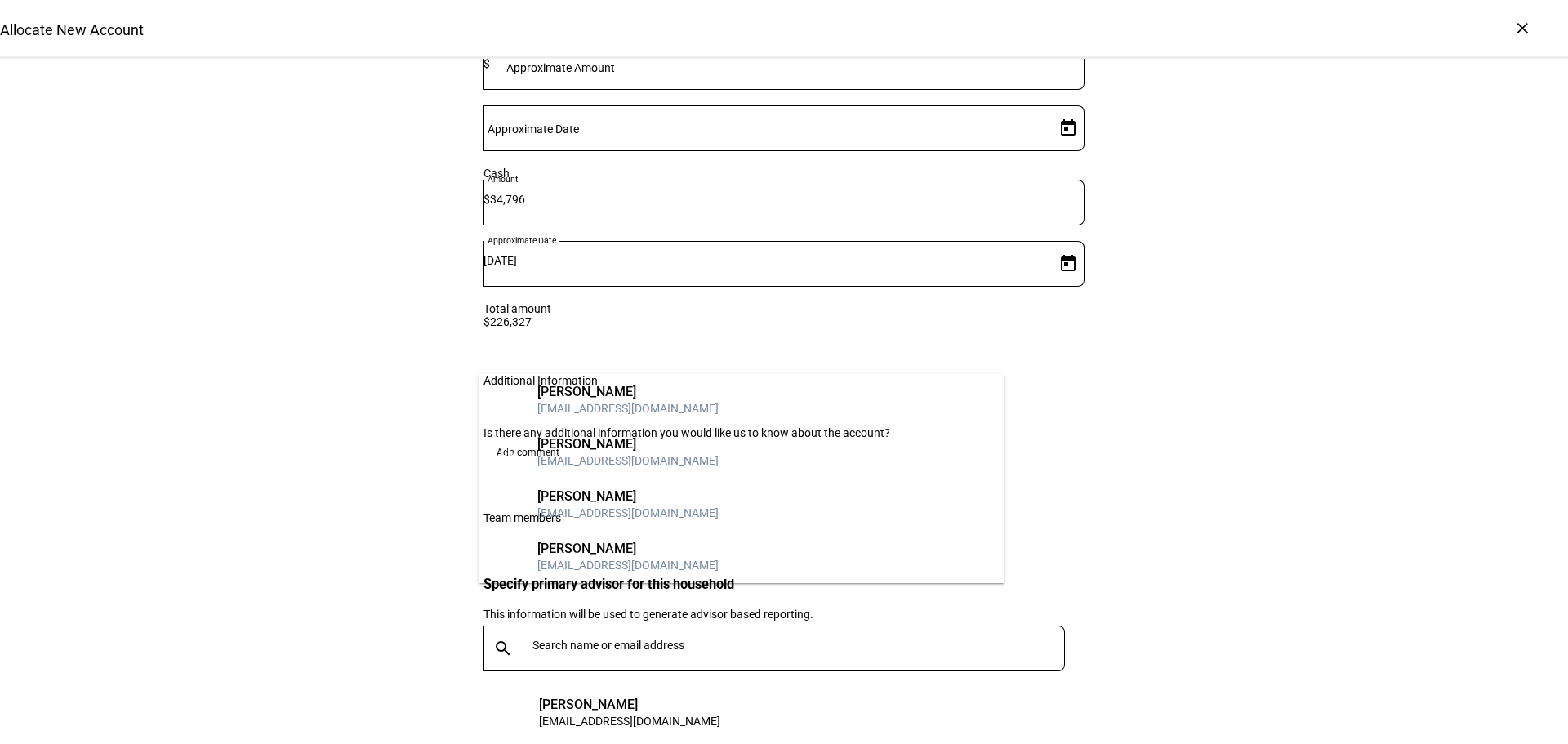
click at [621, 459] on div "[EMAIL_ADDRESS][DOMAIN_NAME]" at bounding box center [628, 460] width 181 height 17
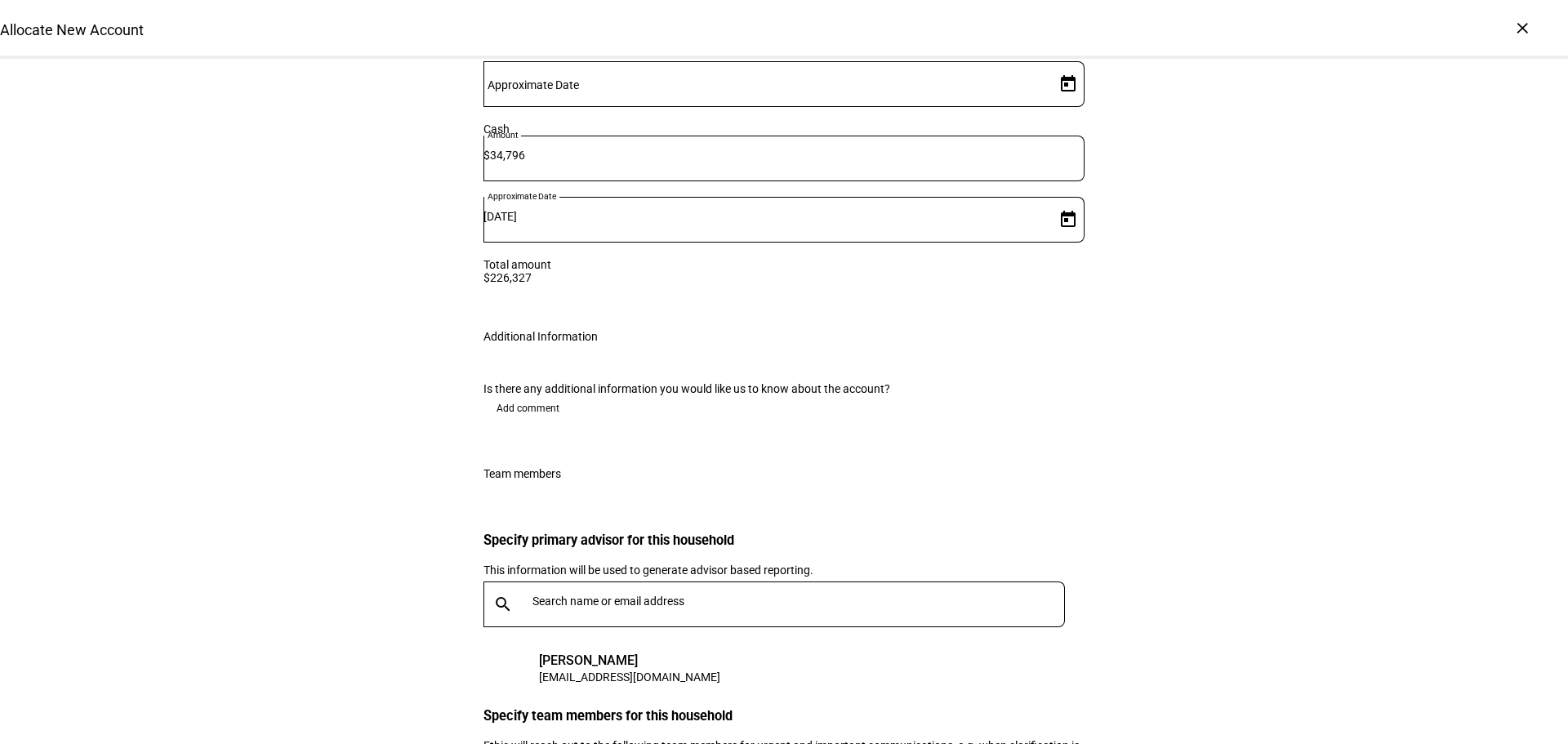
scroll to position [2750, 0]
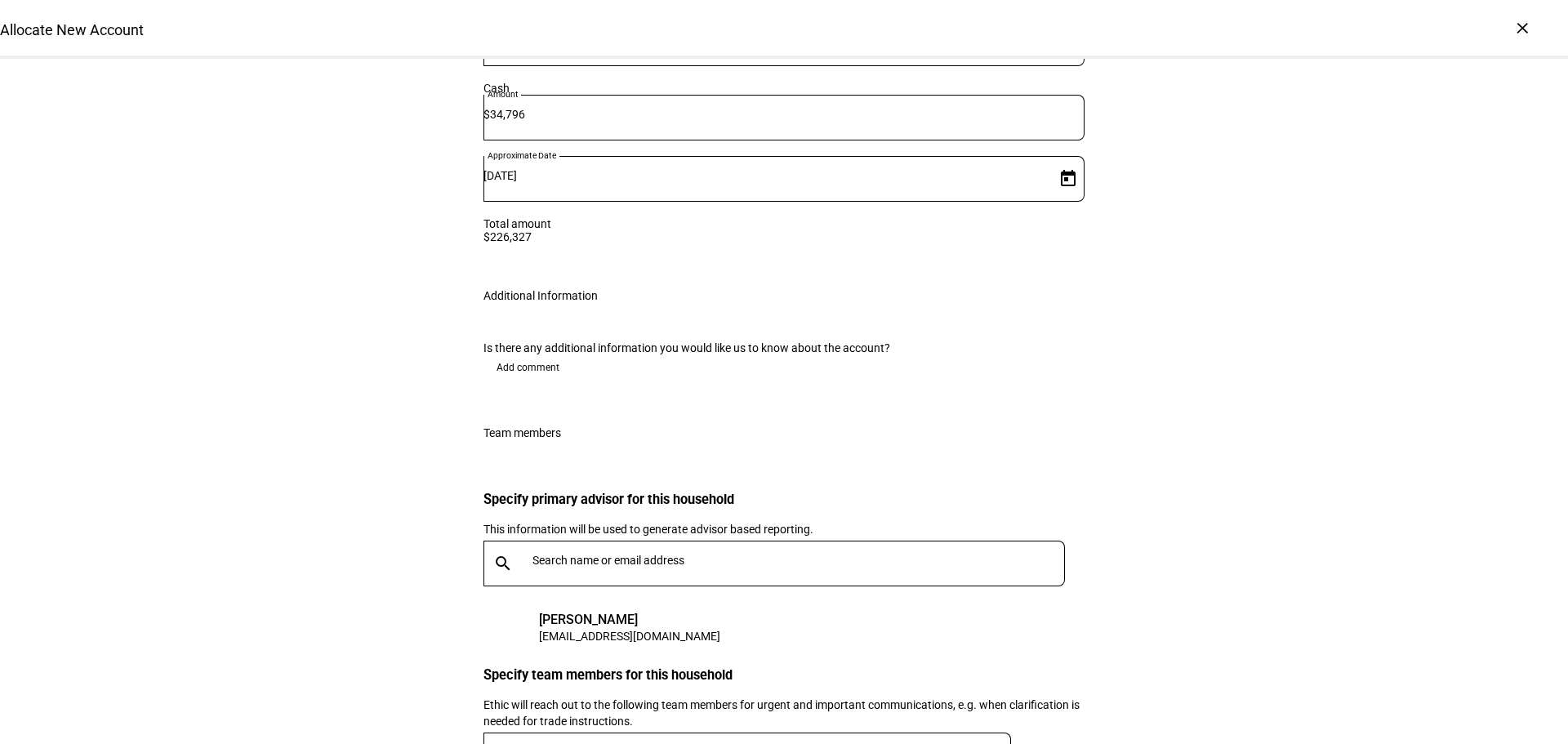
click at [1048, 738] on span "Add" at bounding box center [1058, 754] width 20 height 32
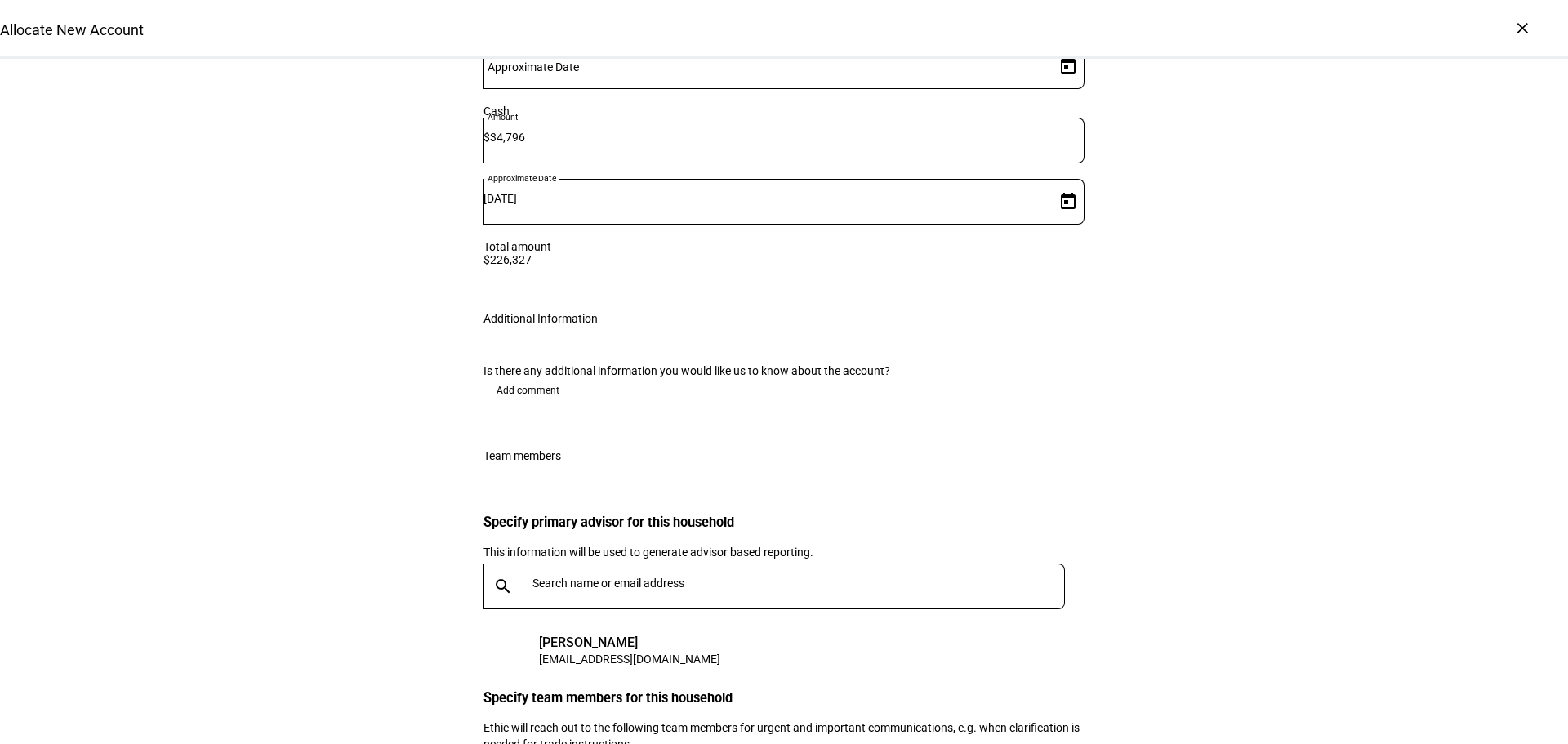
scroll to position [2770, 0]
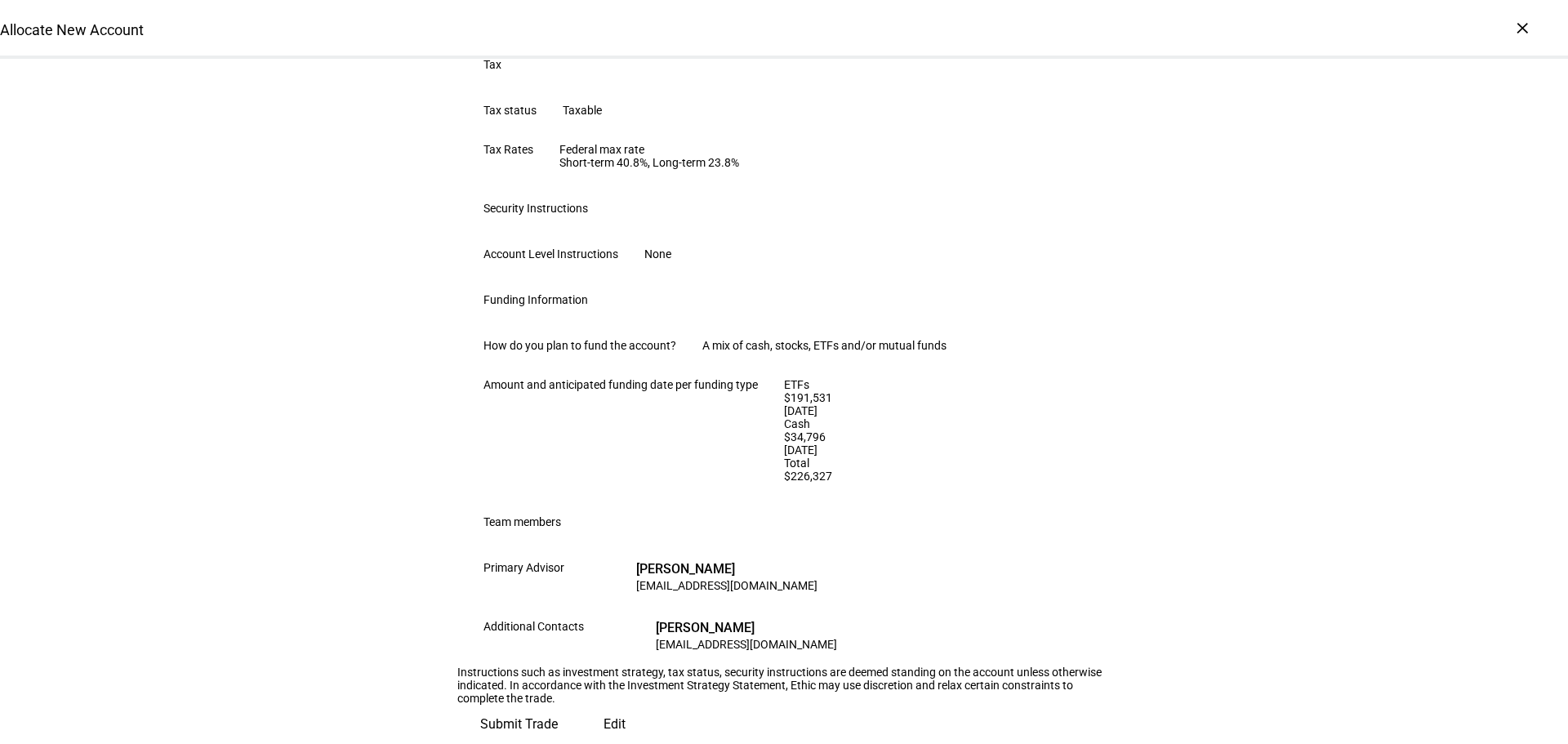
scroll to position [927, 0]
click at [558, 705] on span "Submit Trade" at bounding box center [519, 724] width 78 height 39
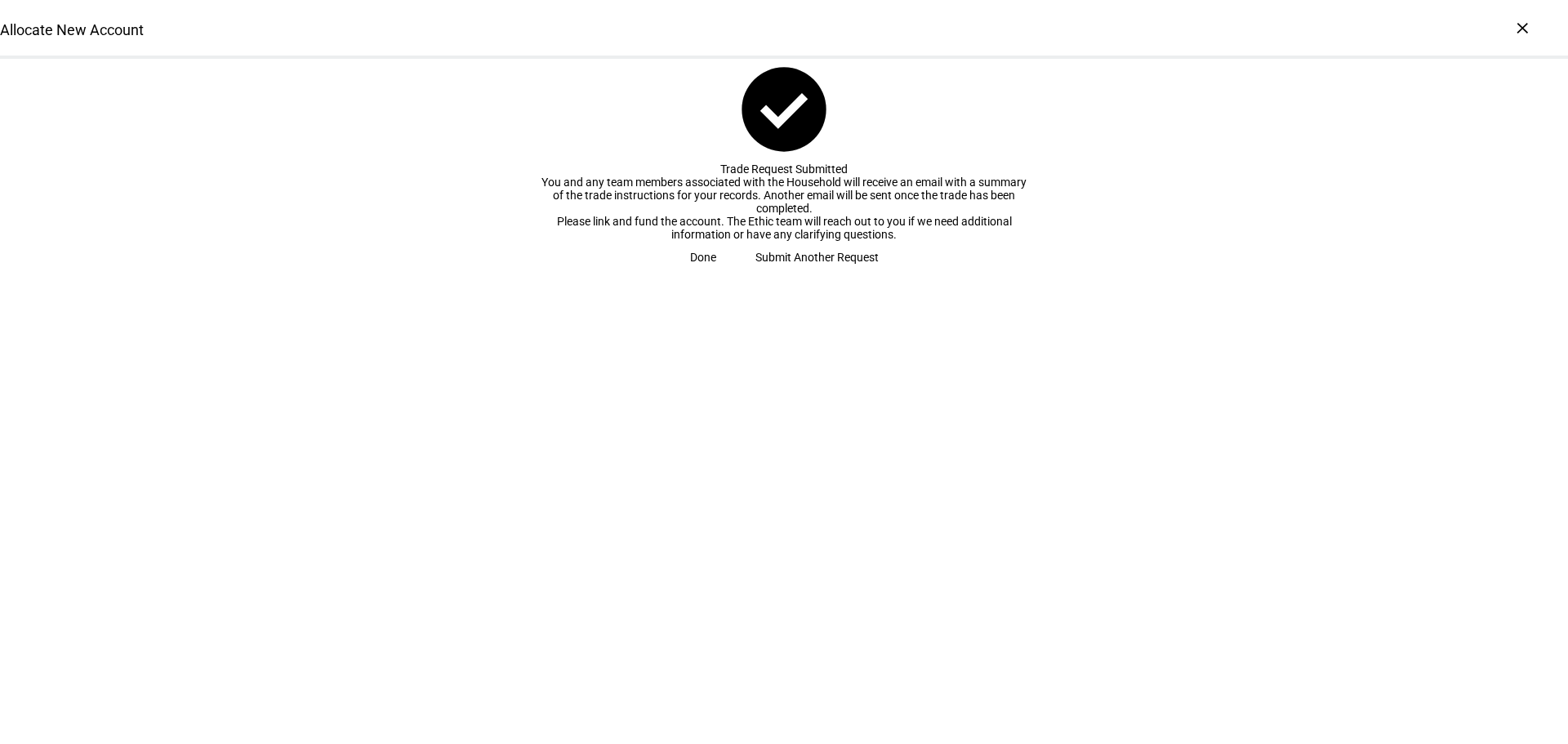
click at [716, 274] on span "Done" at bounding box center [703, 256] width 26 height 32
